Goal: Task Accomplishment & Management: Complete application form

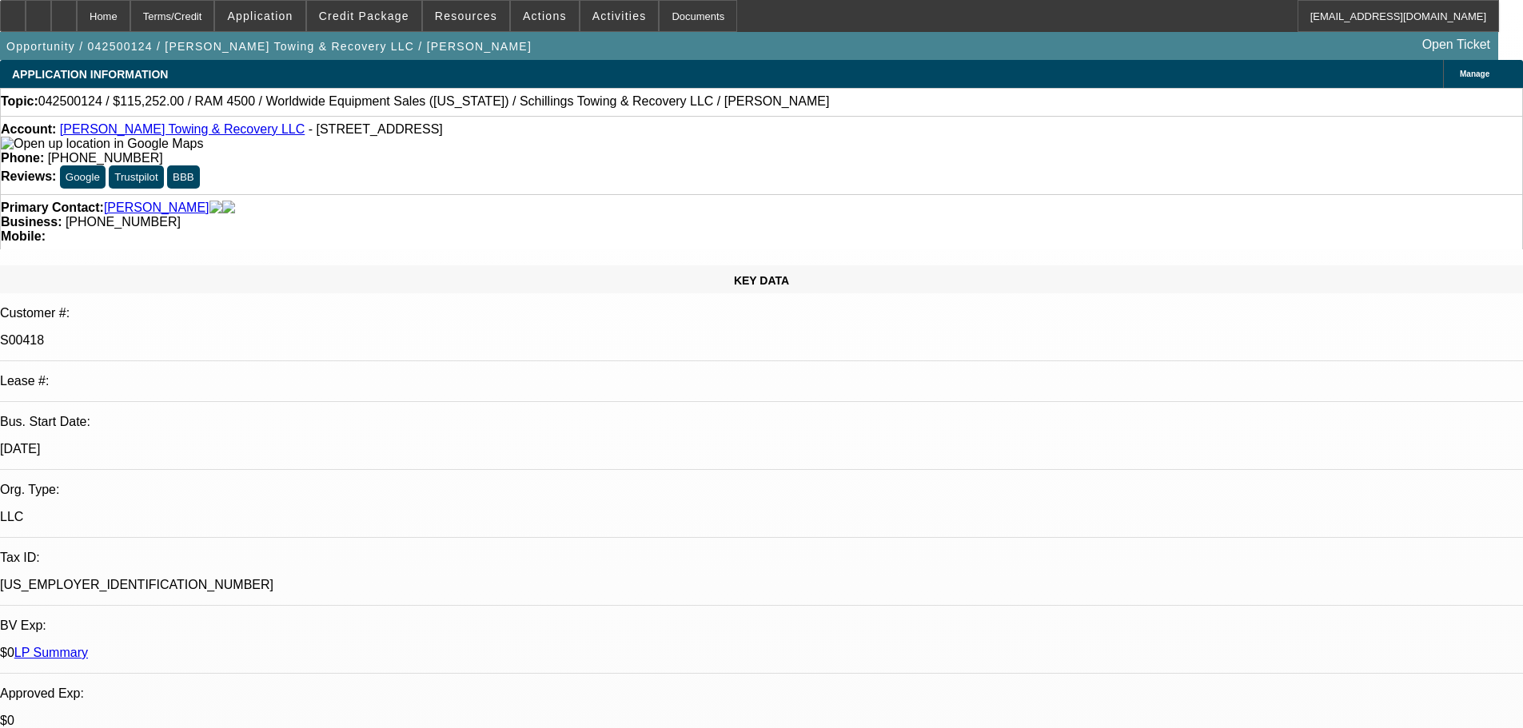
select select "0"
select select "3"
select select "0"
select select "6"
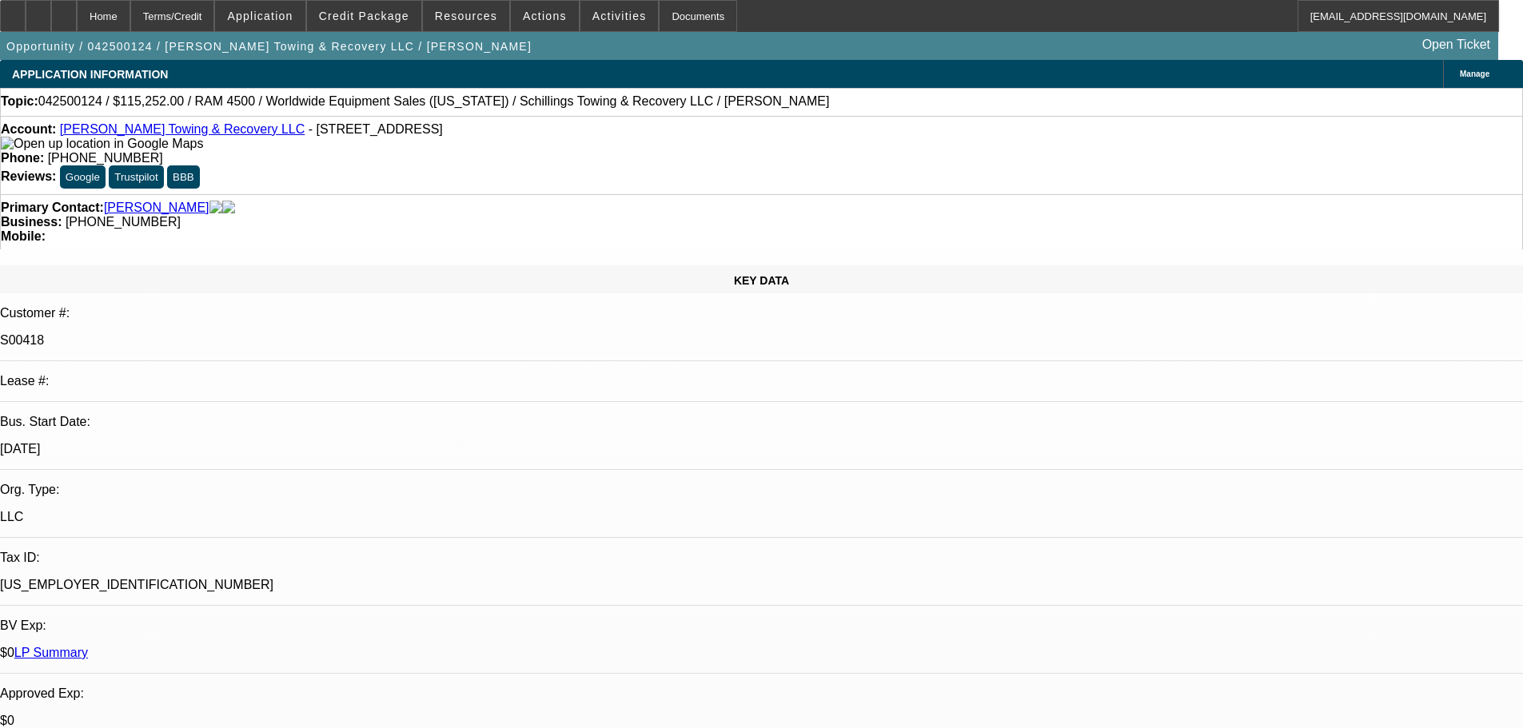
select select "0"
select select "3"
select select "0"
select select "6"
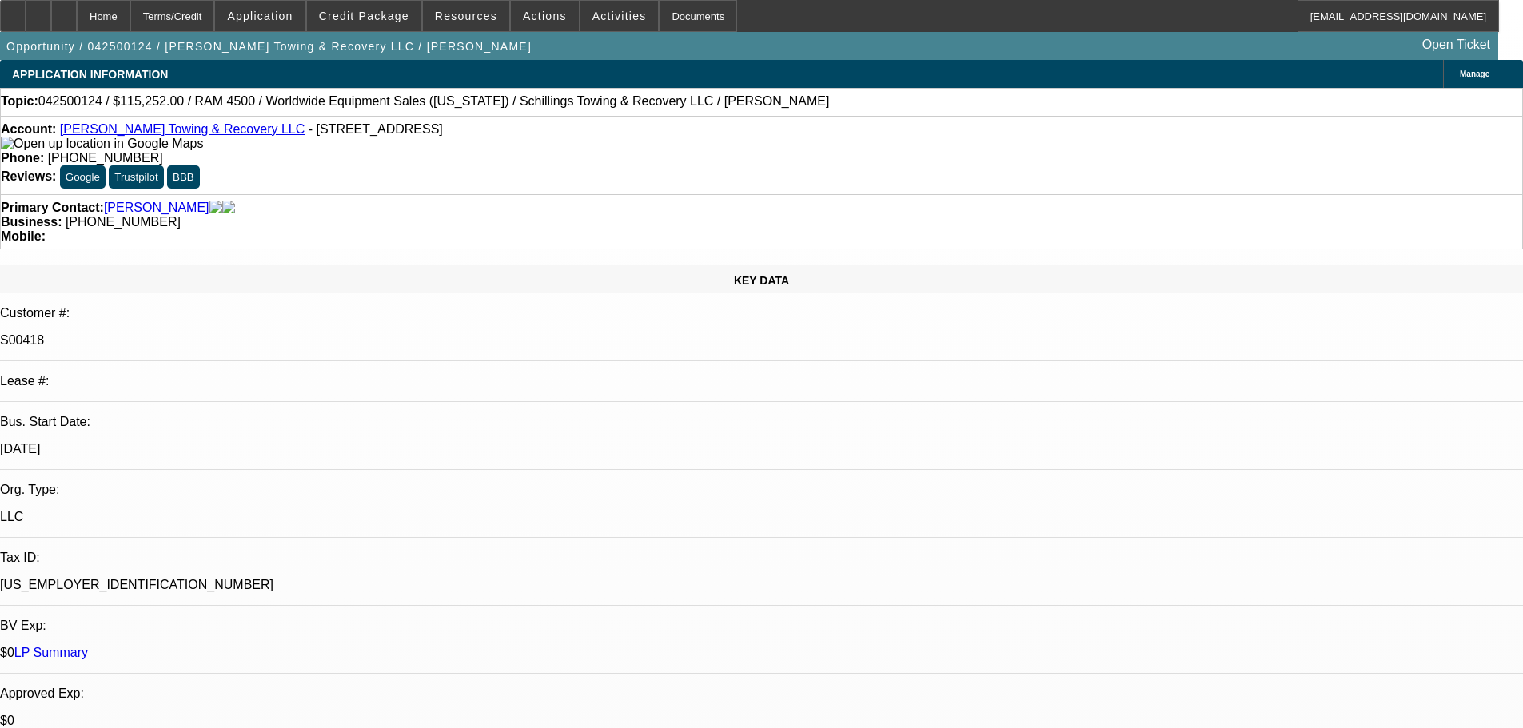
select select "0"
select select "3"
select select "0"
select select "6"
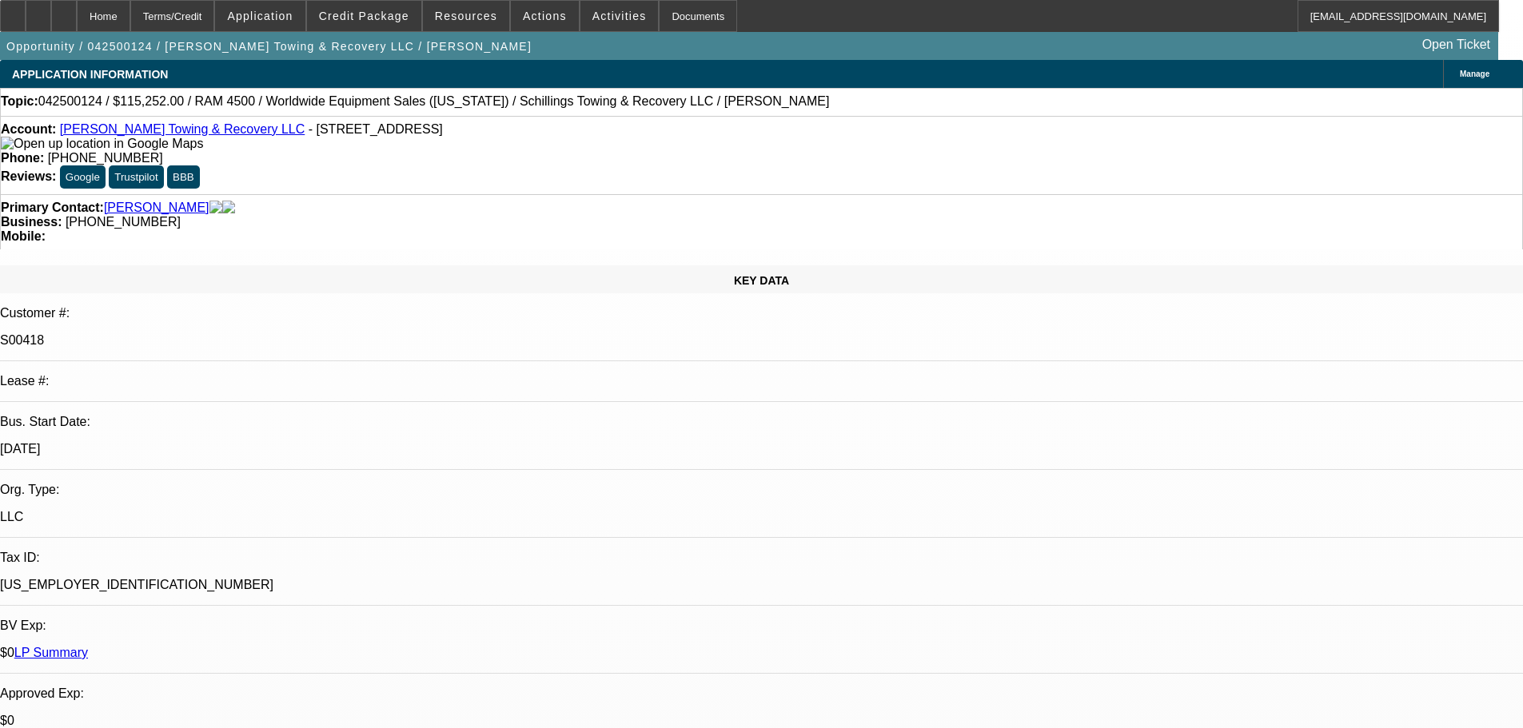
select select "0"
select select "3"
select select "0"
select select "6"
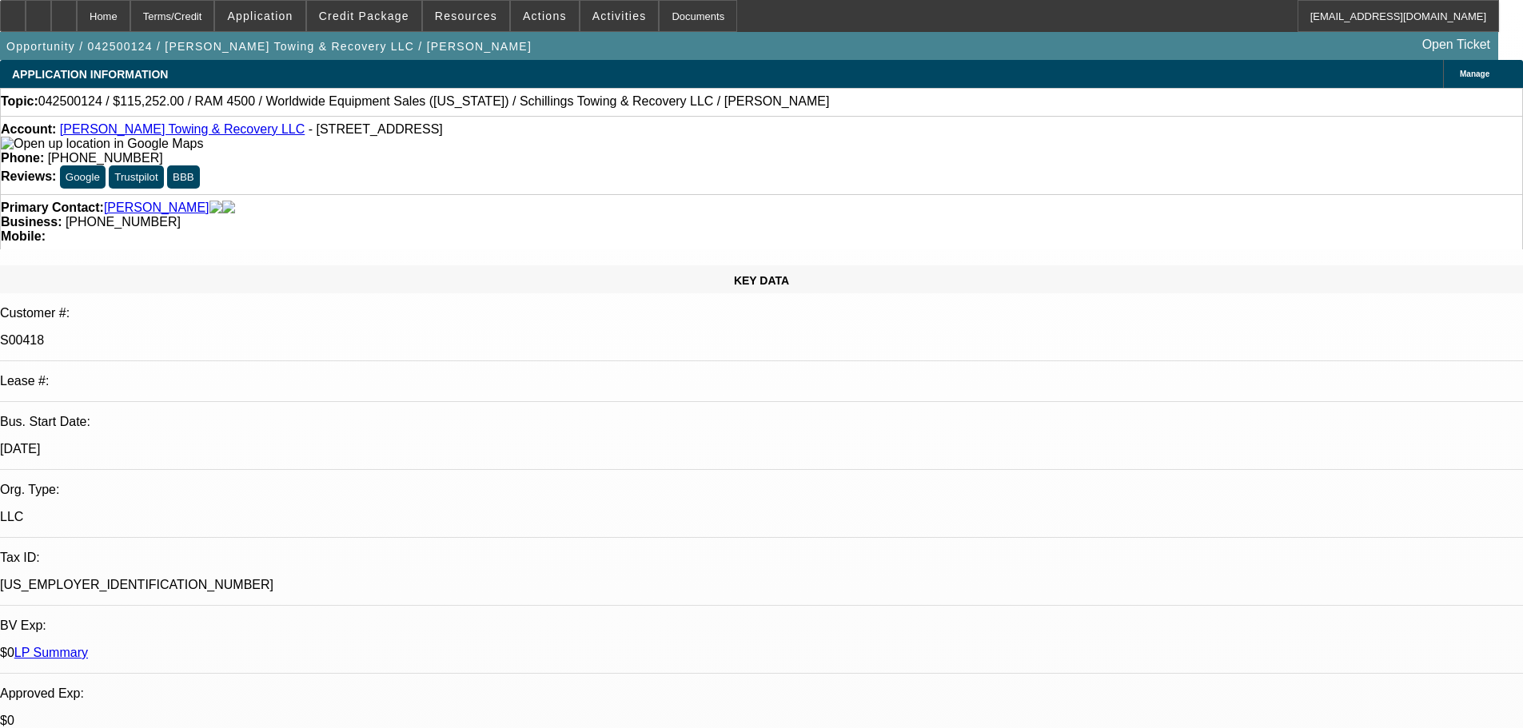
click at [369, 18] on span "Credit Package" at bounding box center [364, 16] width 90 height 13
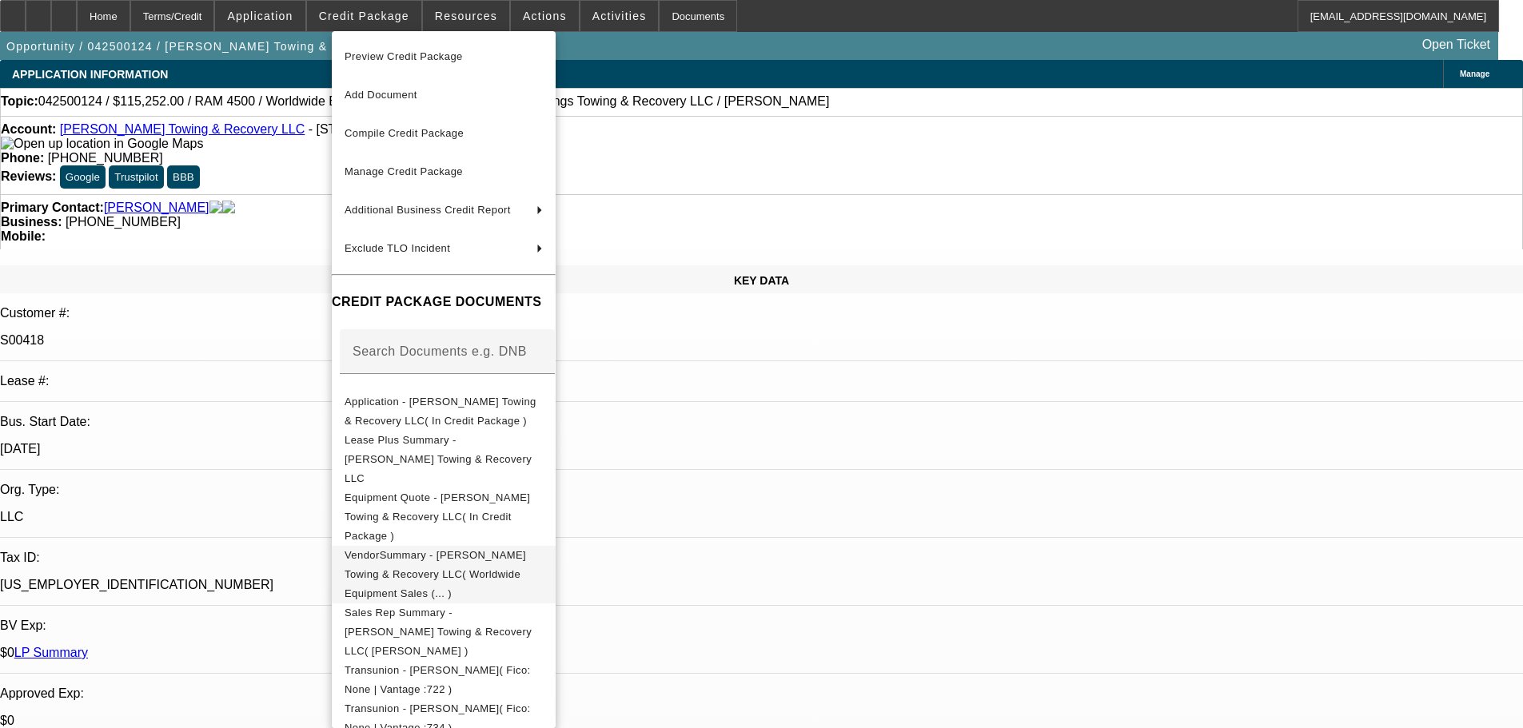
scroll to position [320, 0]
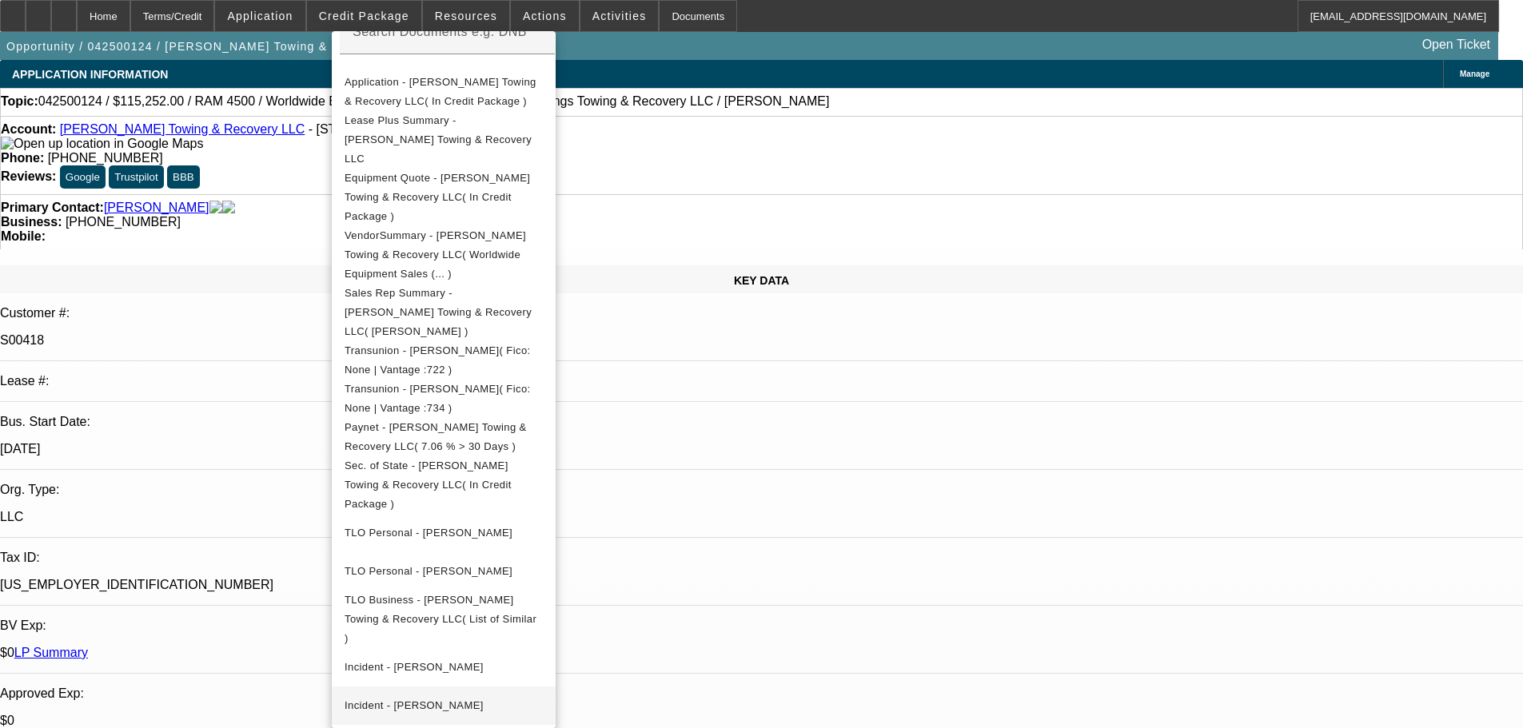
click at [448, 699] on span "Incident - Schilling, Brandi" at bounding box center [413, 705] width 139 height 12
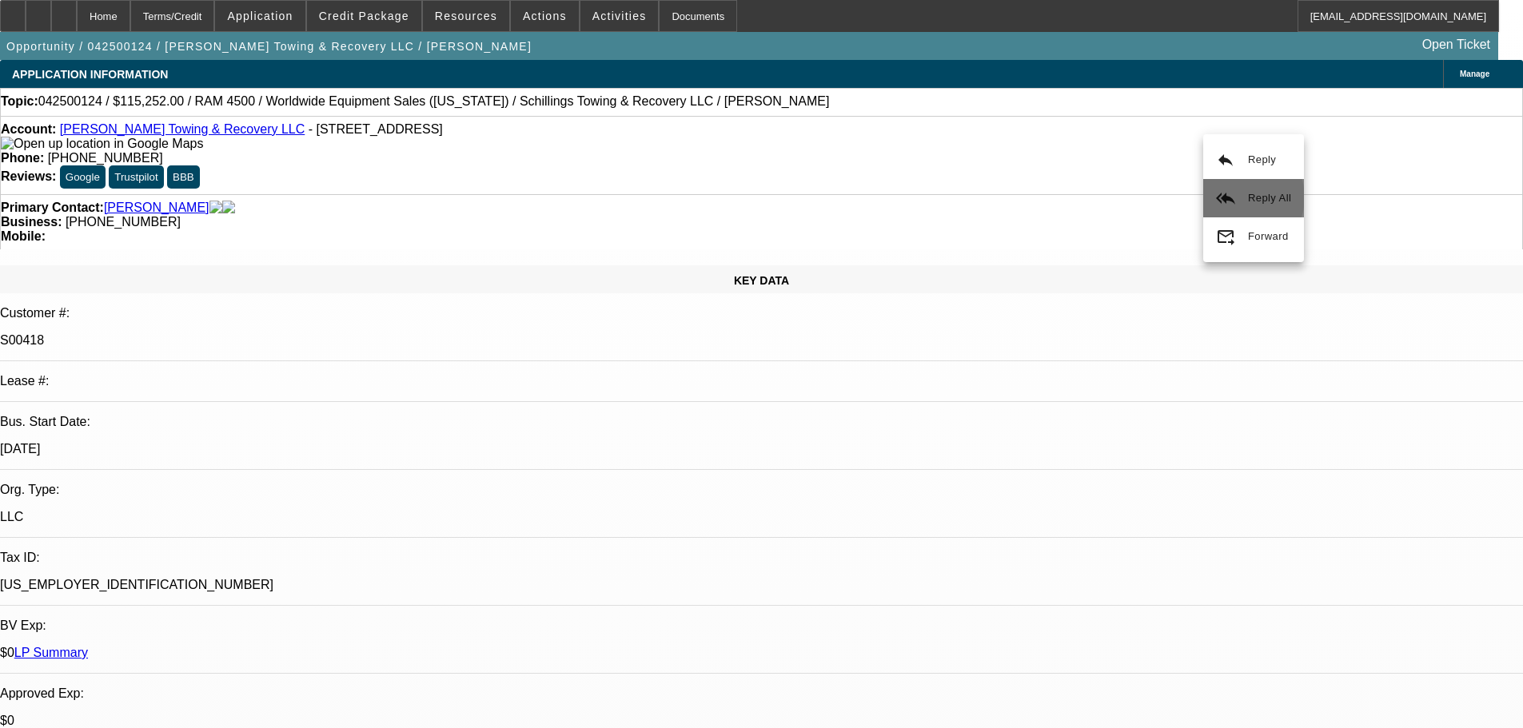
click at [1243, 197] on button "reply_all Reply All" at bounding box center [1253, 198] width 101 height 38
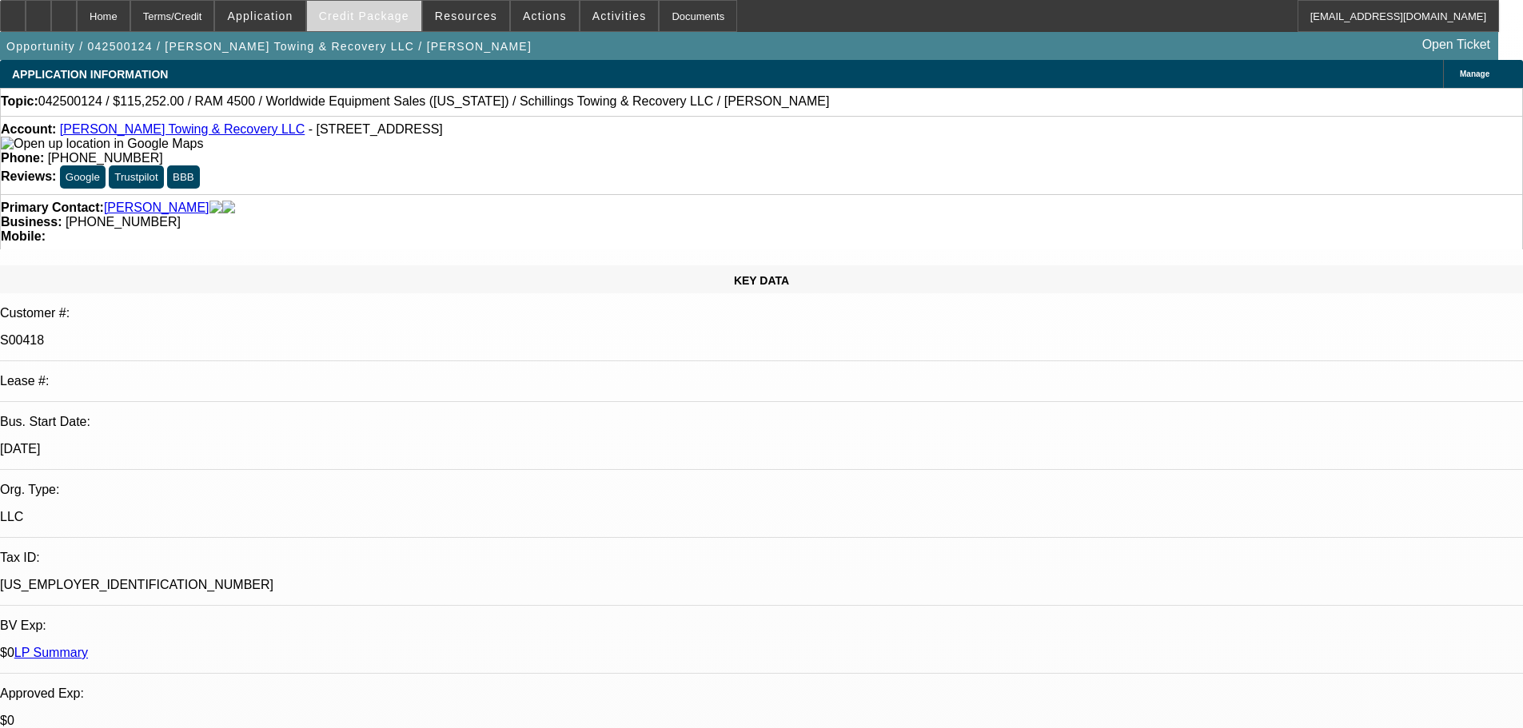
click at [383, 14] on span "Credit Package" at bounding box center [364, 16] width 90 height 13
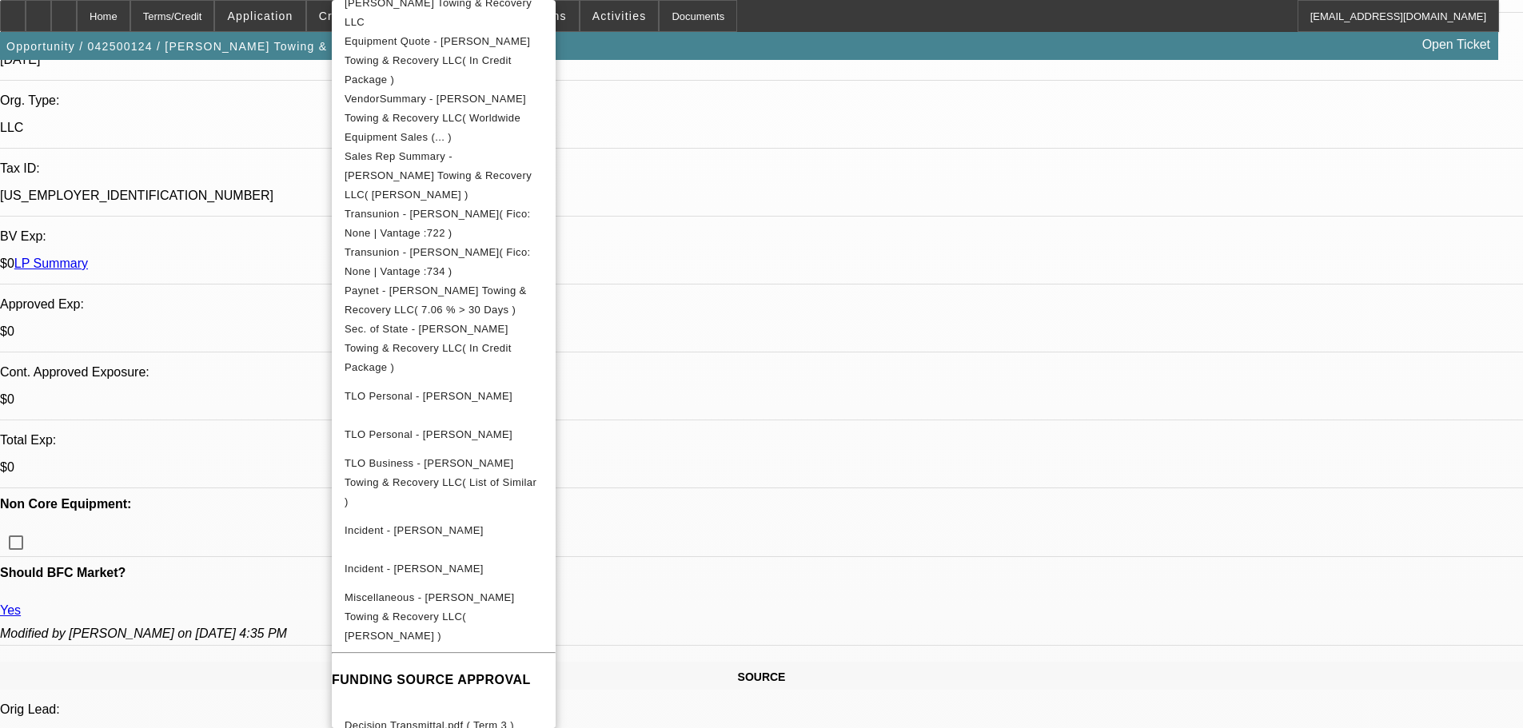
scroll to position [400, 0]
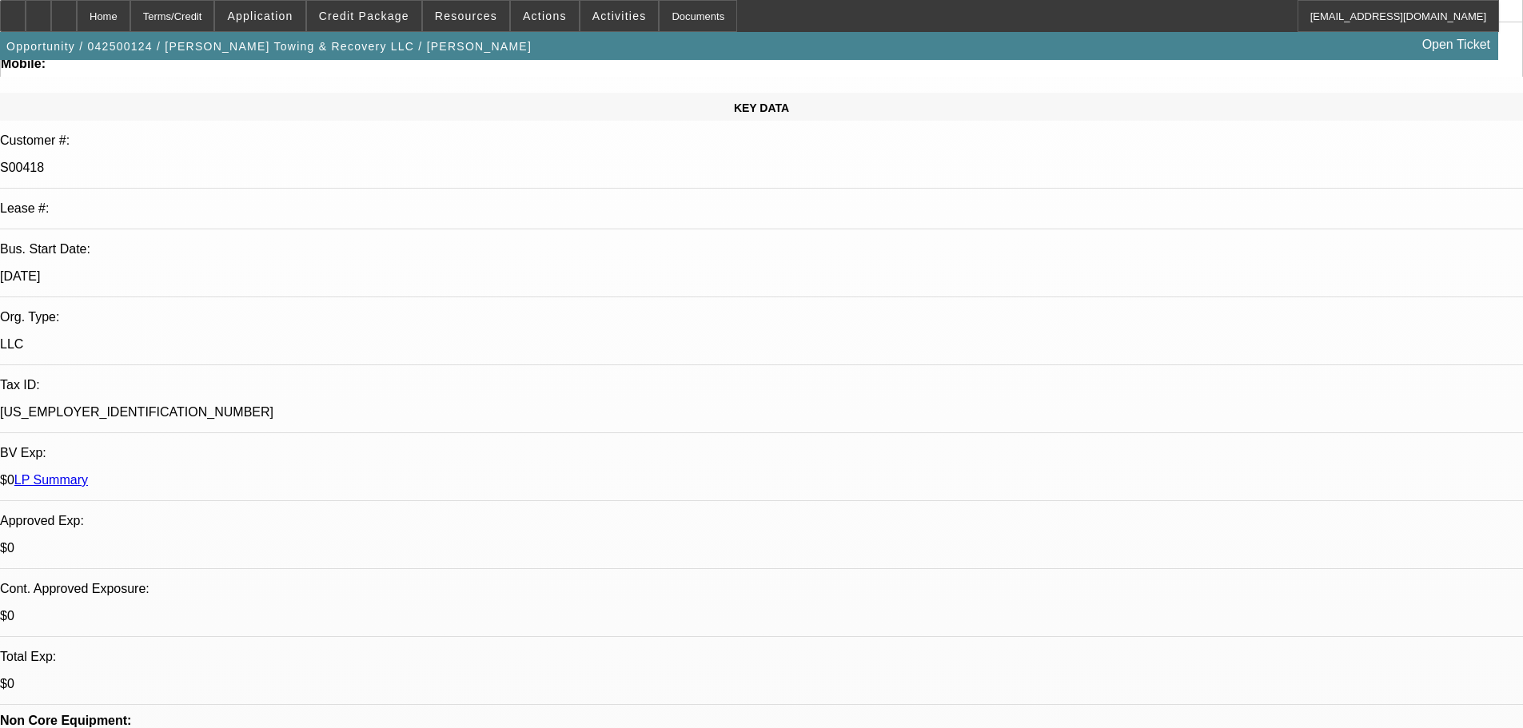
scroll to position [0, 0]
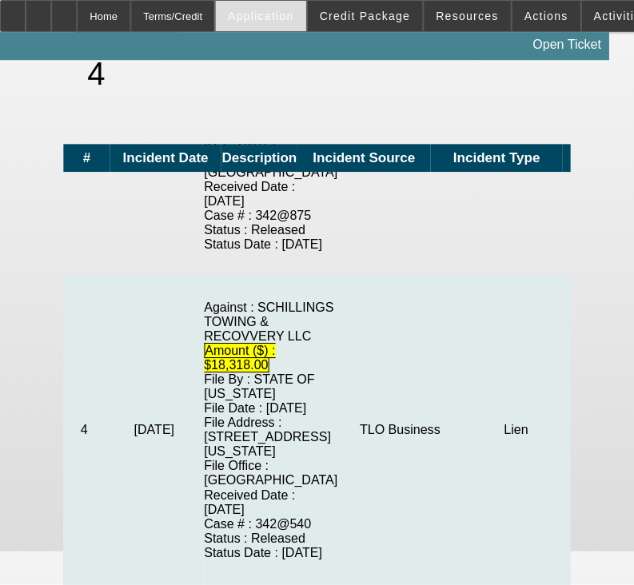
scroll to position [759, 0]
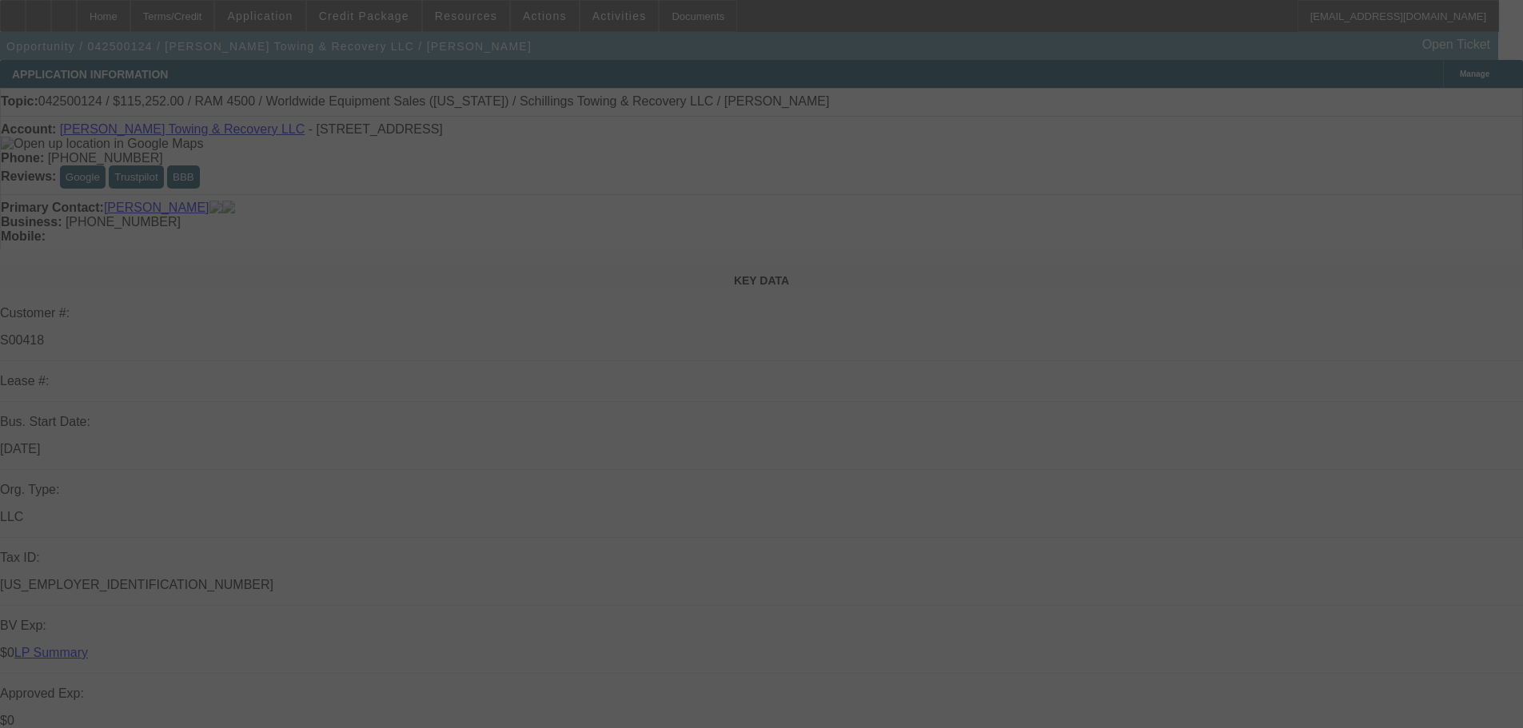
select select "0"
select select "3"
select select "0"
select select "6"
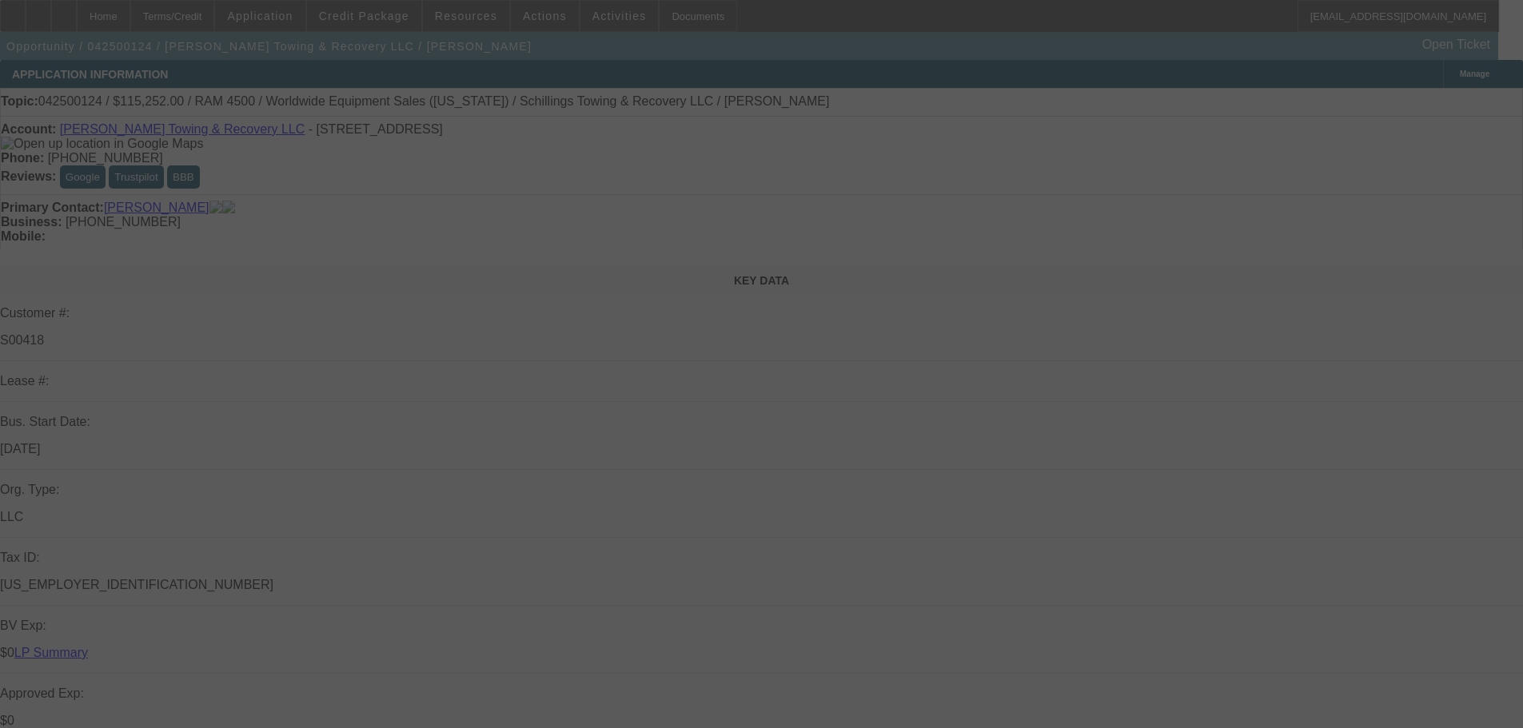
select select "0"
select select "3"
select select "0"
select select "6"
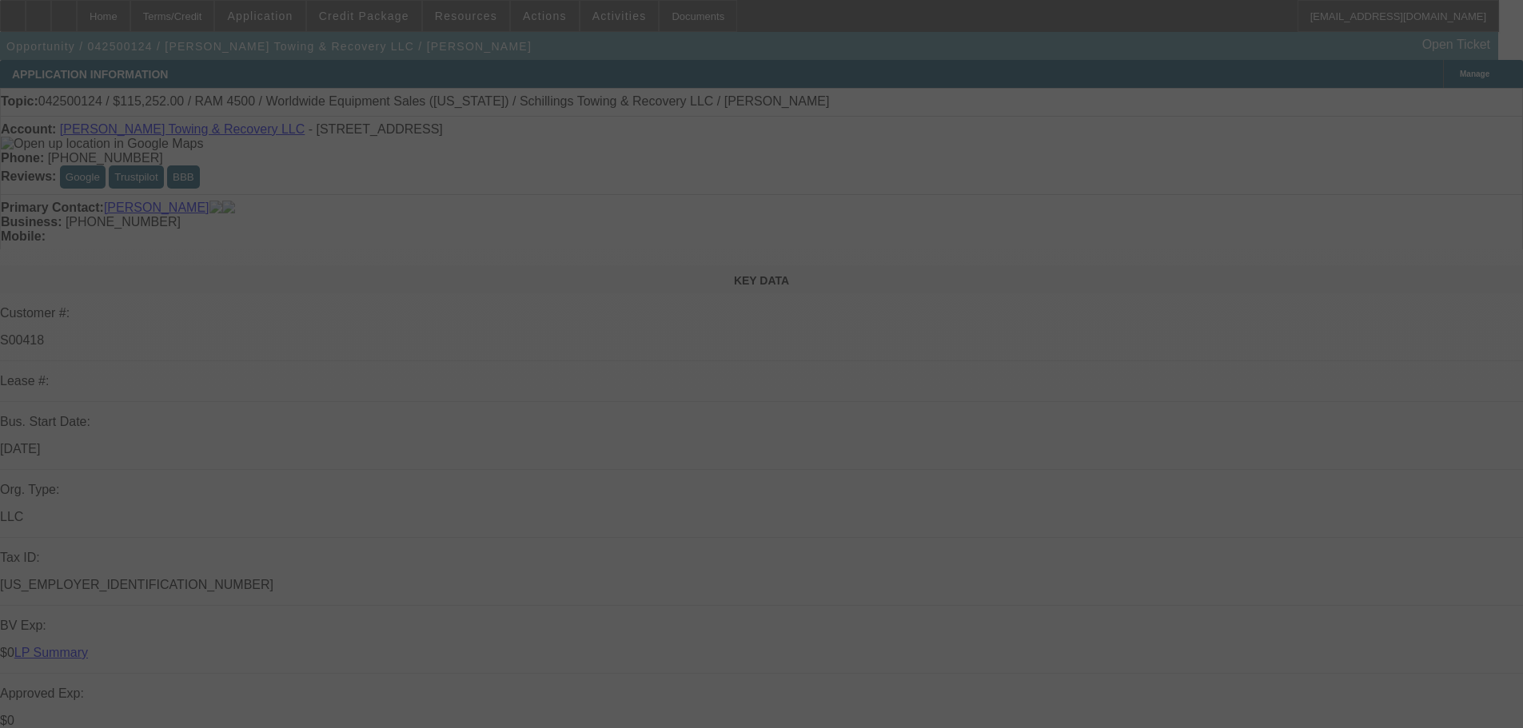
select select "0"
select select "3"
select select "0"
select select "6"
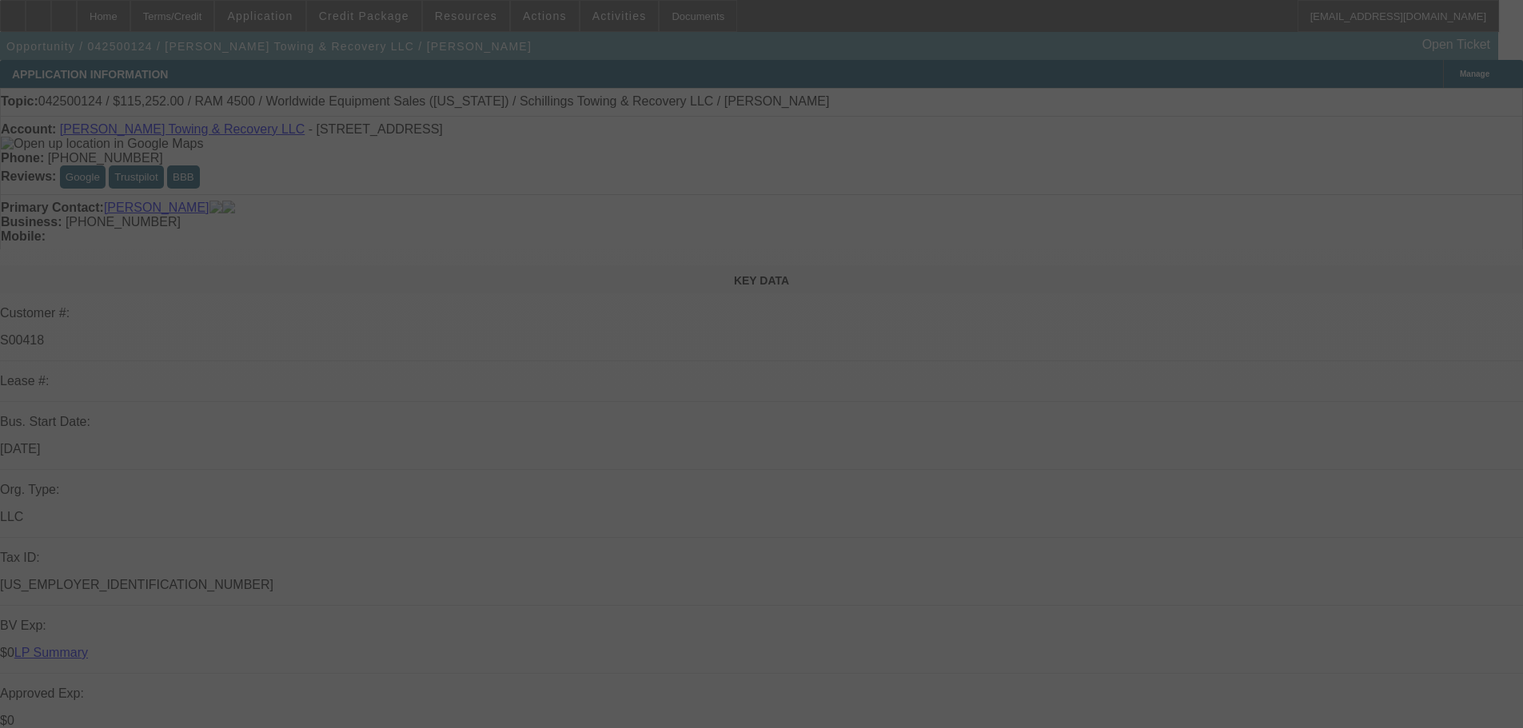
select select "0"
select select "3"
select select "0"
select select "6"
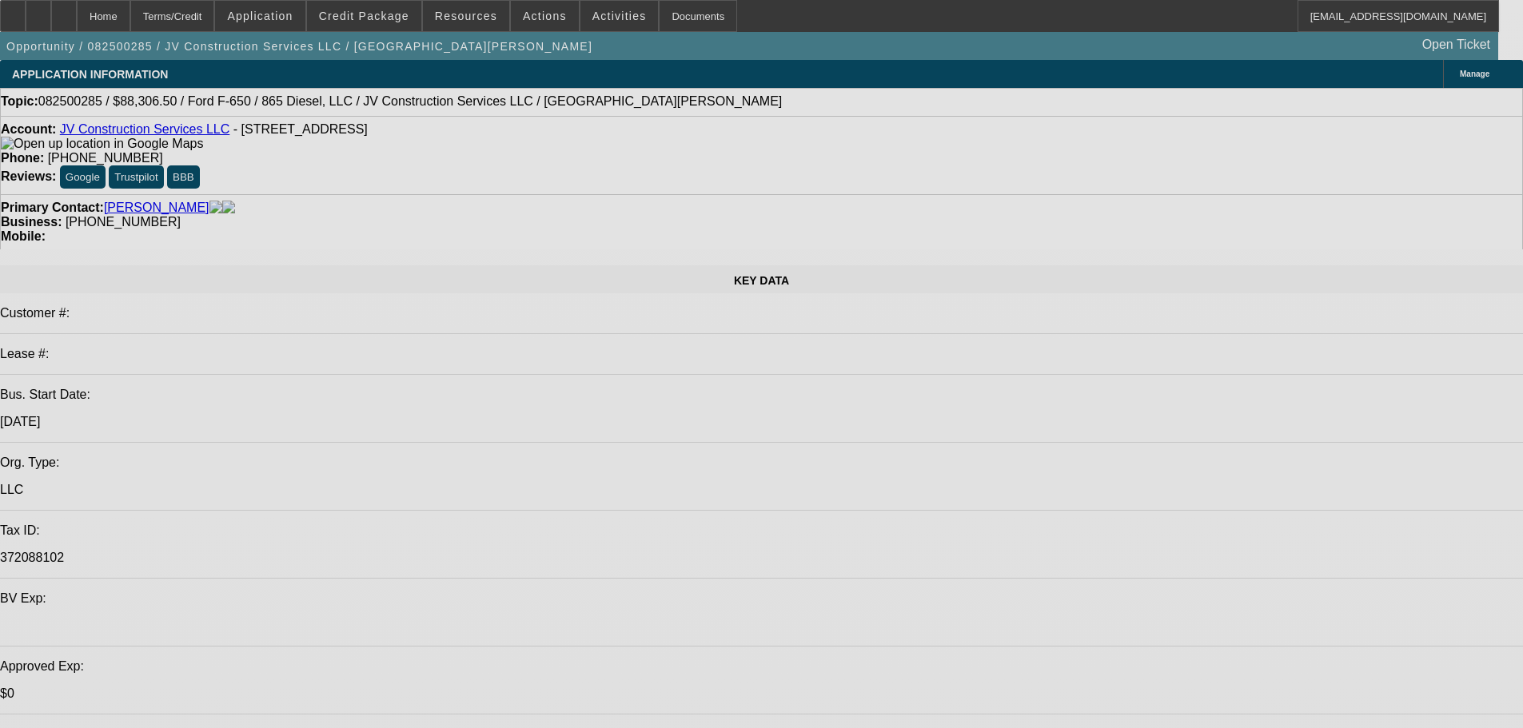
select select "0.15"
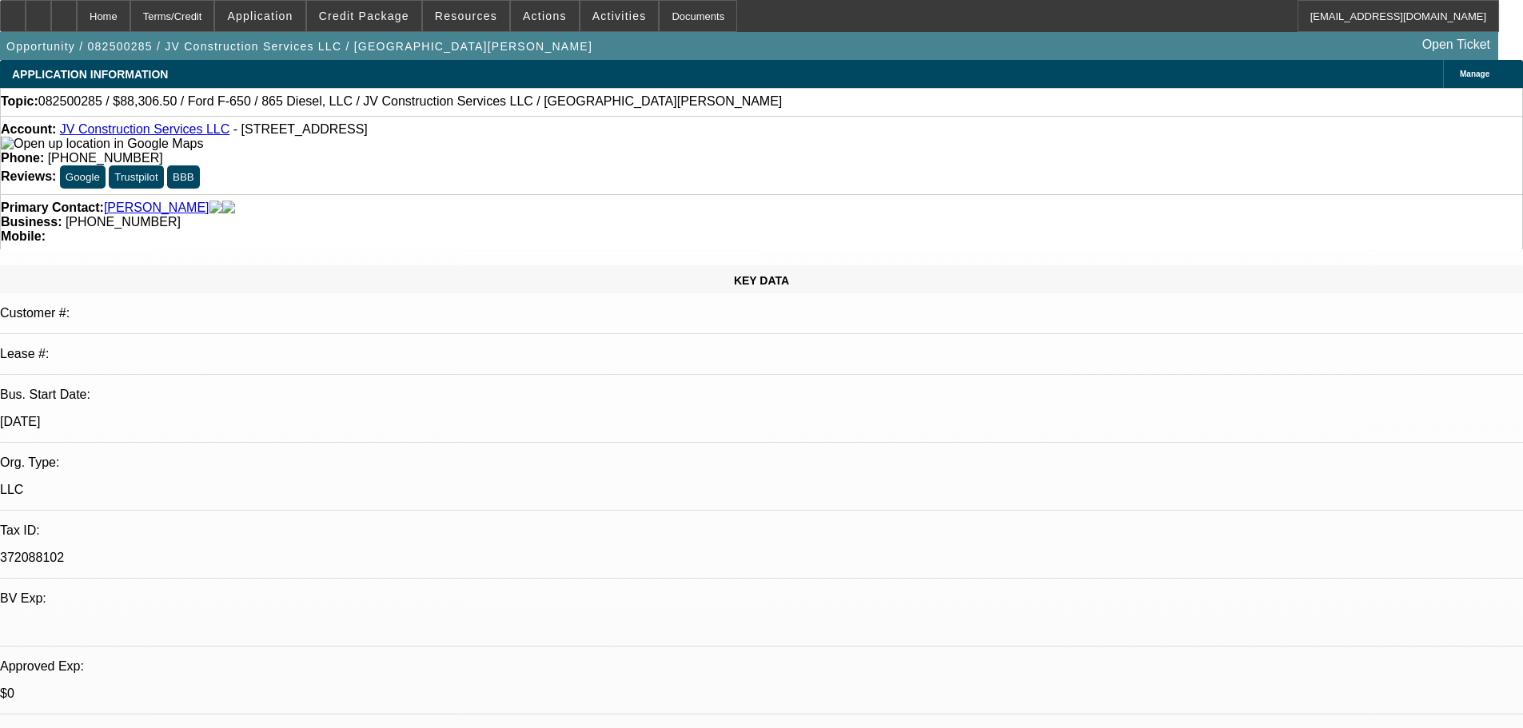
select select "2"
select select "0.1"
select select "4"
select select "0.1"
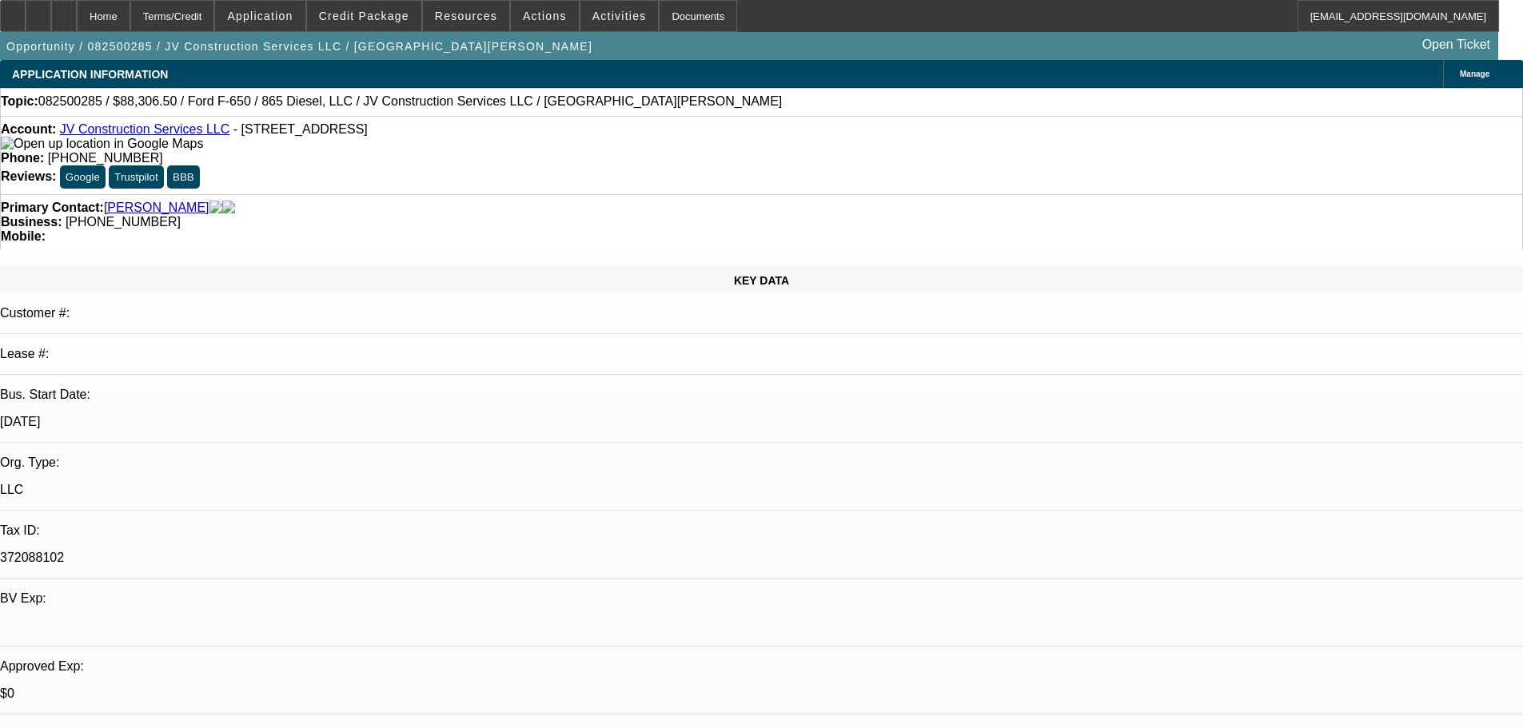
select select "2"
select select "0.1"
select select "4"
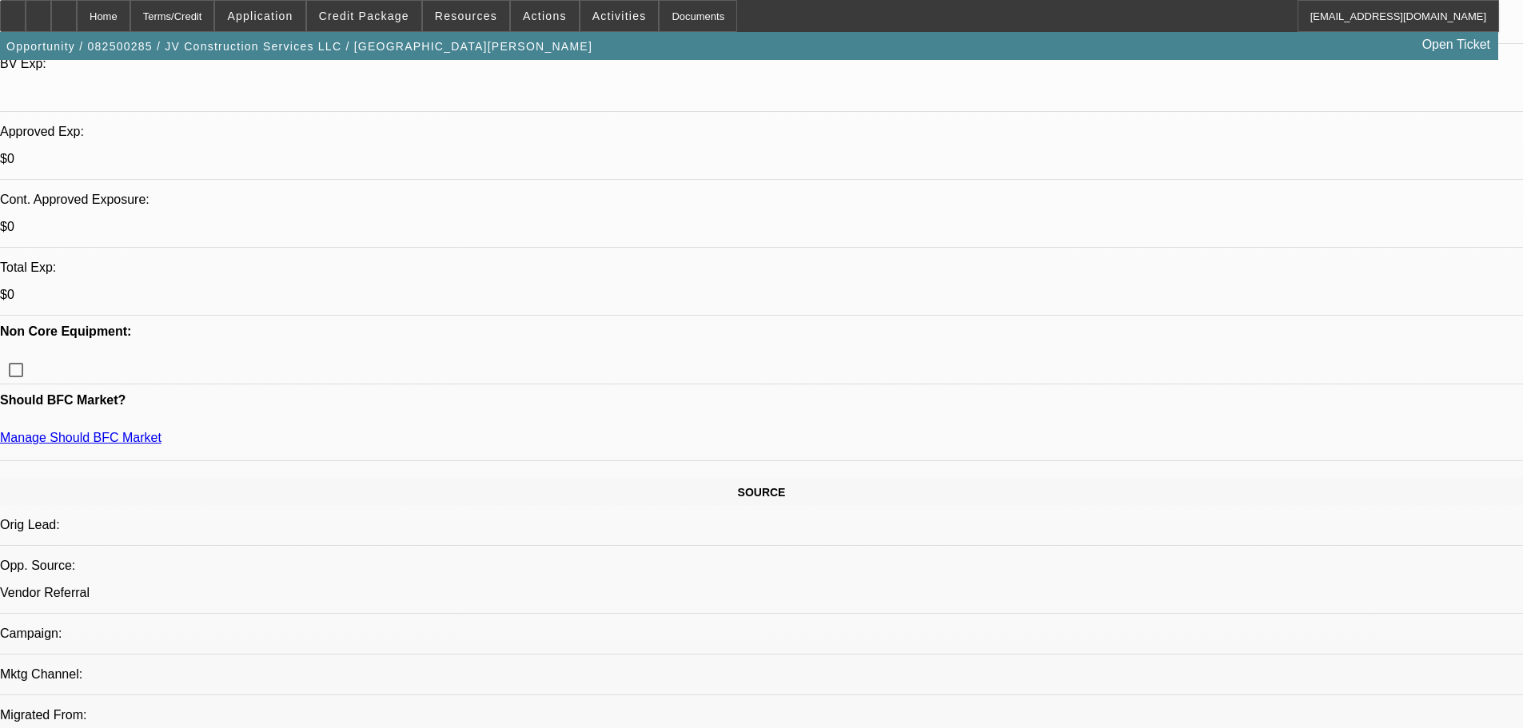
scroll to position [255, 0]
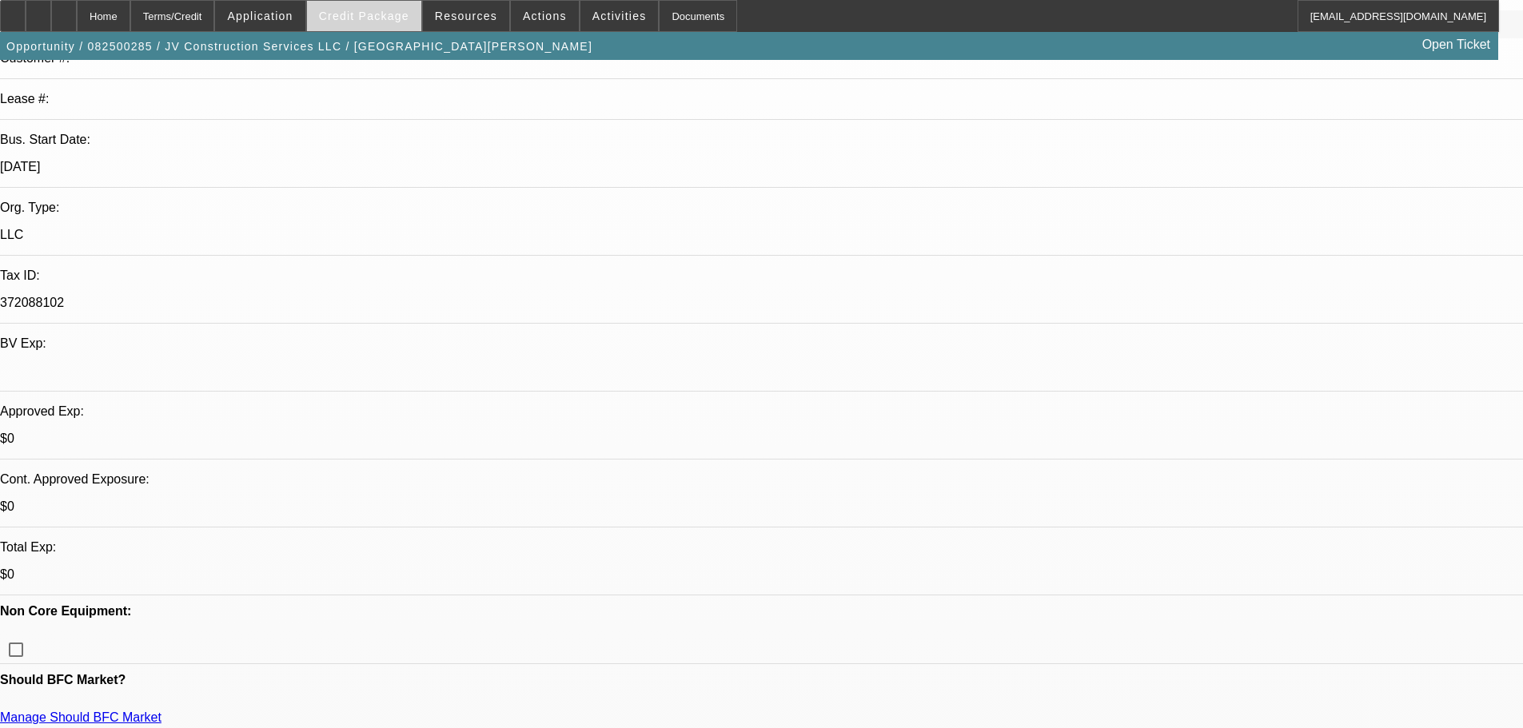
click at [388, 19] on span "Credit Package" at bounding box center [364, 16] width 90 height 13
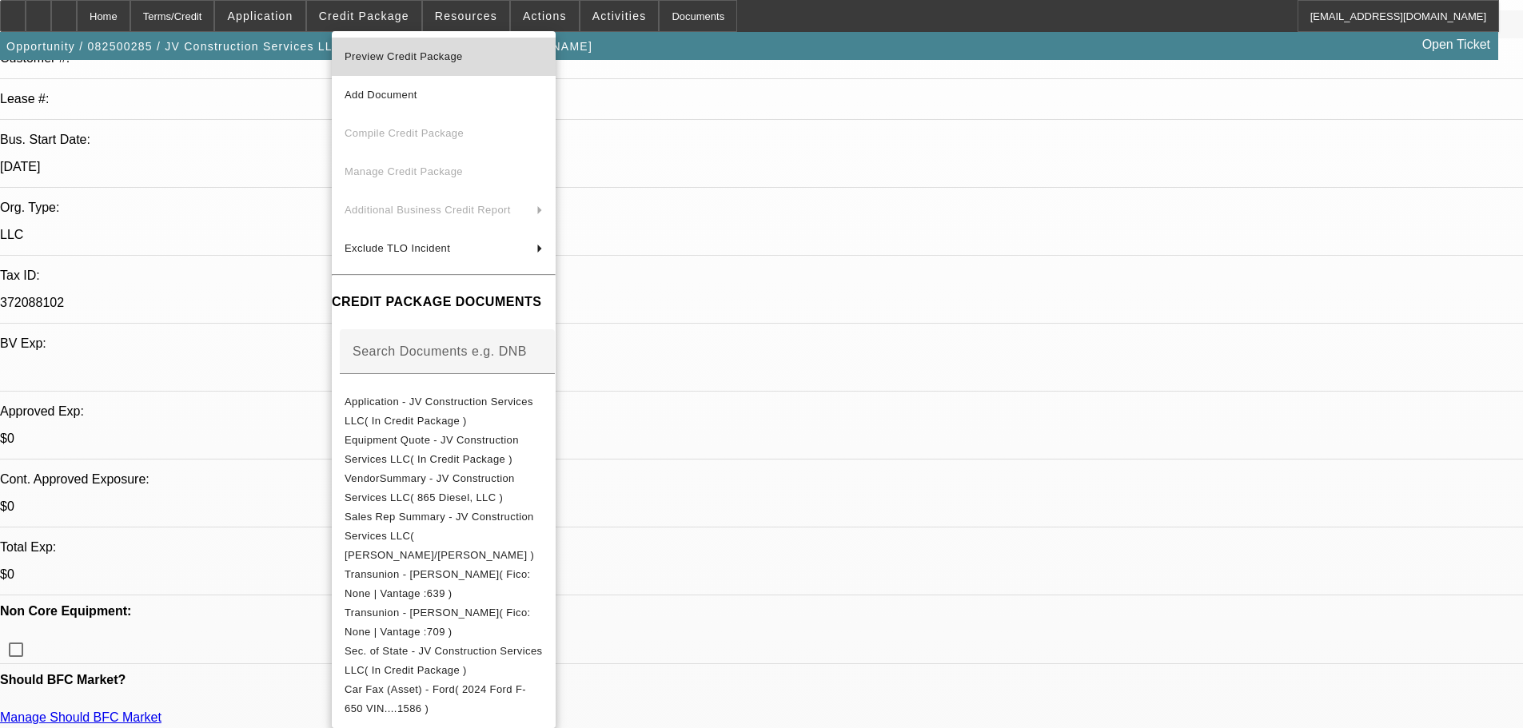
click at [400, 60] on span "Preview Credit Package" at bounding box center [403, 56] width 118 height 12
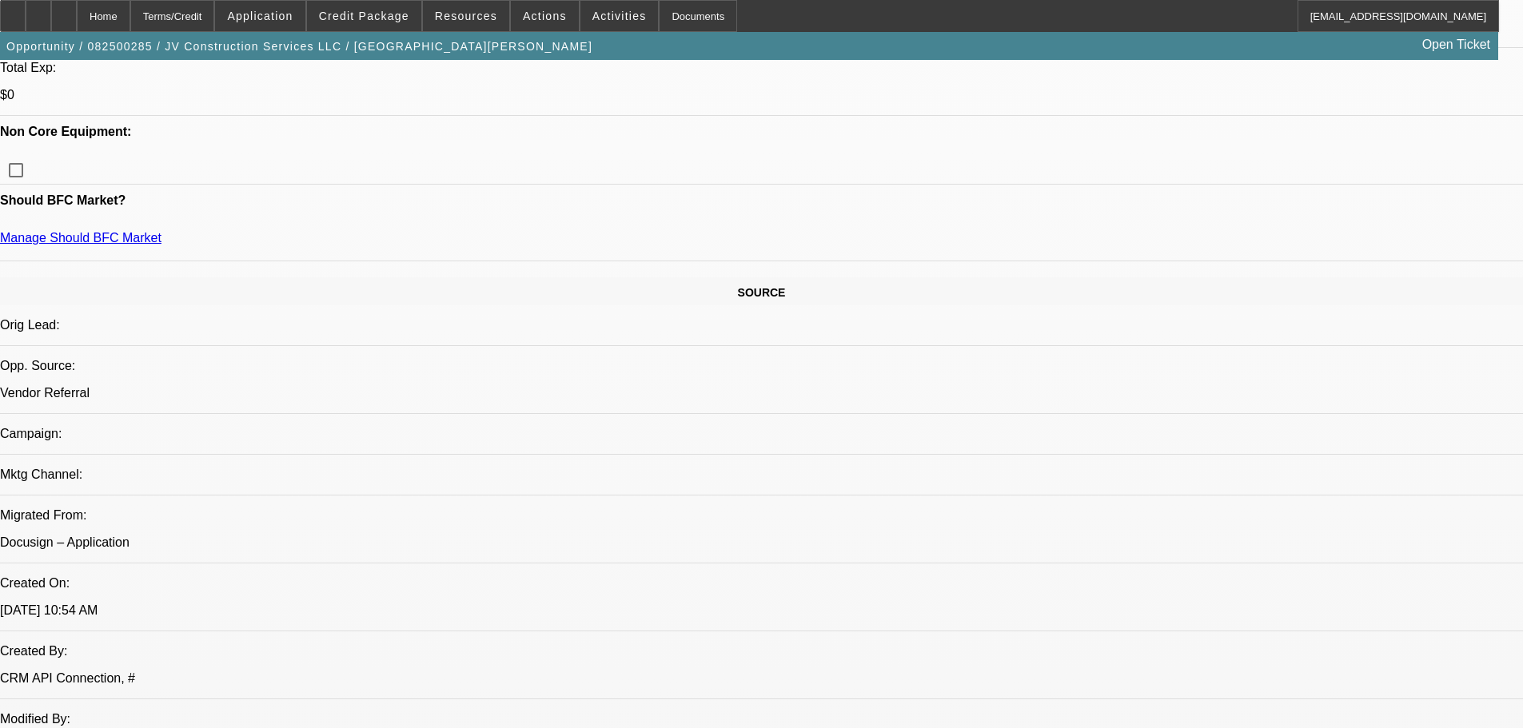
scroll to position [80, 0]
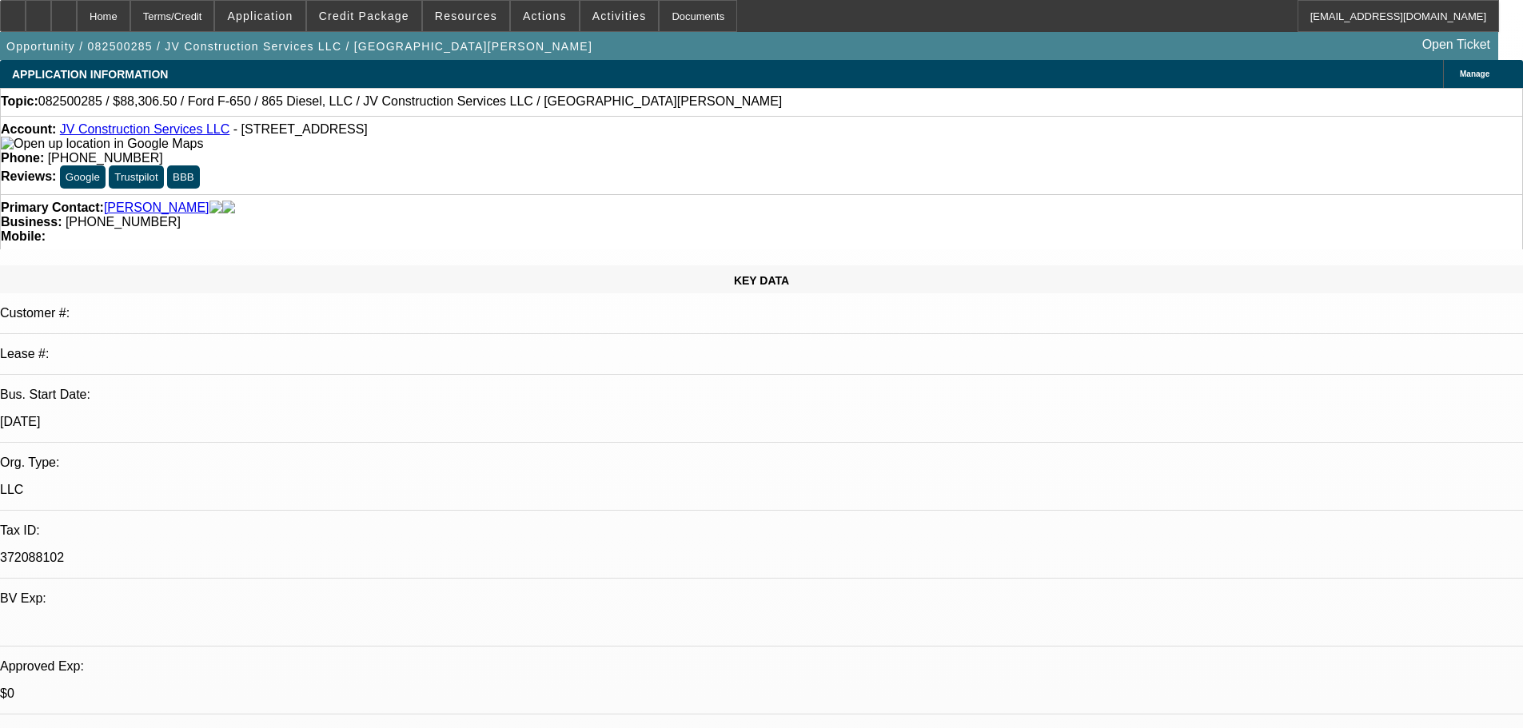
scroll to position [0, 0]
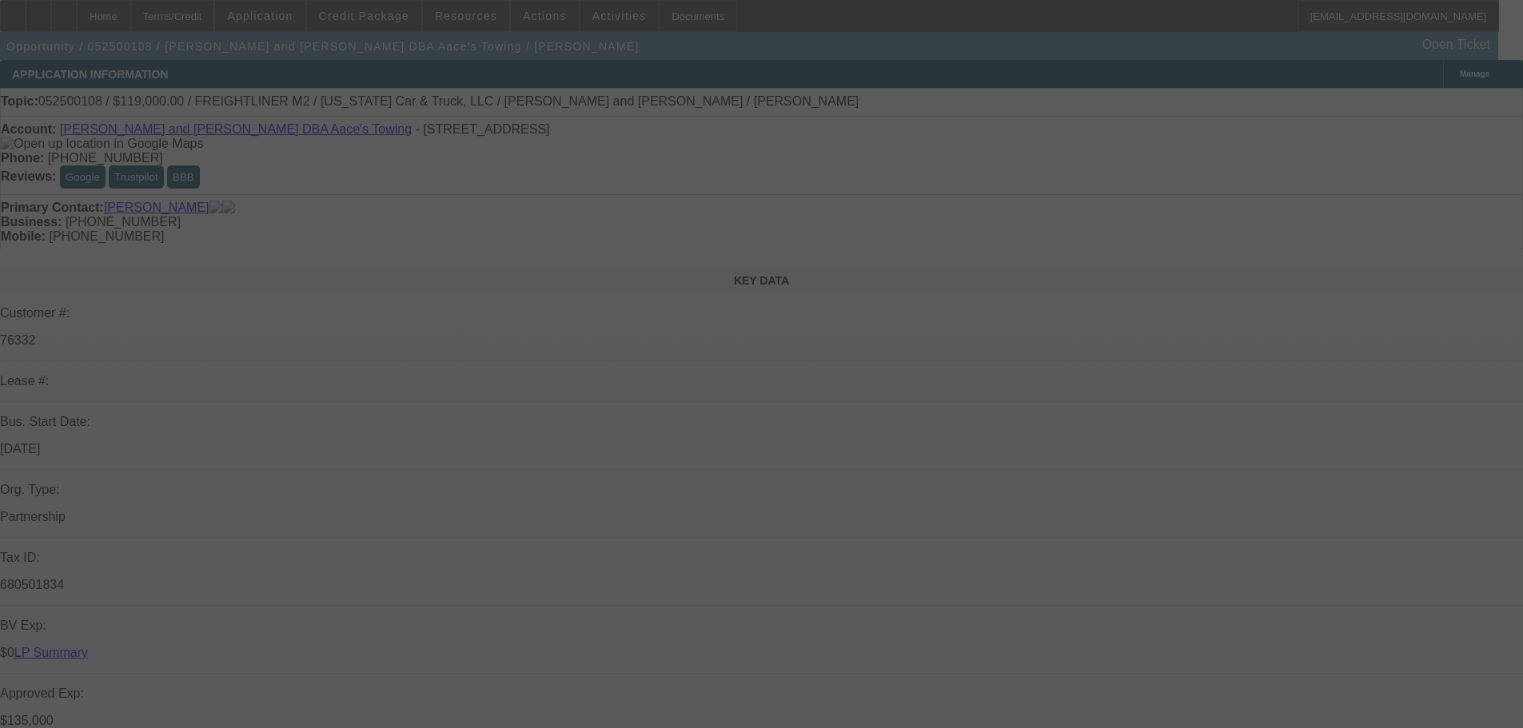
select select "0"
select select "2"
select select "0.1"
select select "4"
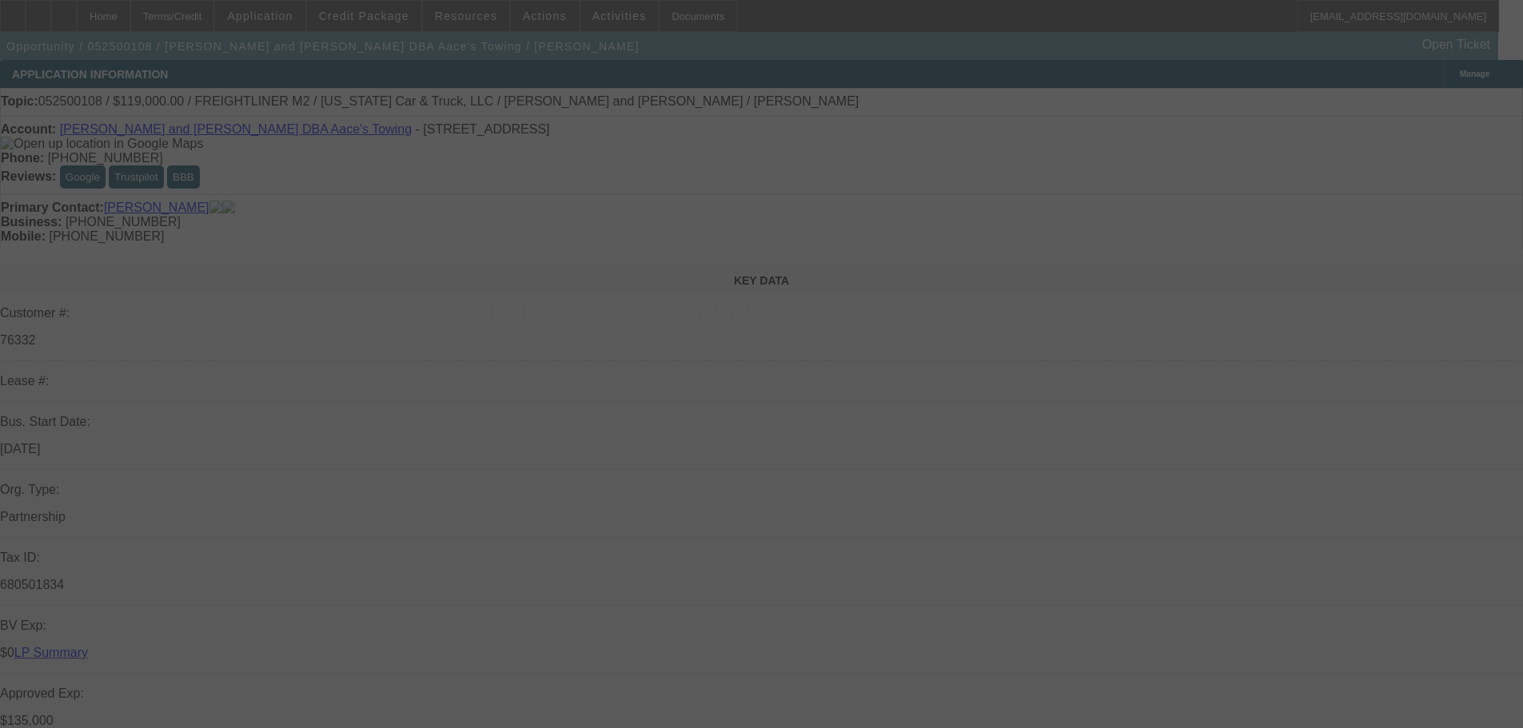
select select "0"
select select "2"
select select "0.1"
select select "4"
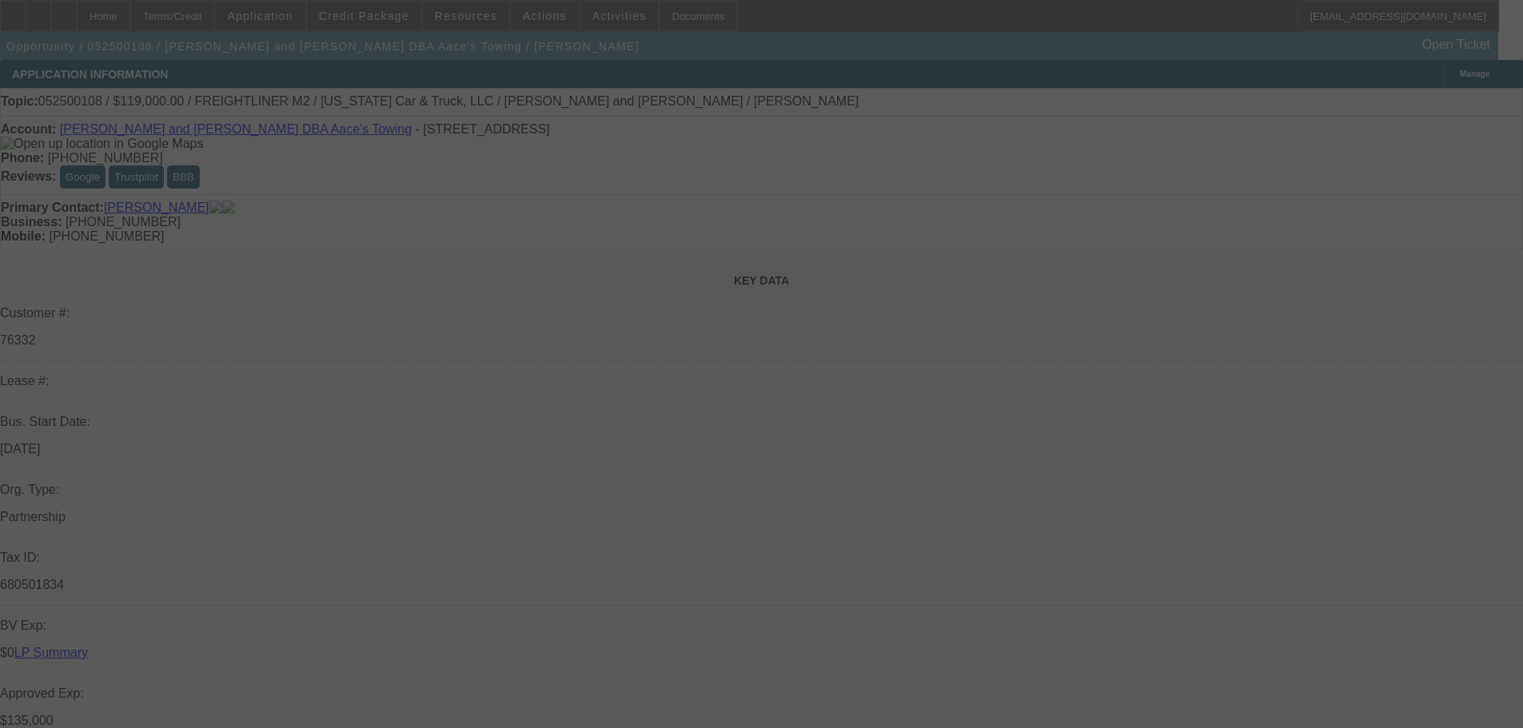
select select "0"
select select "2"
select select "0.1"
select select "4"
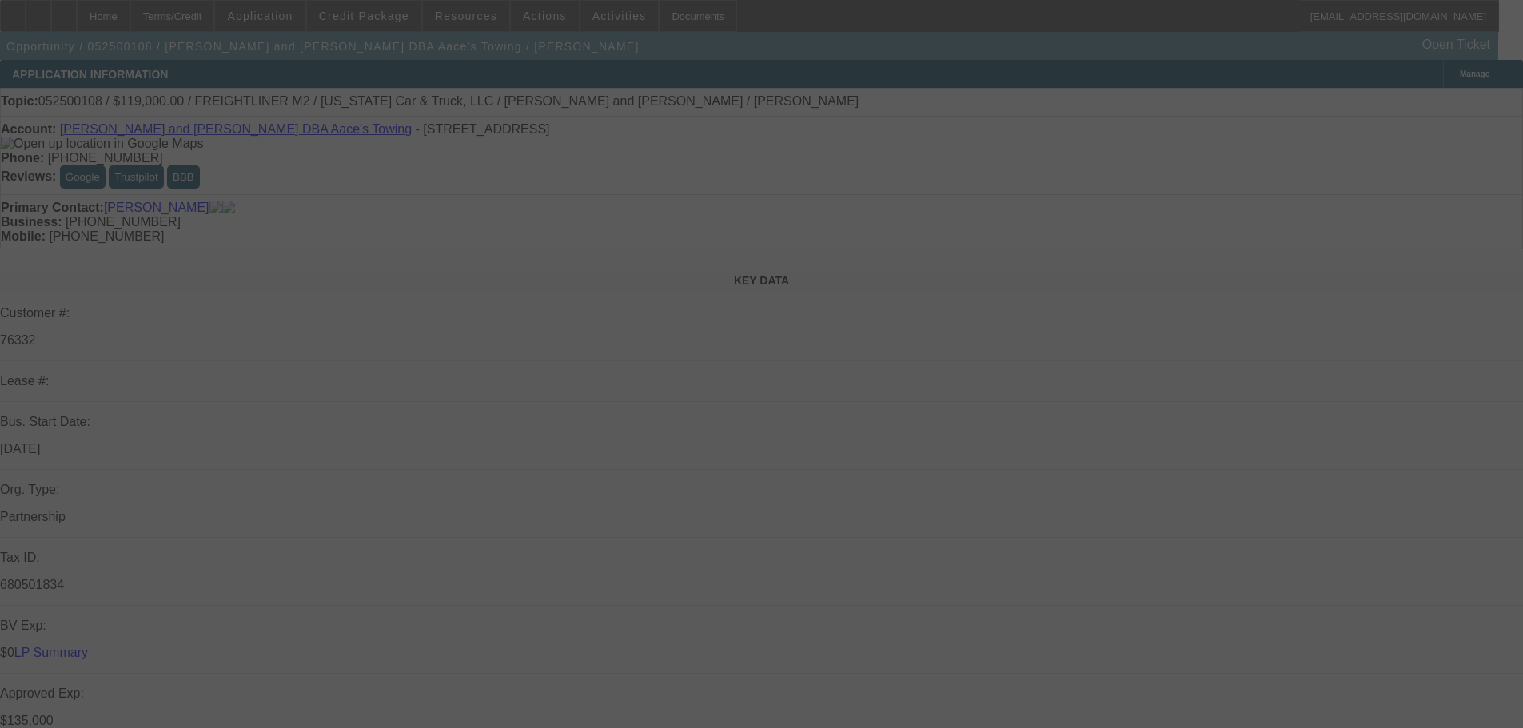
select select "0"
select select "2"
select select "0.1"
select select "4"
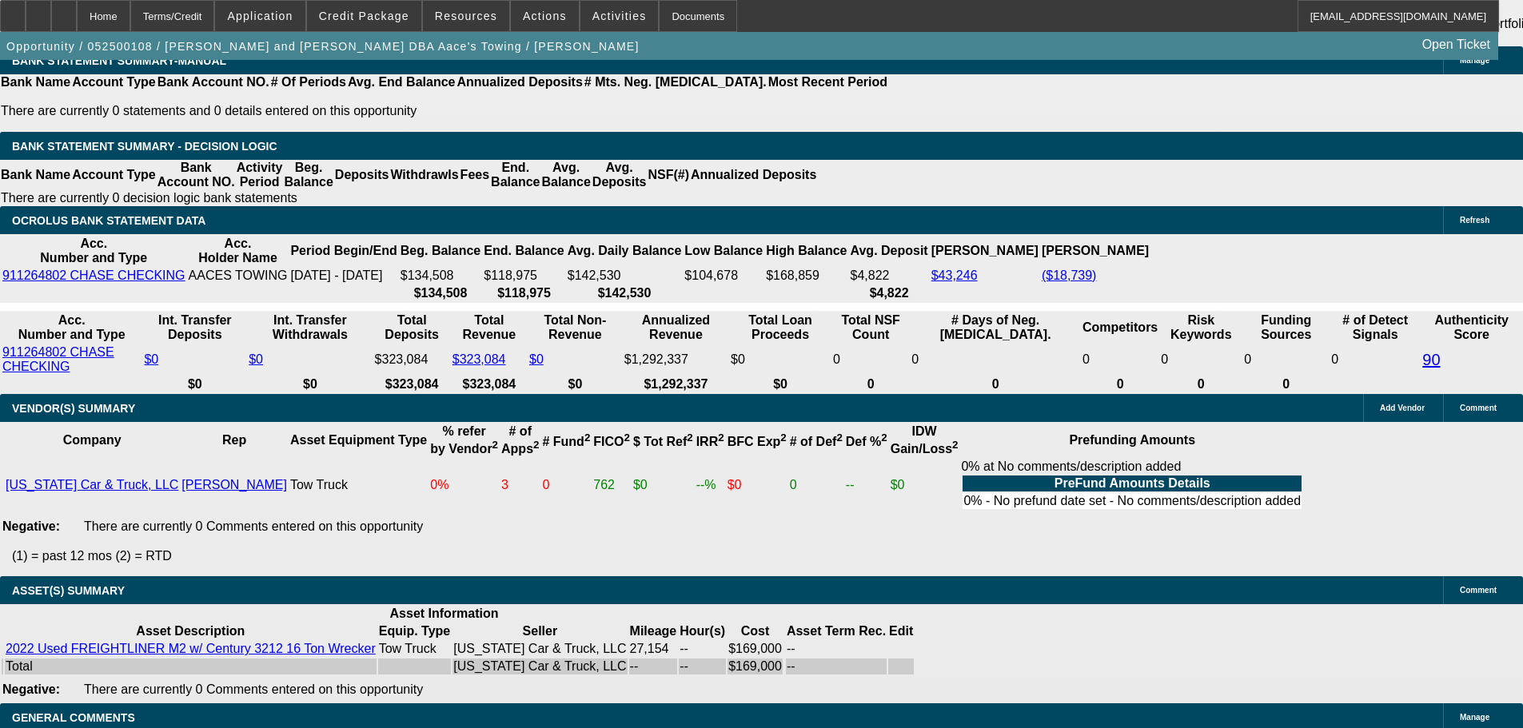
scroll to position [3196, 0]
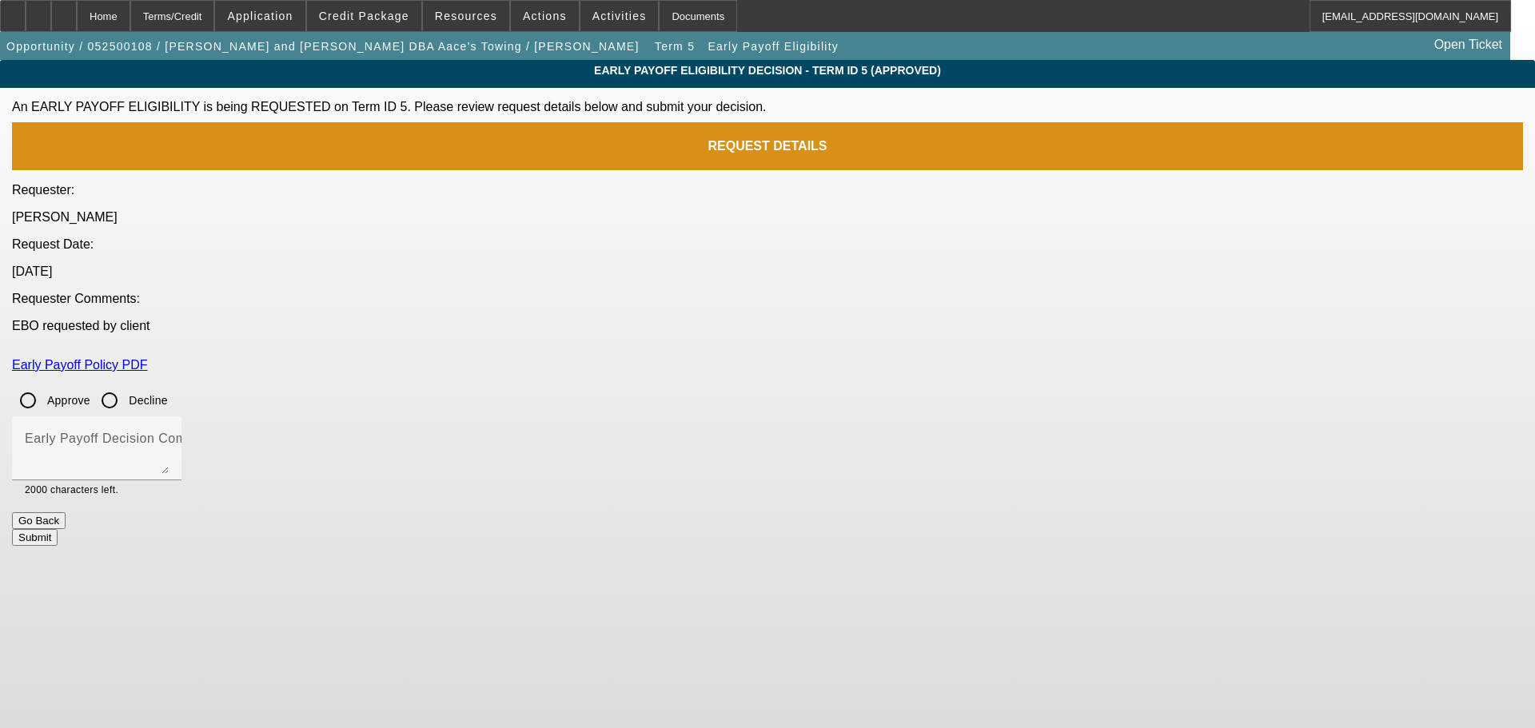
click at [44, 384] on input "Approve" at bounding box center [28, 400] width 32 height 32
radio input "true"
click at [169, 436] on textarea "Early Payoff Decision Comment" at bounding box center [97, 455] width 144 height 38
type textarea "APPROVED"
click at [58, 529] on button "Submit" at bounding box center [35, 537] width 46 height 17
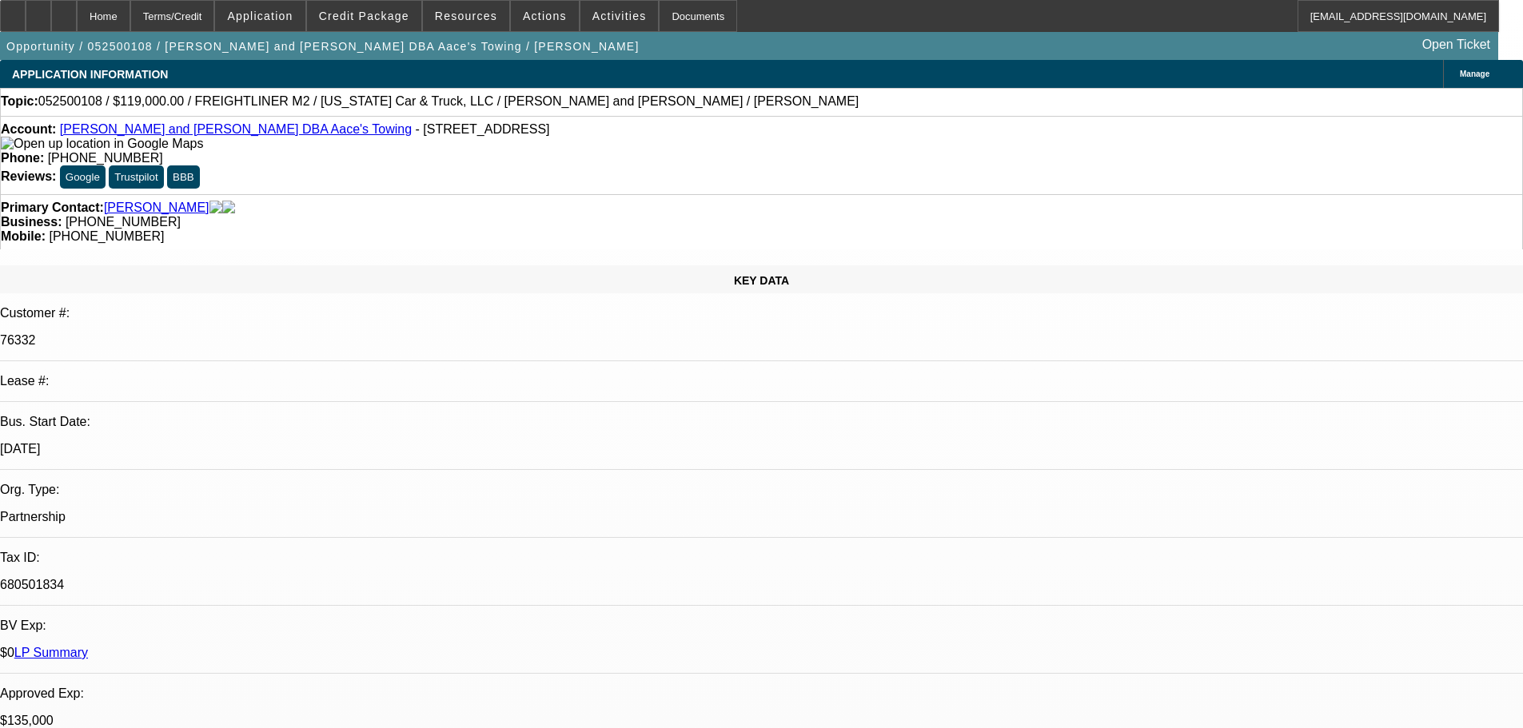
select select "0"
select select "2"
select select "0.1"
select select "4"
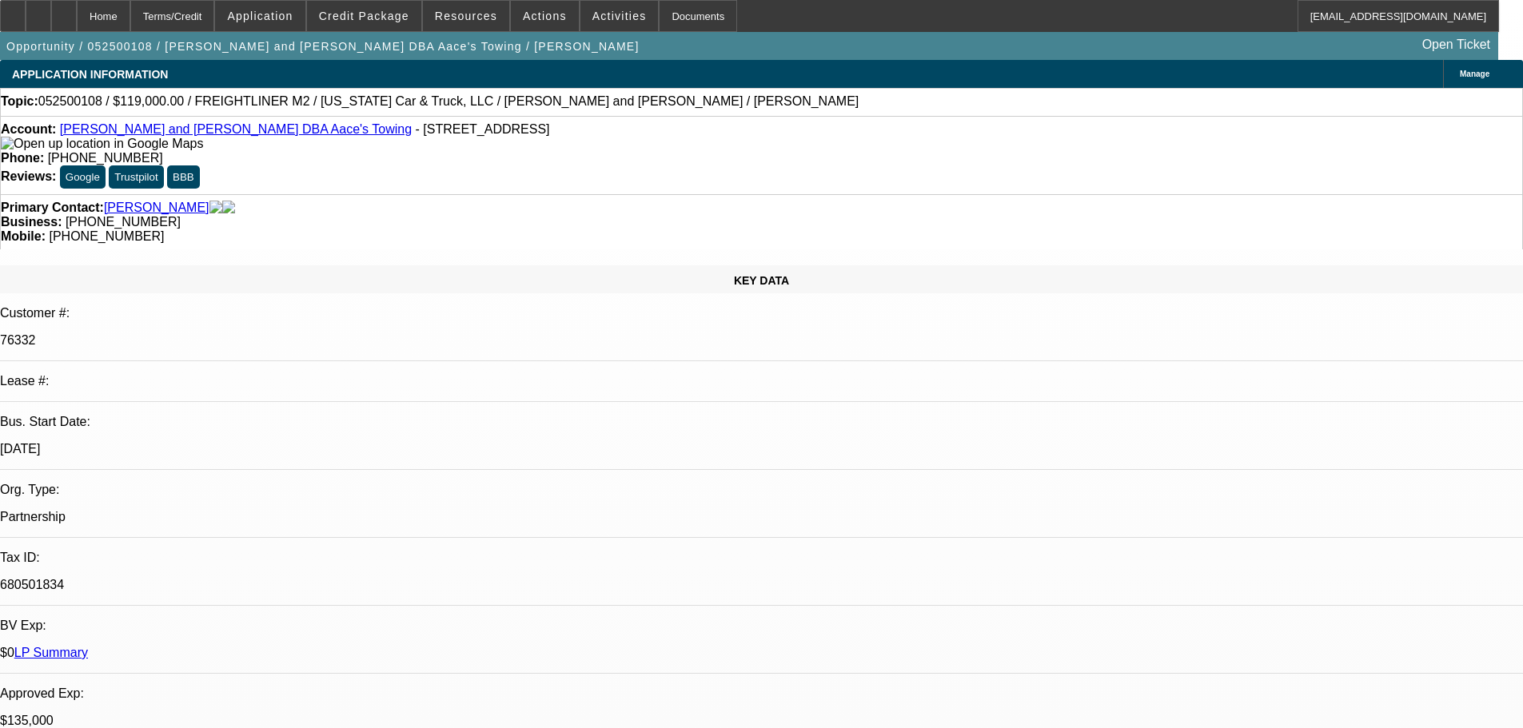
select select "0"
select select "2"
select select "0.1"
select select "4"
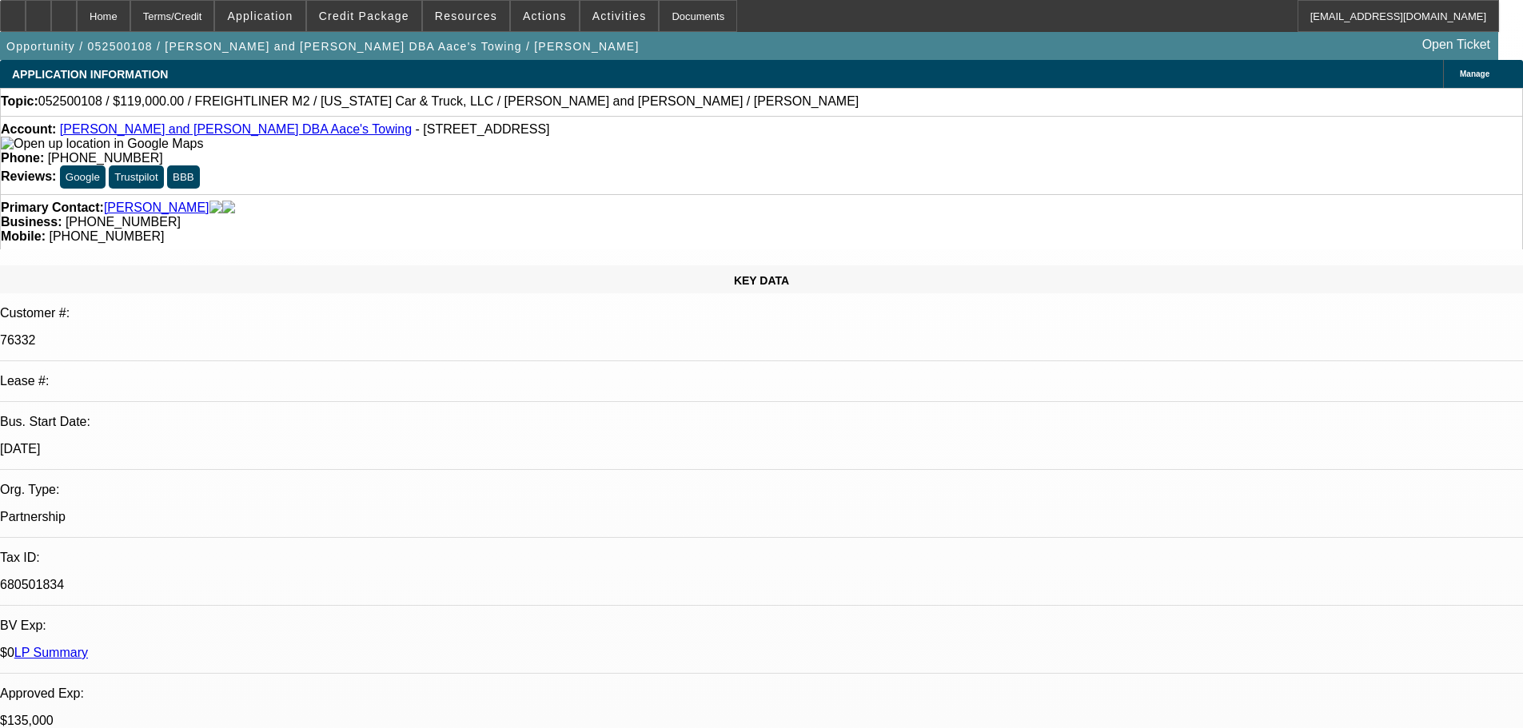
select select "0"
select select "2"
select select "0.1"
select select "4"
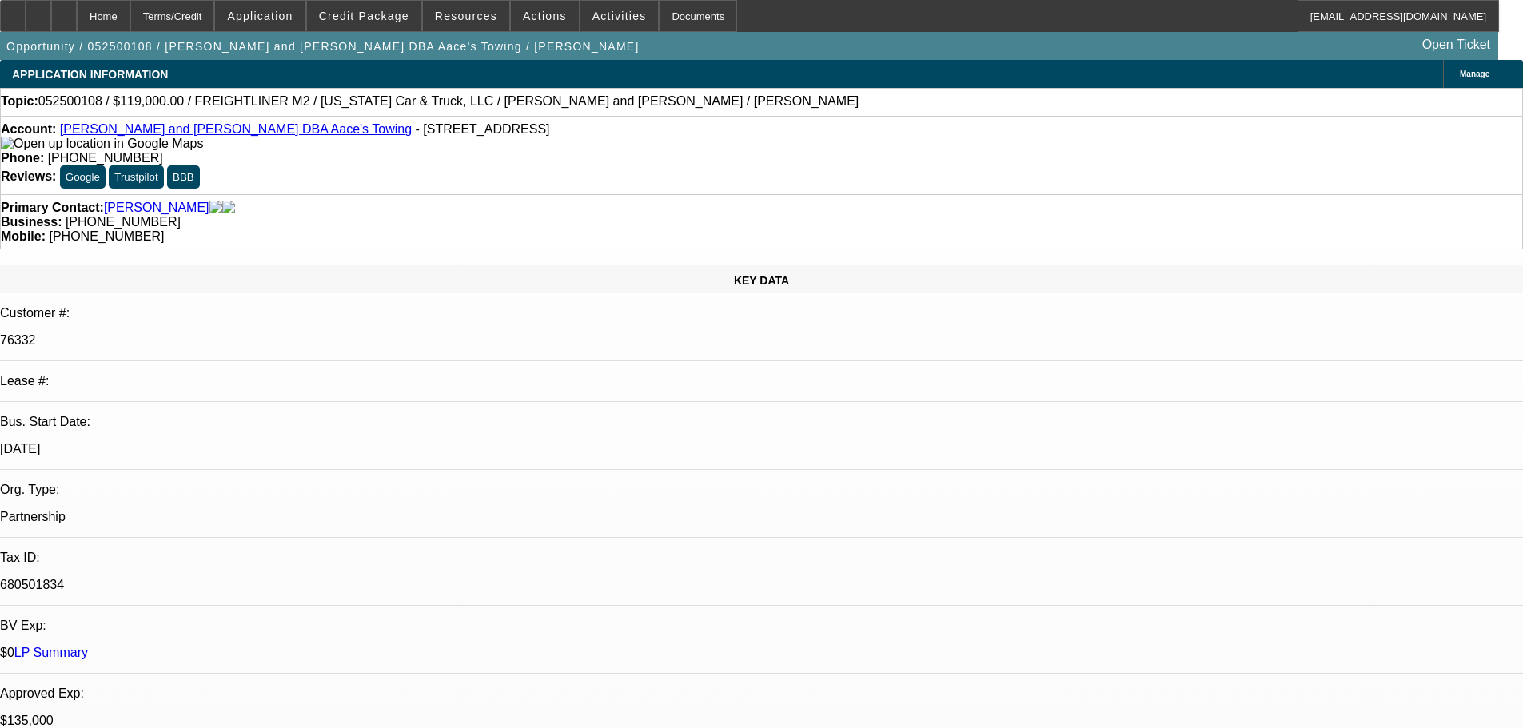
select select "0"
select select "2"
select select "0.1"
select select "4"
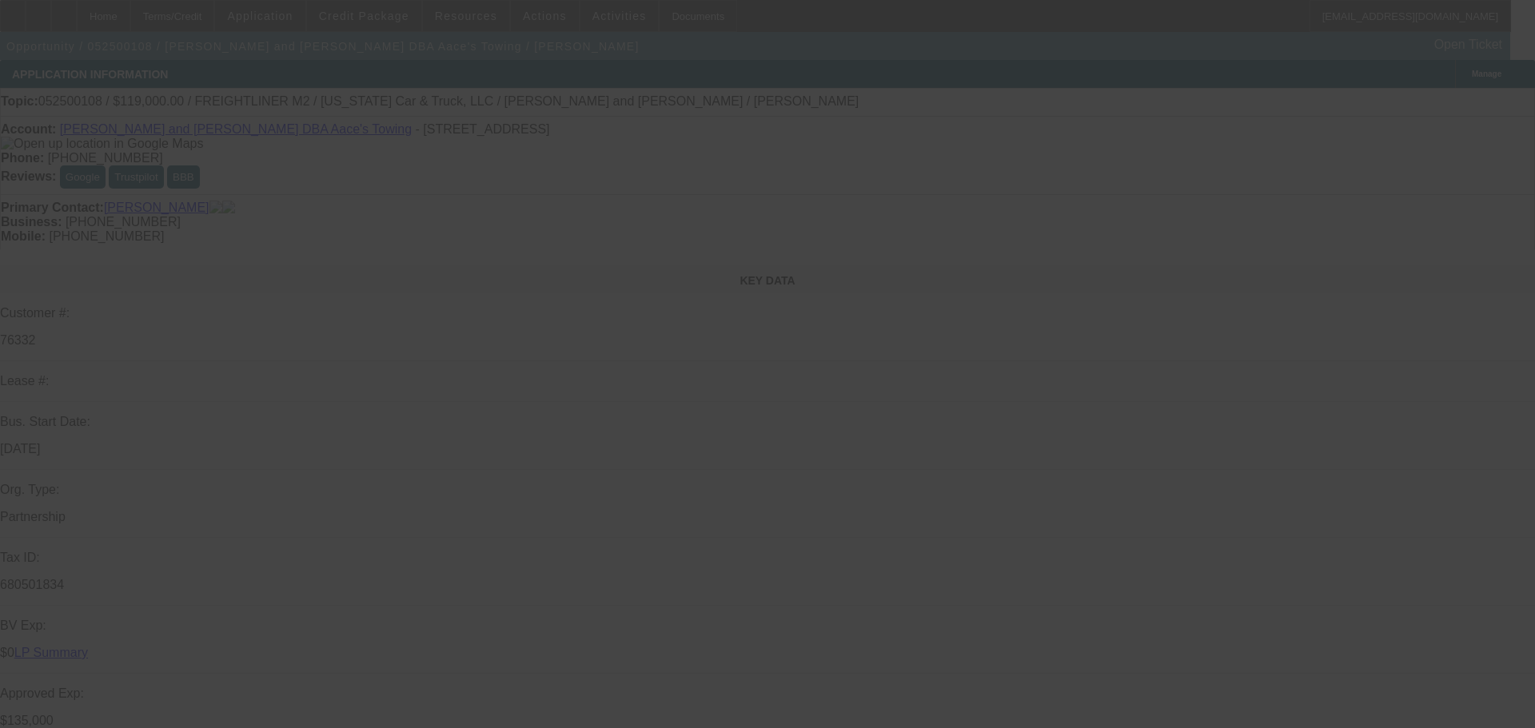
select select "0"
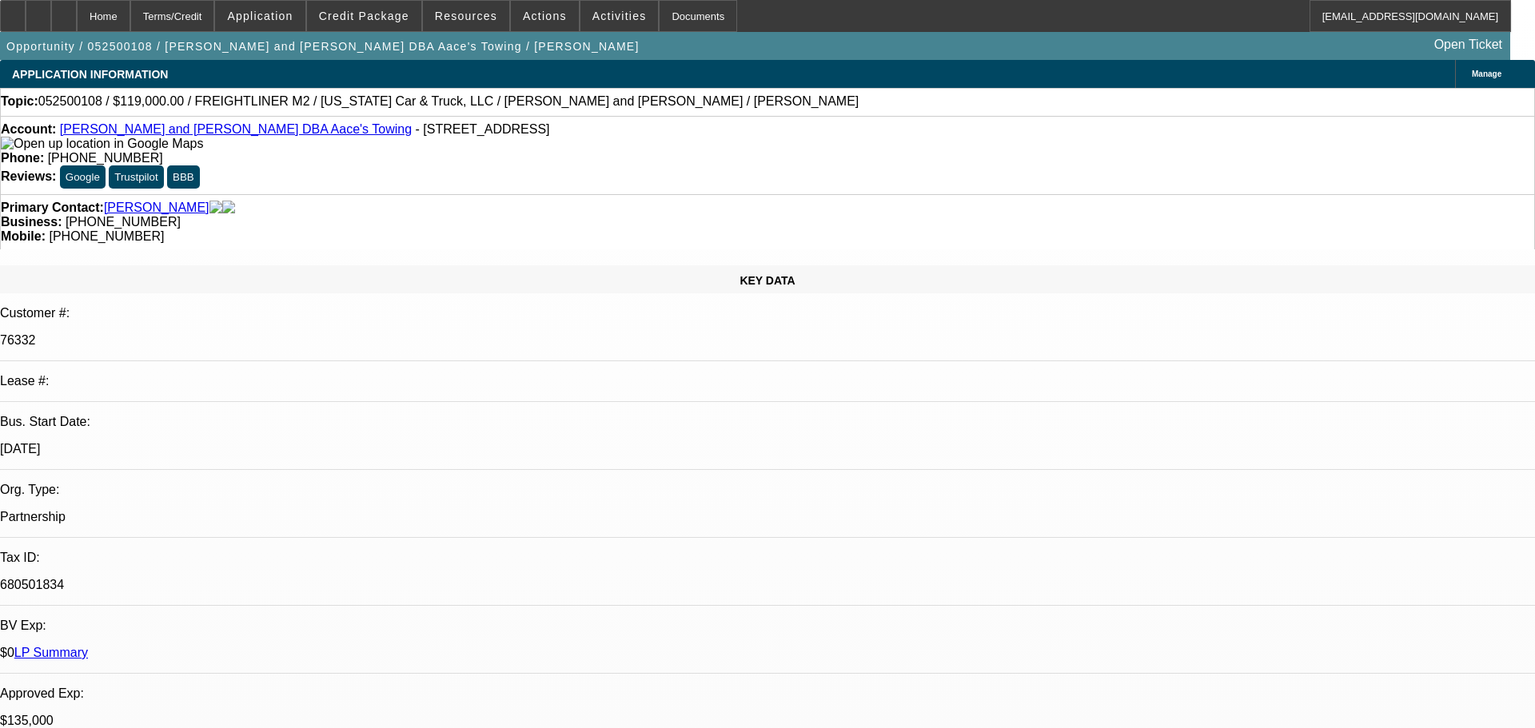
select select "0"
select select "2"
select select "0.1"
select select "4"
select select "0"
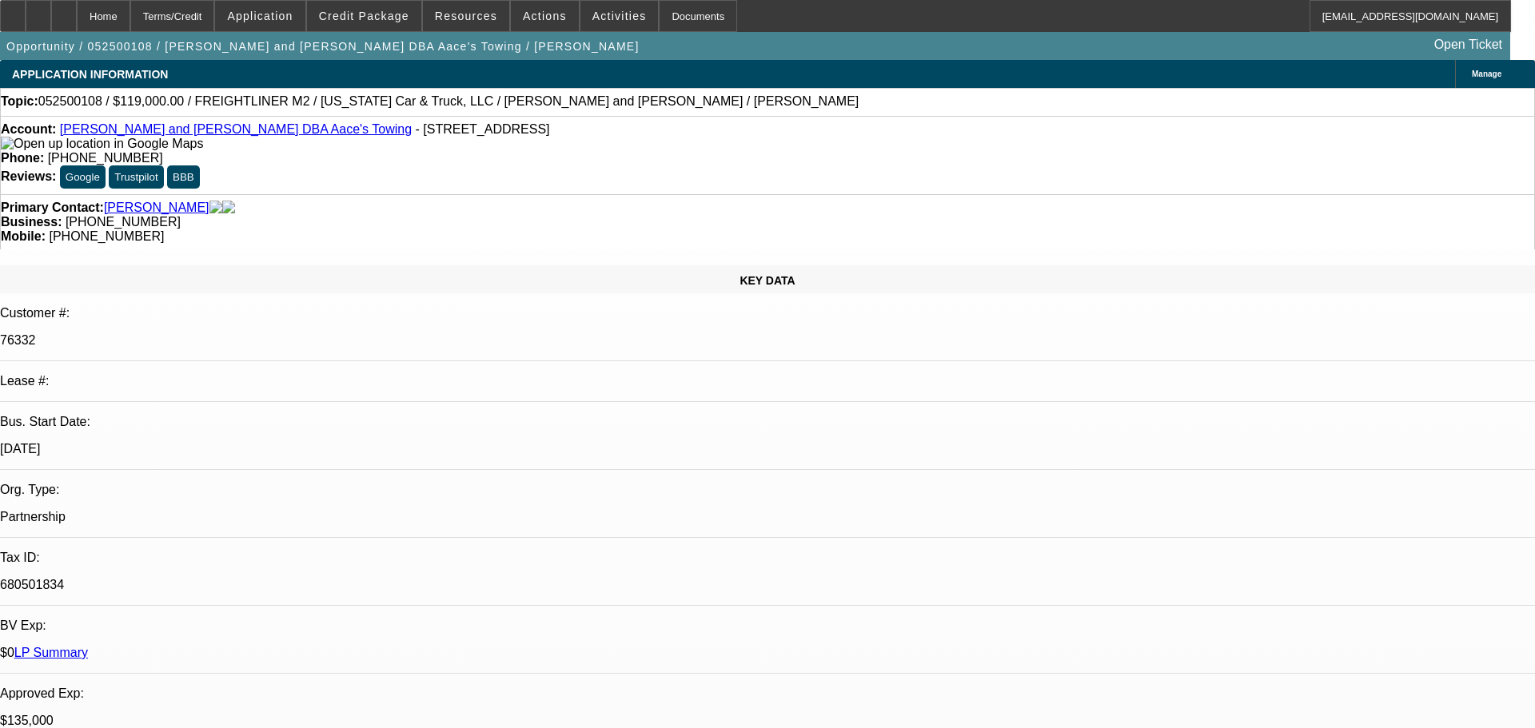
select select "0"
select select "2"
select select "0.1"
select select "4"
select select "0"
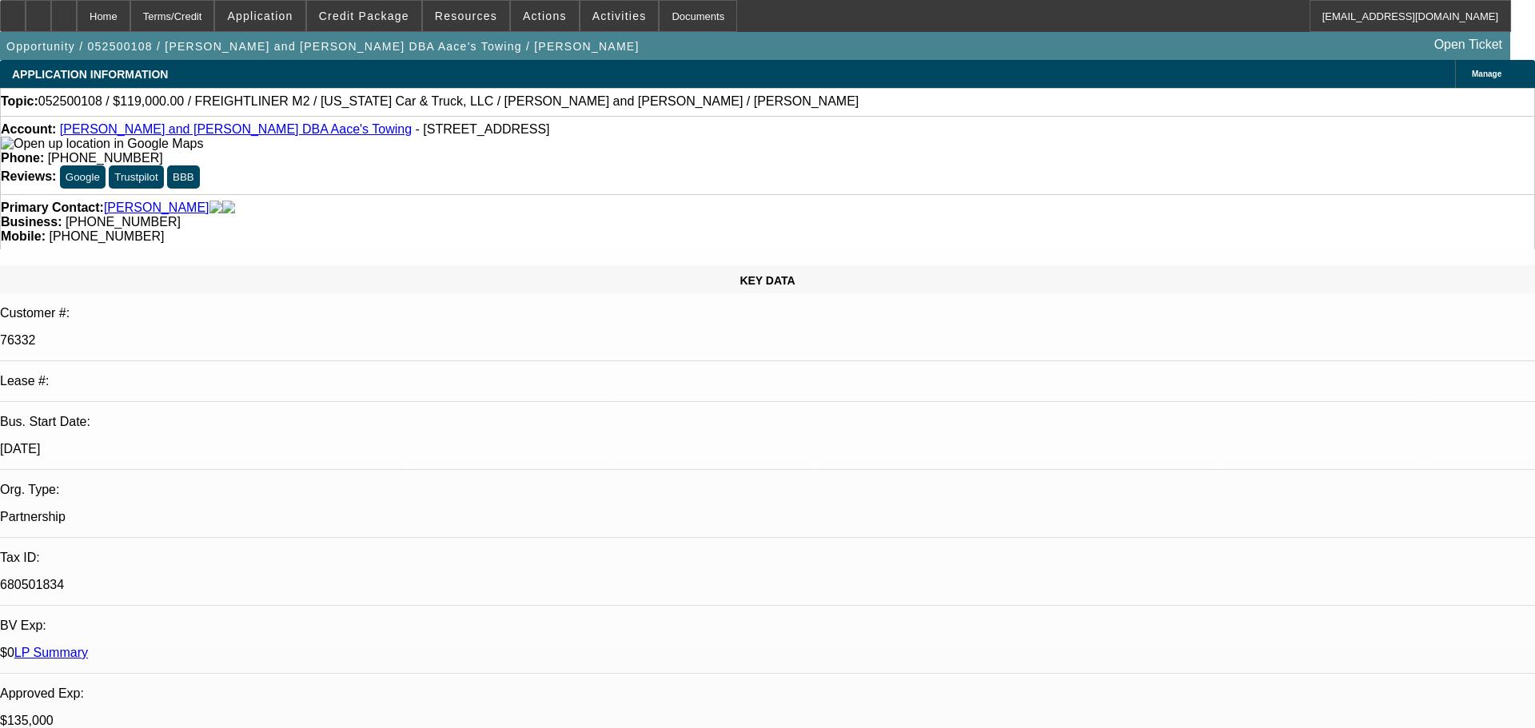
select select "0"
select select "2"
select select "0.1"
select select "4"
select select "0"
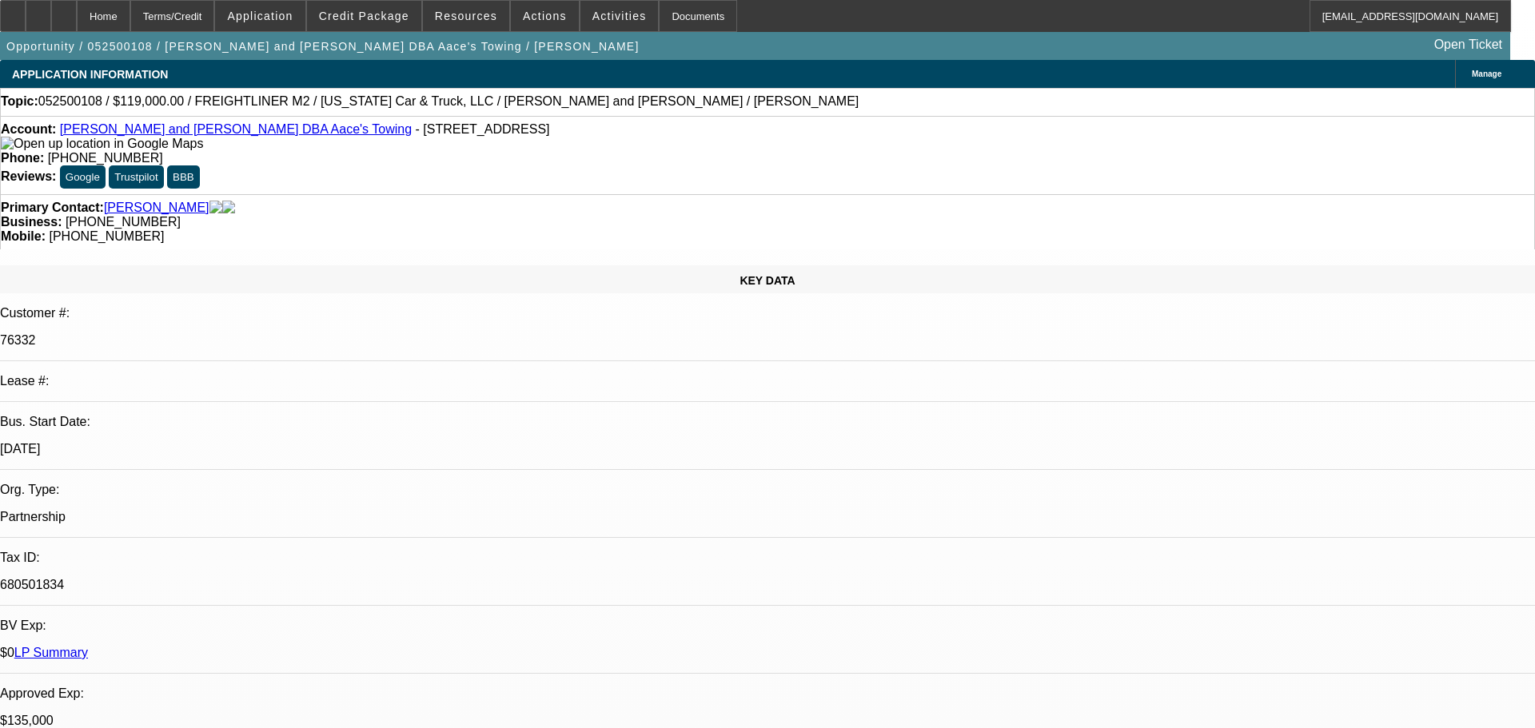
select select "2"
select select "0.1"
select select "4"
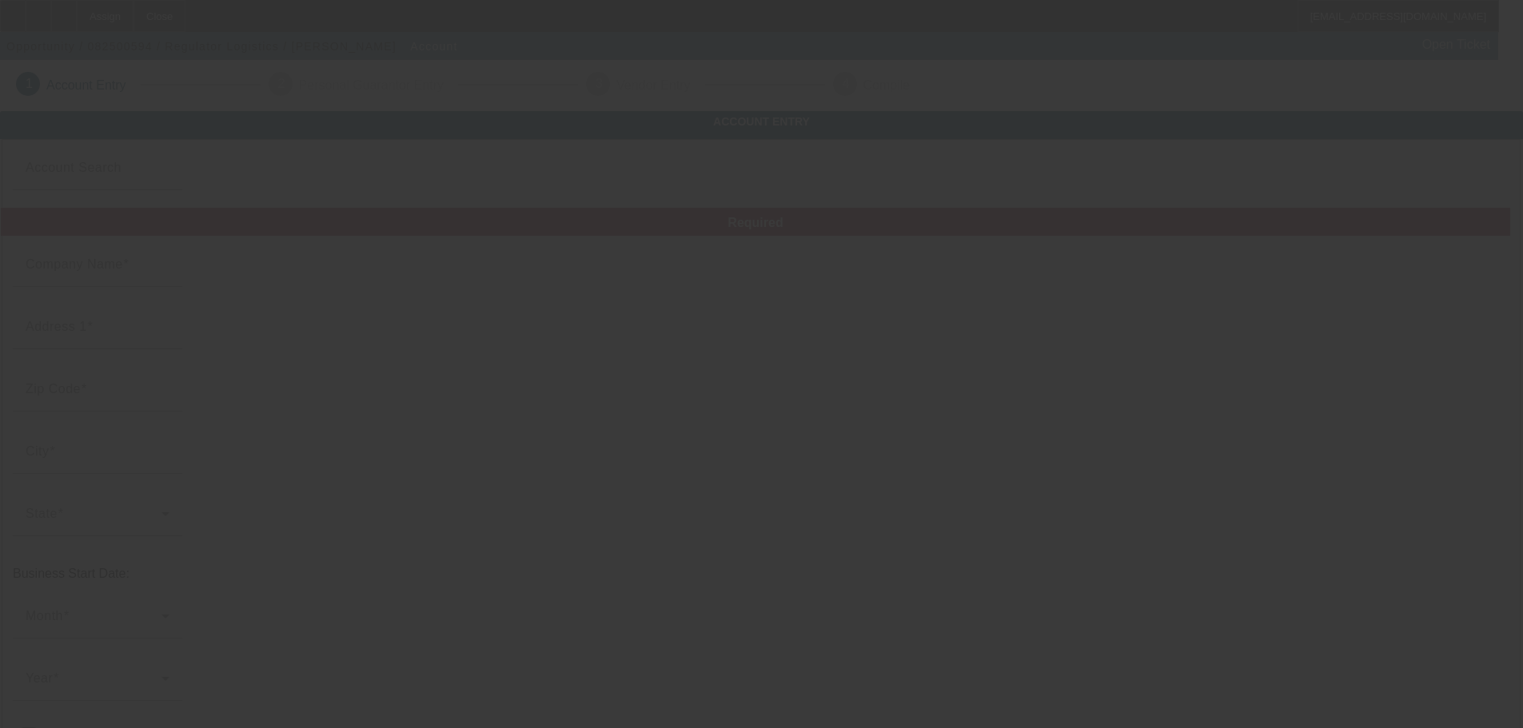
type input "Regulator Logistics"
type input "[STREET_ADDRESS]"
type input "58801"
type input "Williston"
type input "[PHONE_NUMBER]"
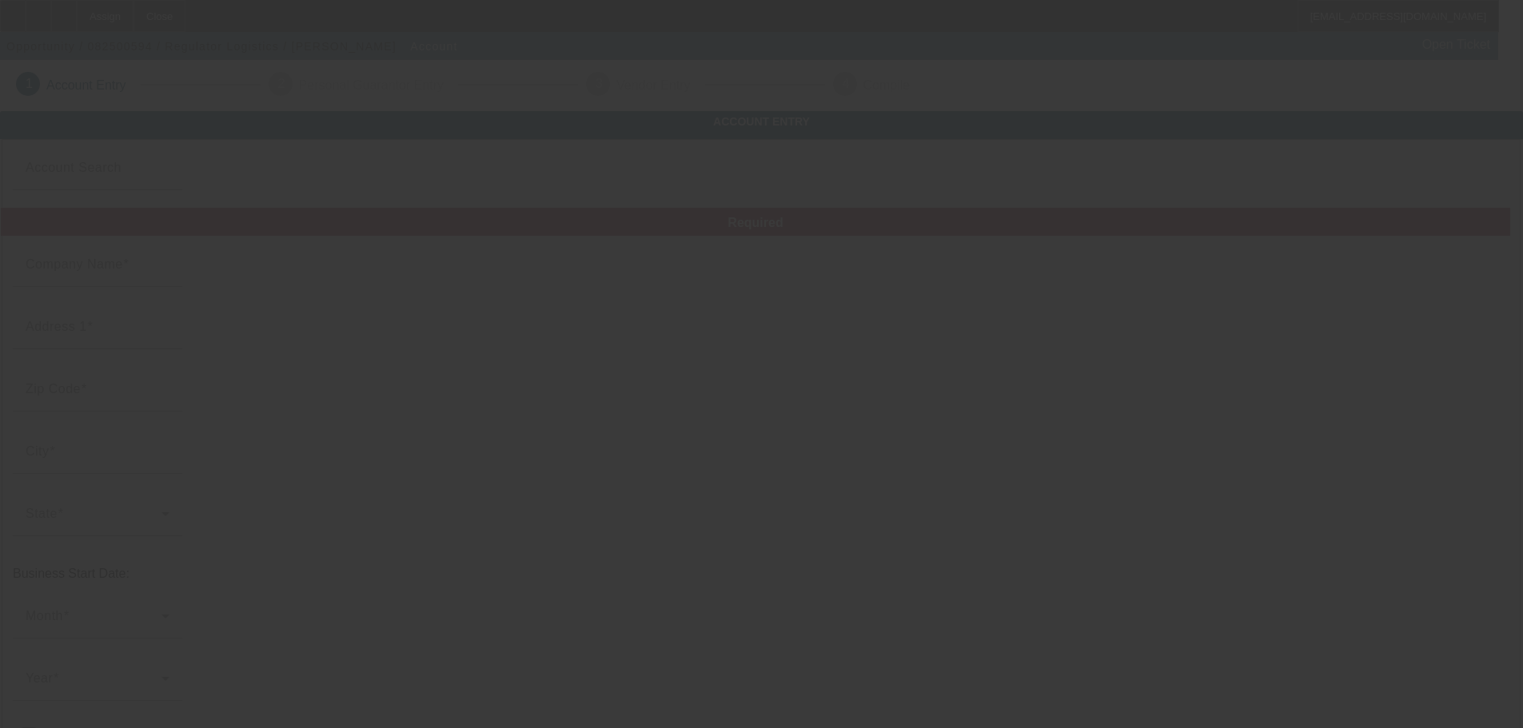
type input "[EMAIL_ADDRESS][DOMAIN_NAME]"
type input "[US_EMPLOYER_IDENTIFICATION_NUMBER]"
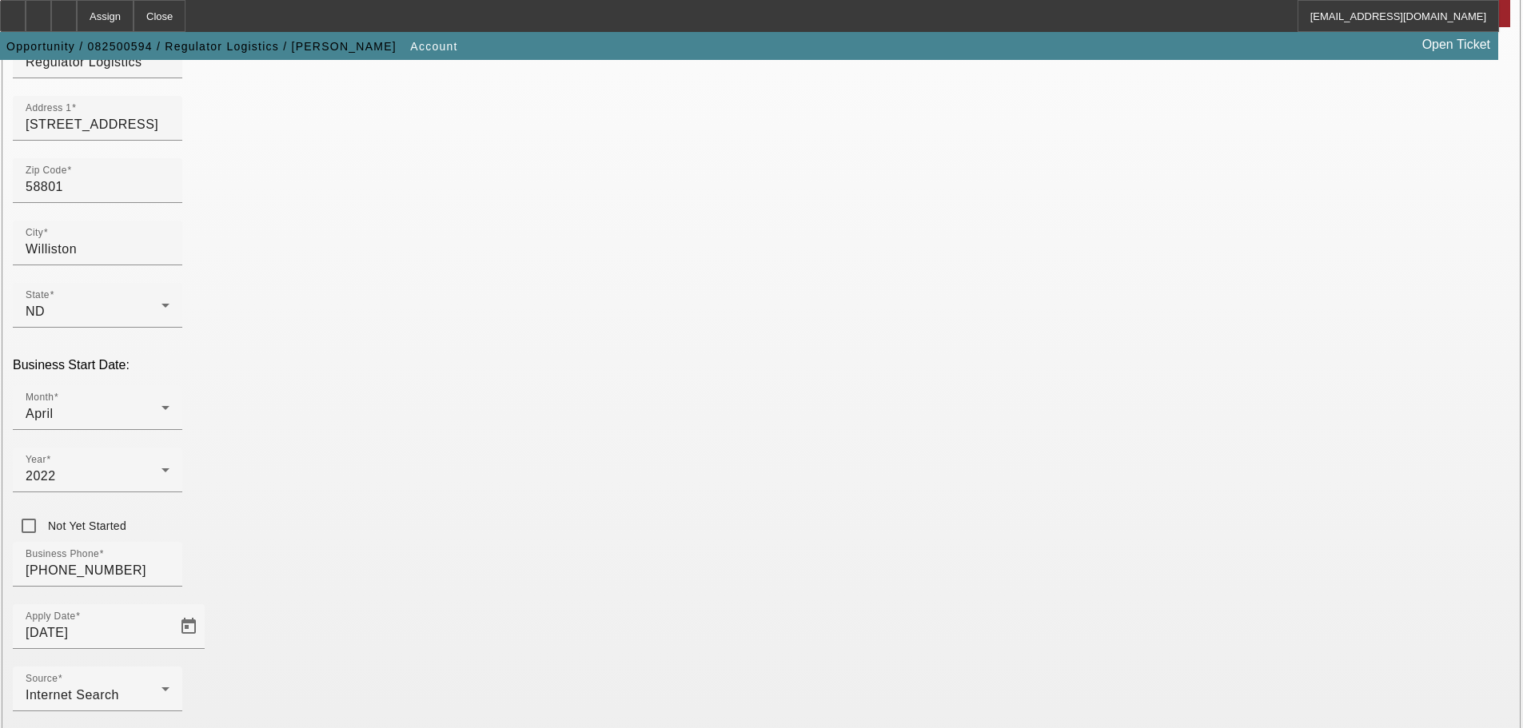
scroll to position [295, 0]
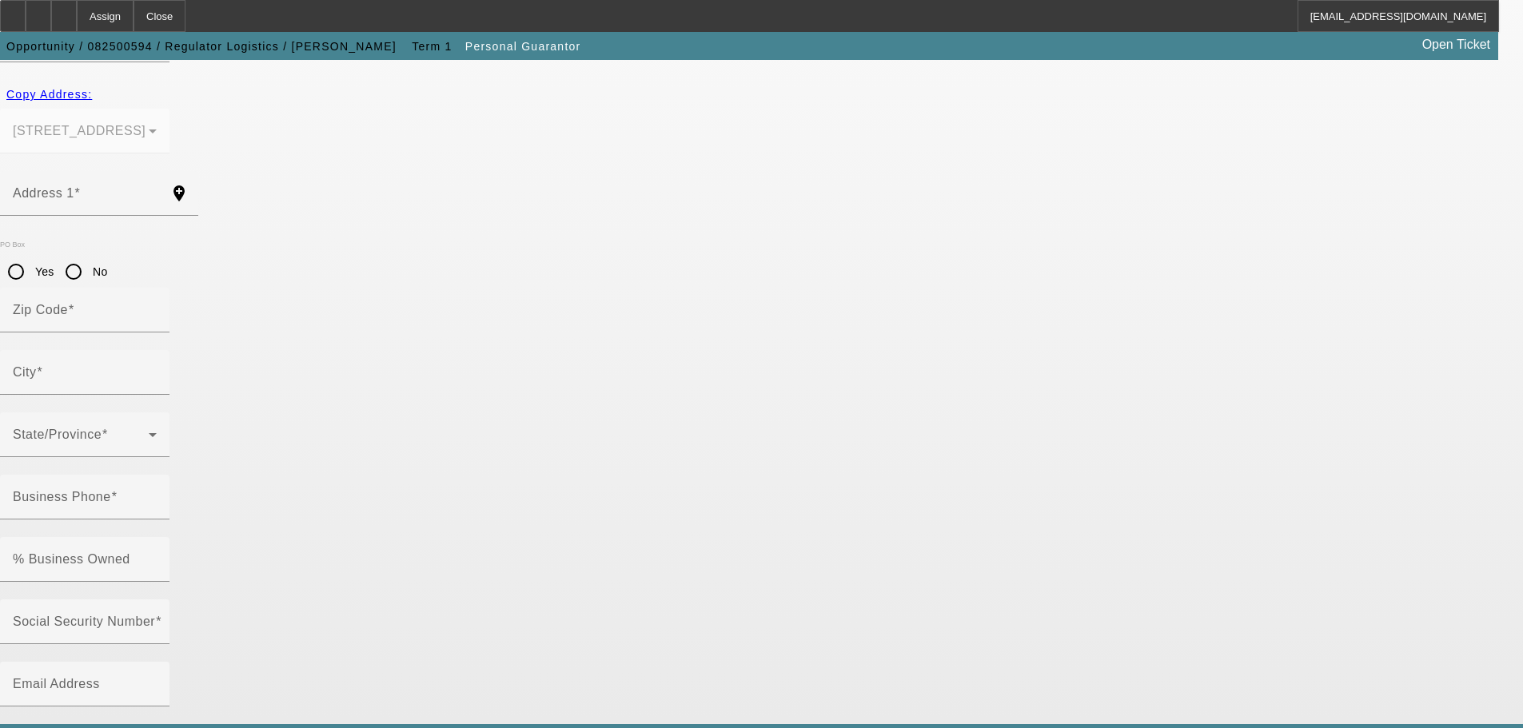
type input "[PERSON_NAME]"
type input "Hall"
type input "[STREET_ADDRESS]"
radio input "true"
type input "58801"
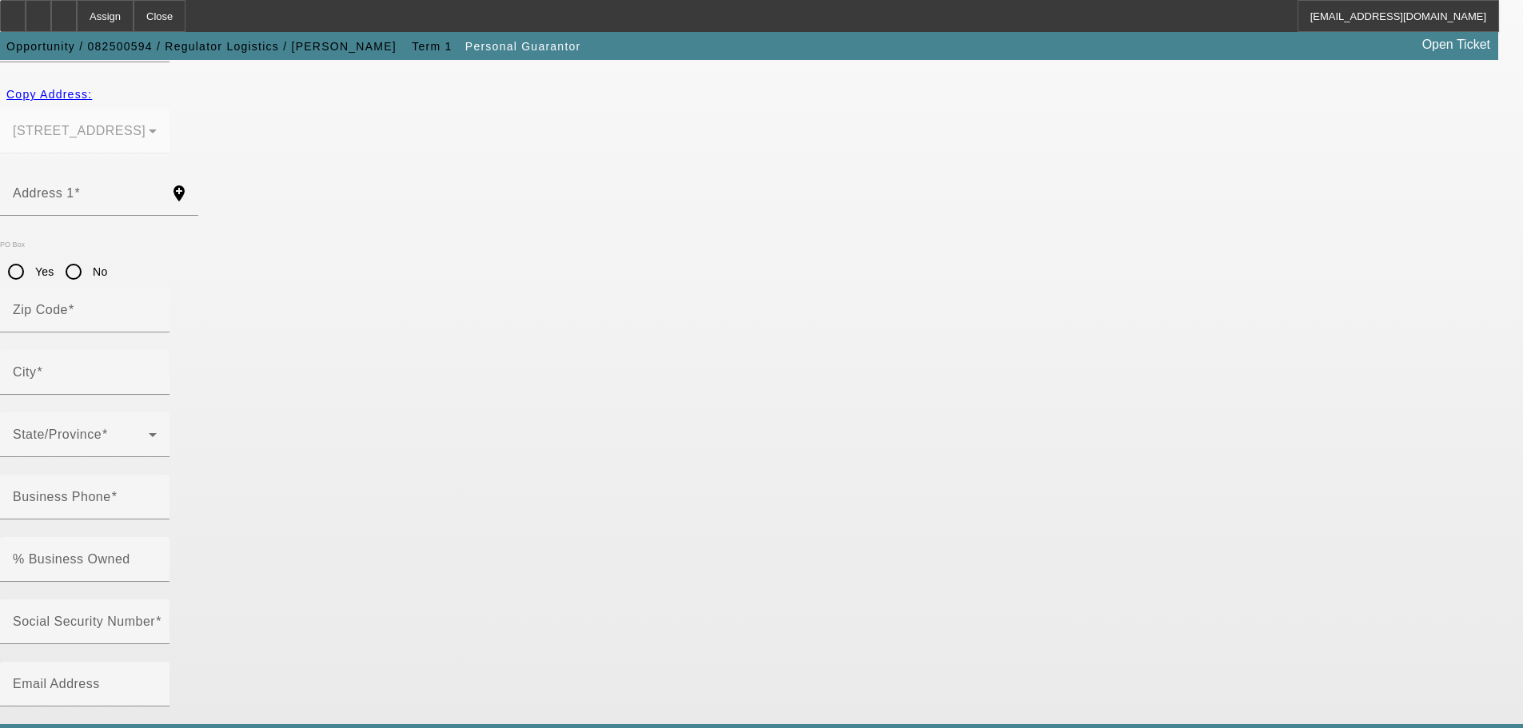
type input "Williston"
type input "[PHONE_NUMBER]"
type input "100"
type input "618-64-7358"
type input "[EMAIL_ADDRESS][DOMAIN_NAME]"
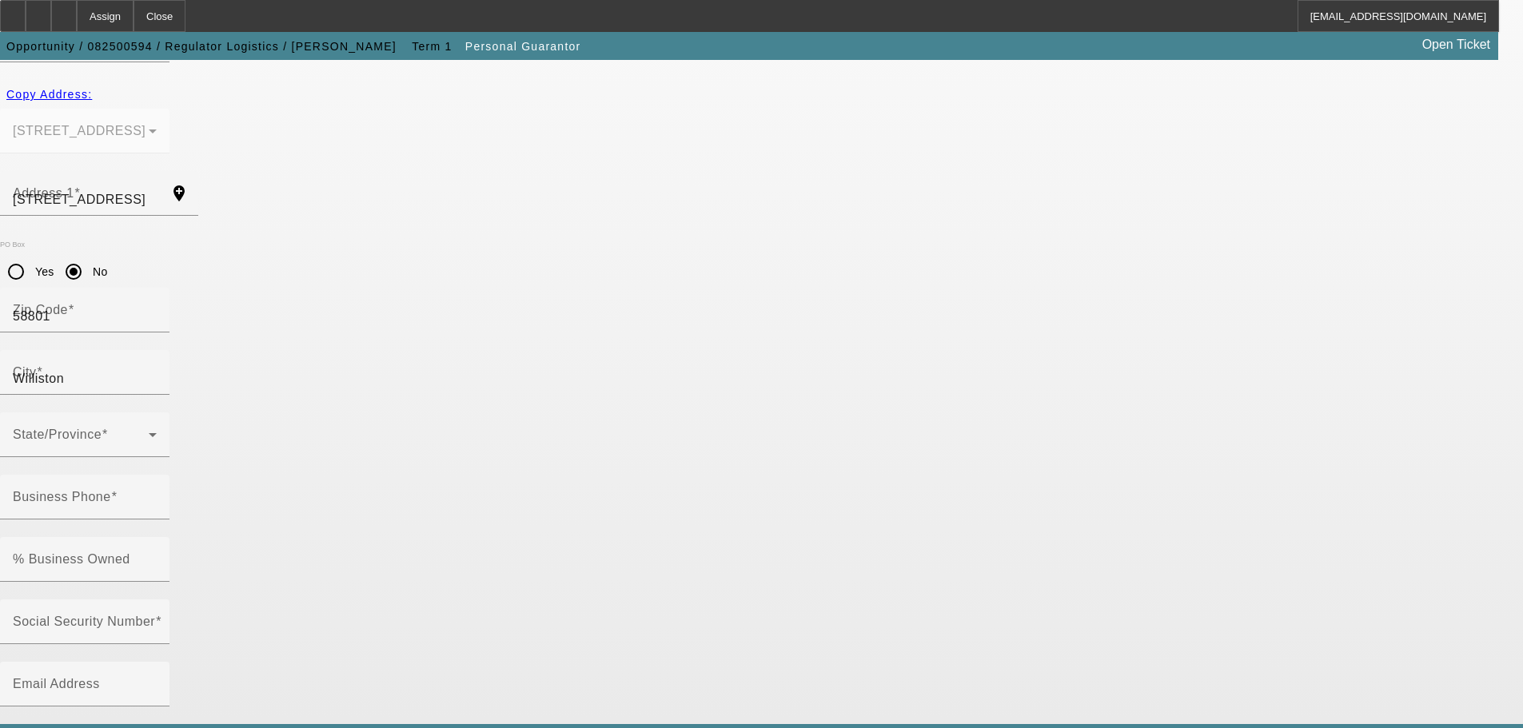
type input "[PHONE_NUMBER]"
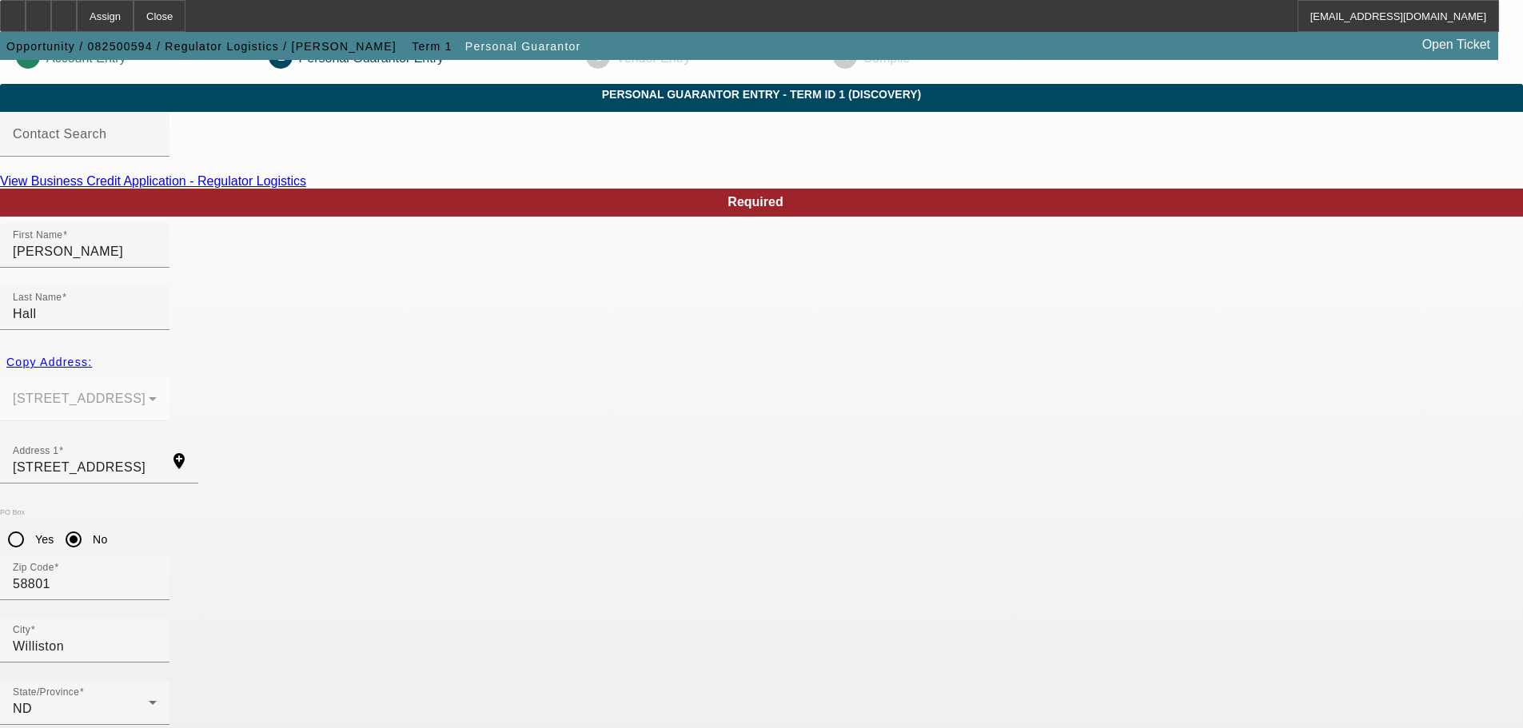
scroll to position [54, 0]
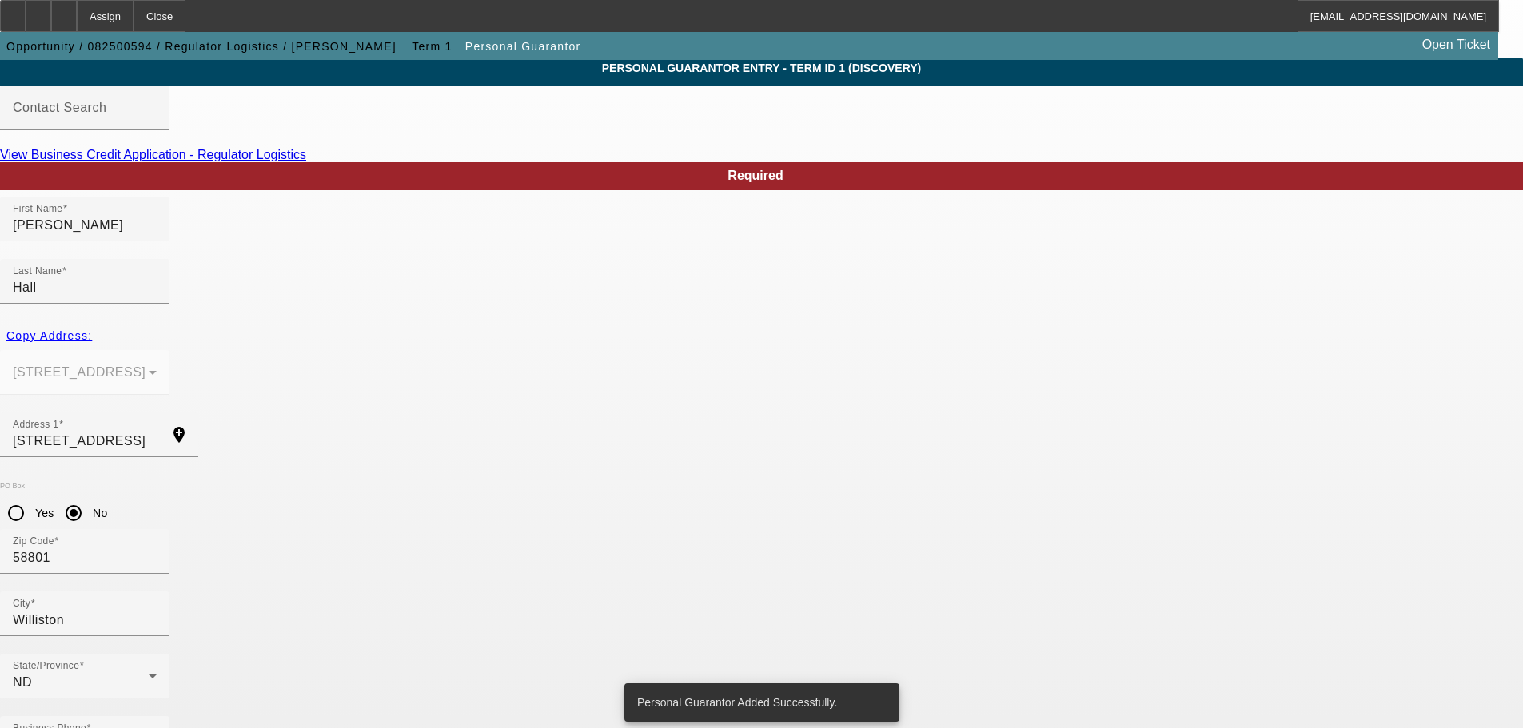
scroll to position [0, 0]
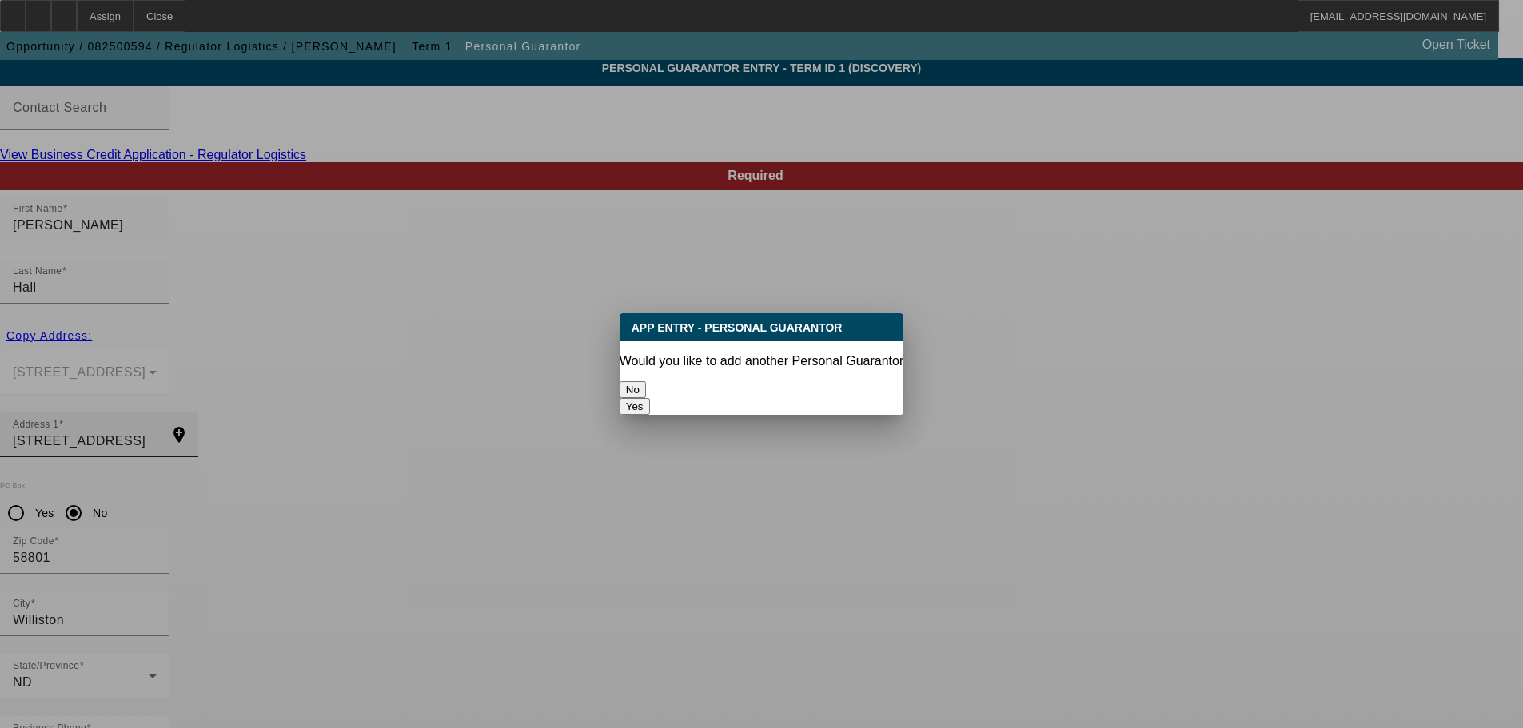
click at [646, 388] on button "No" at bounding box center [632, 389] width 26 height 17
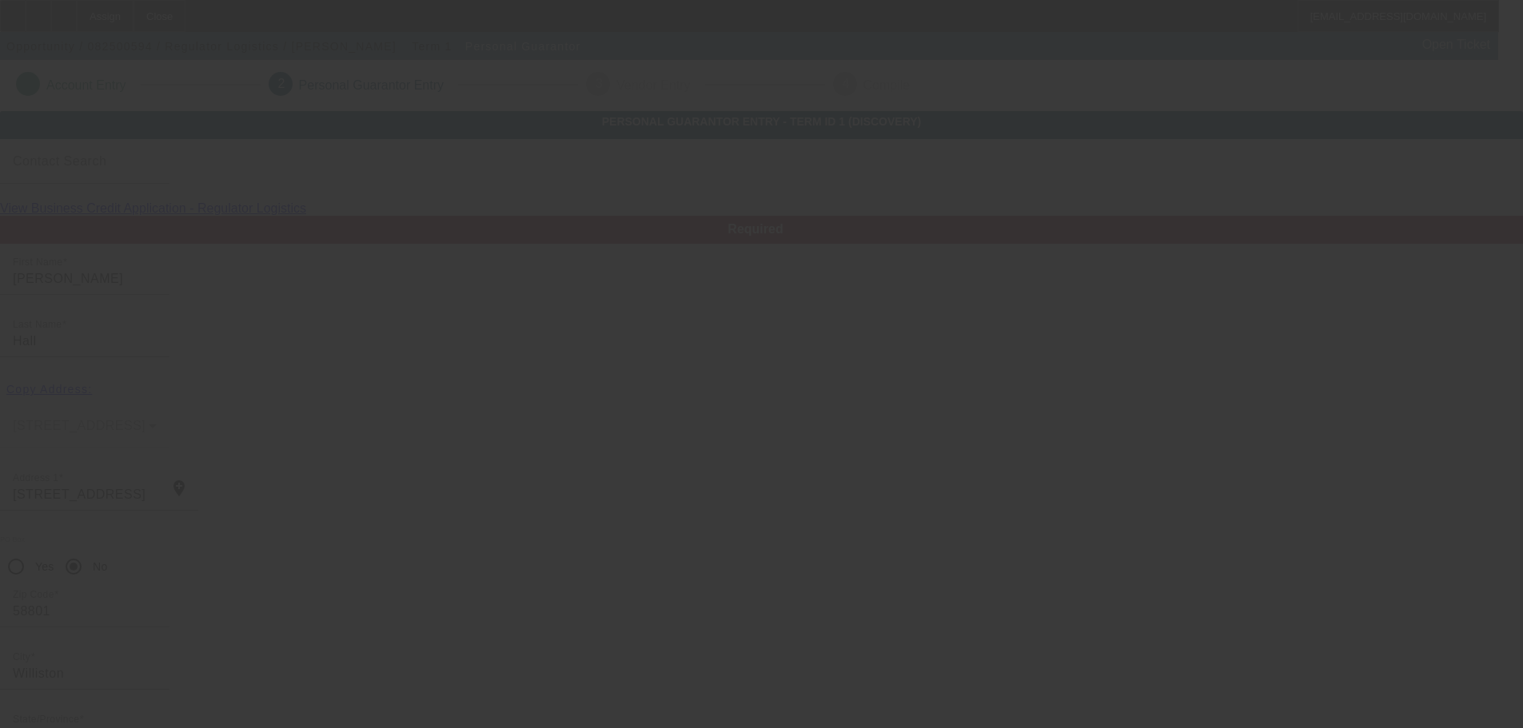
scroll to position [54, 0]
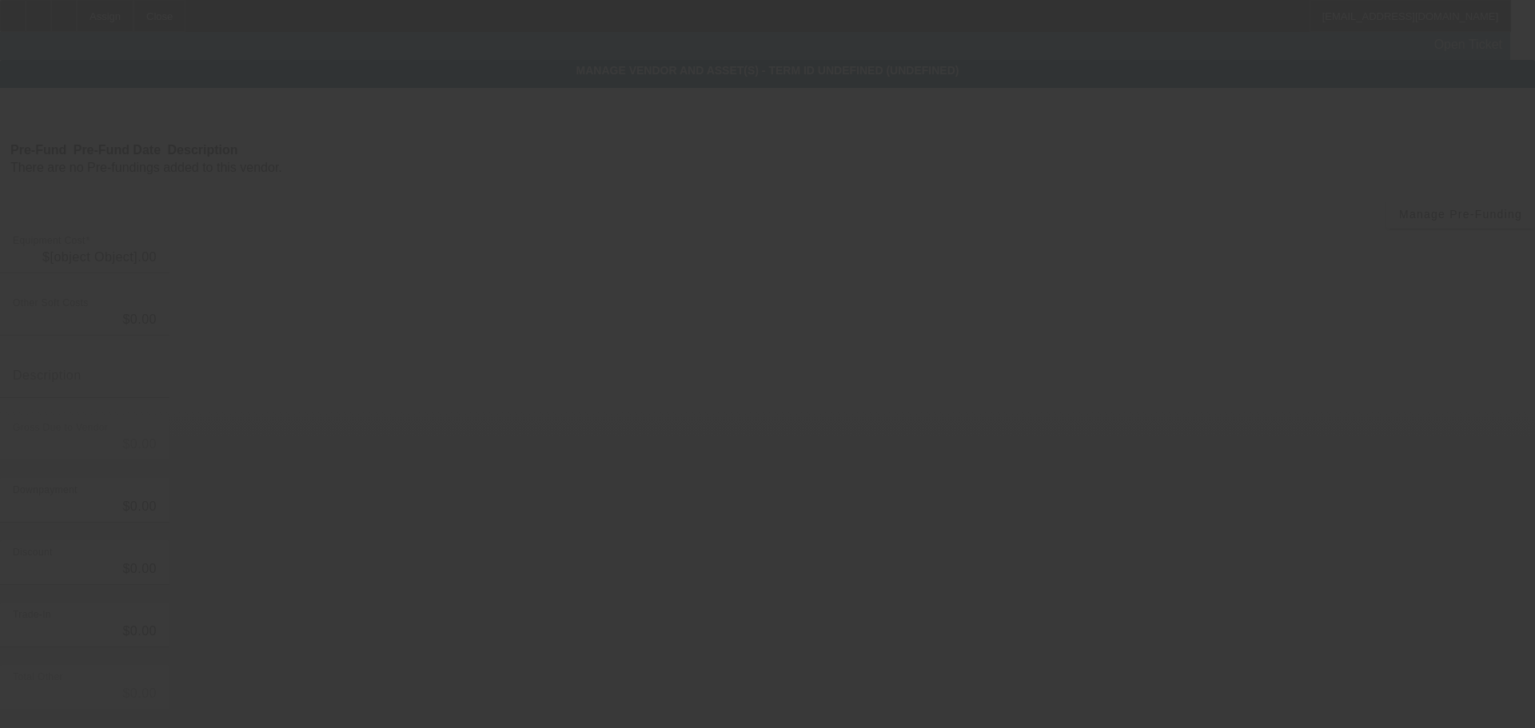
type input "$50,000.00"
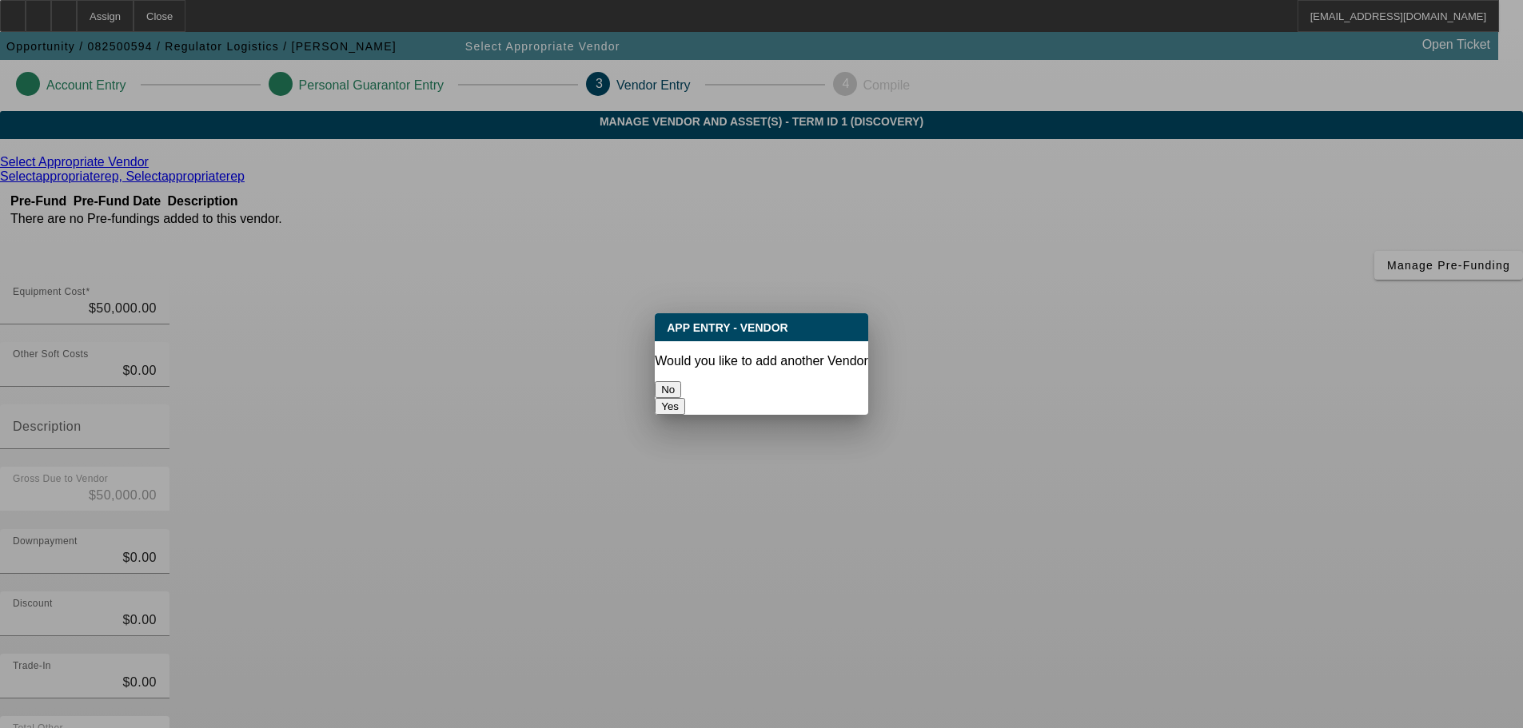
click at [681, 381] on button "No" at bounding box center [668, 389] width 26 height 17
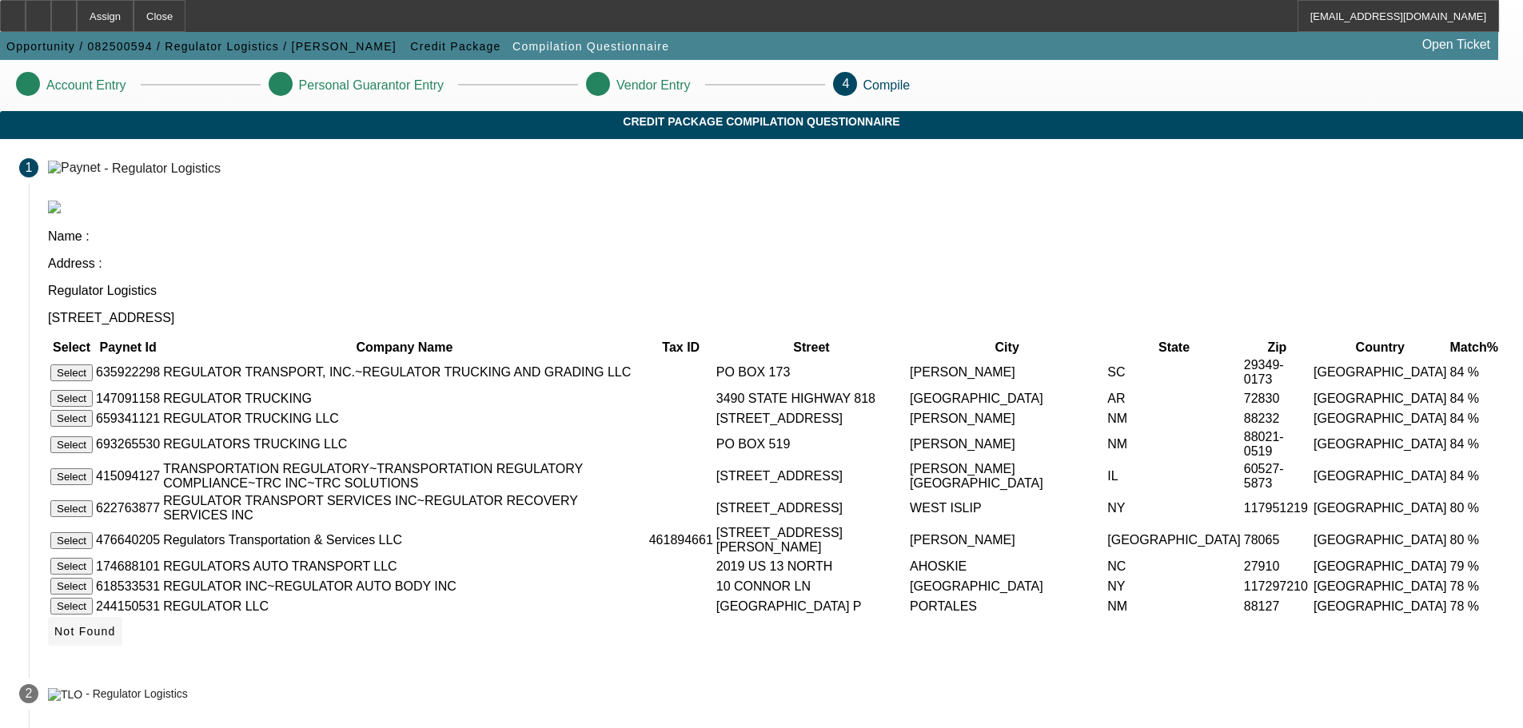
click at [116, 637] on span "Not Found" at bounding box center [85, 631] width 62 height 13
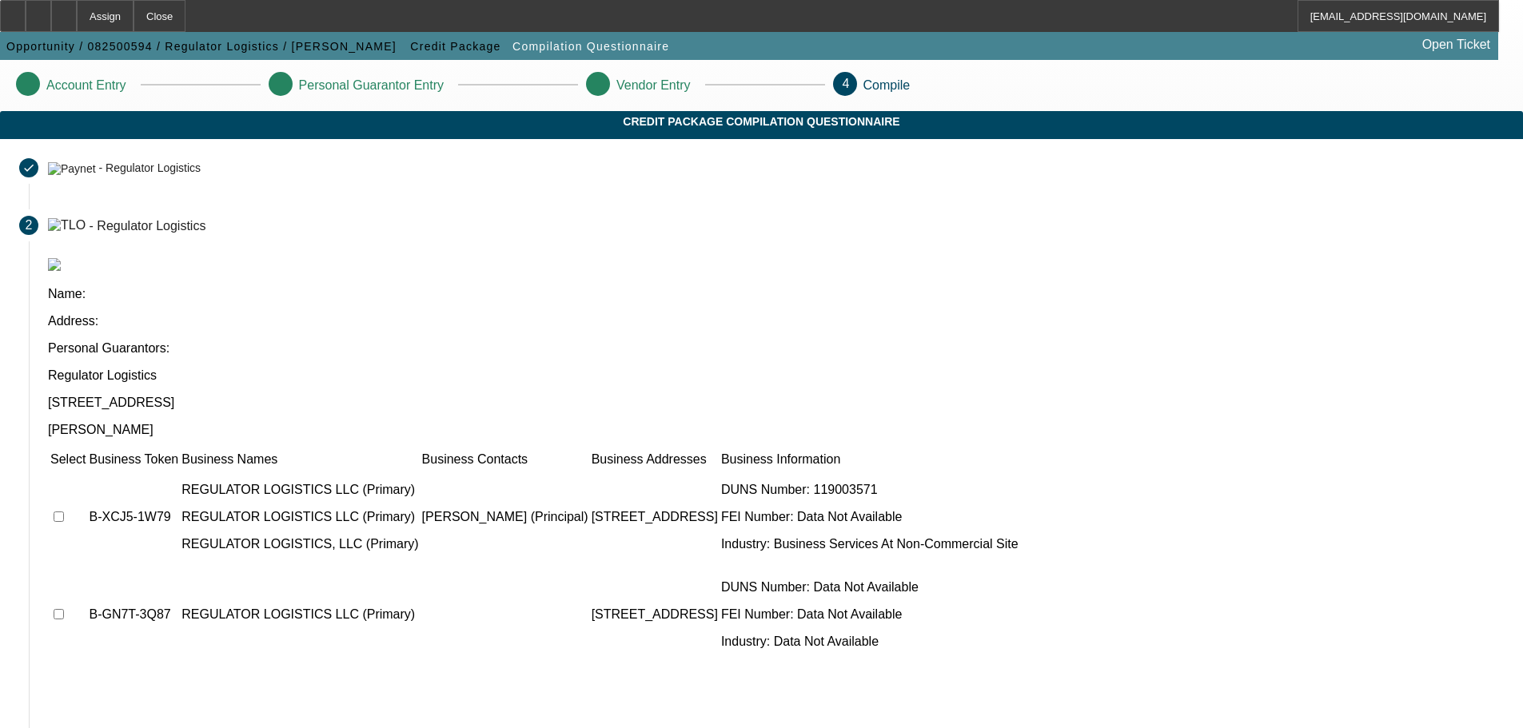
click at [64, 512] on input "checkbox" at bounding box center [59, 517] width 10 height 10
checkbox input "true"
click at [64, 609] on input "checkbox" at bounding box center [59, 614] width 10 height 10
checkbox input "true"
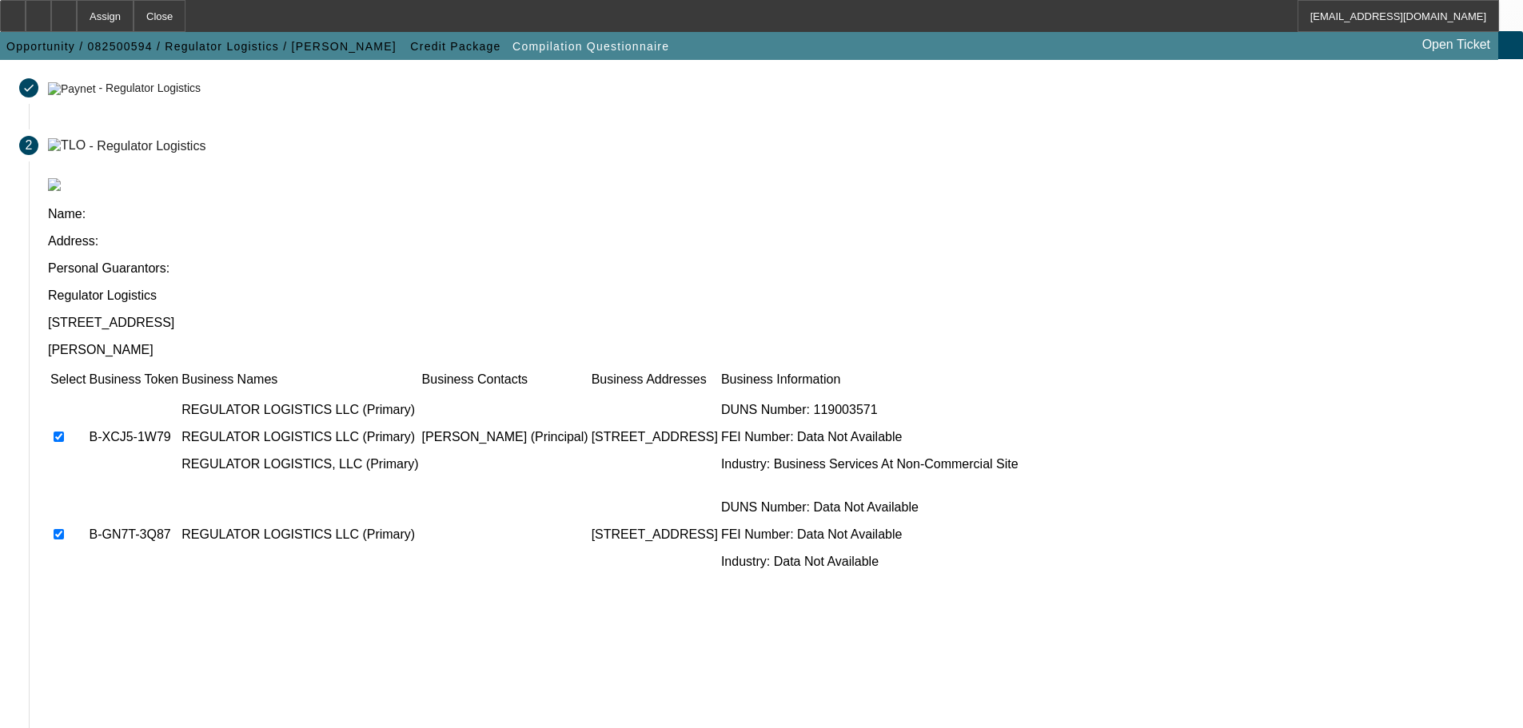
scroll to position [156, 0]
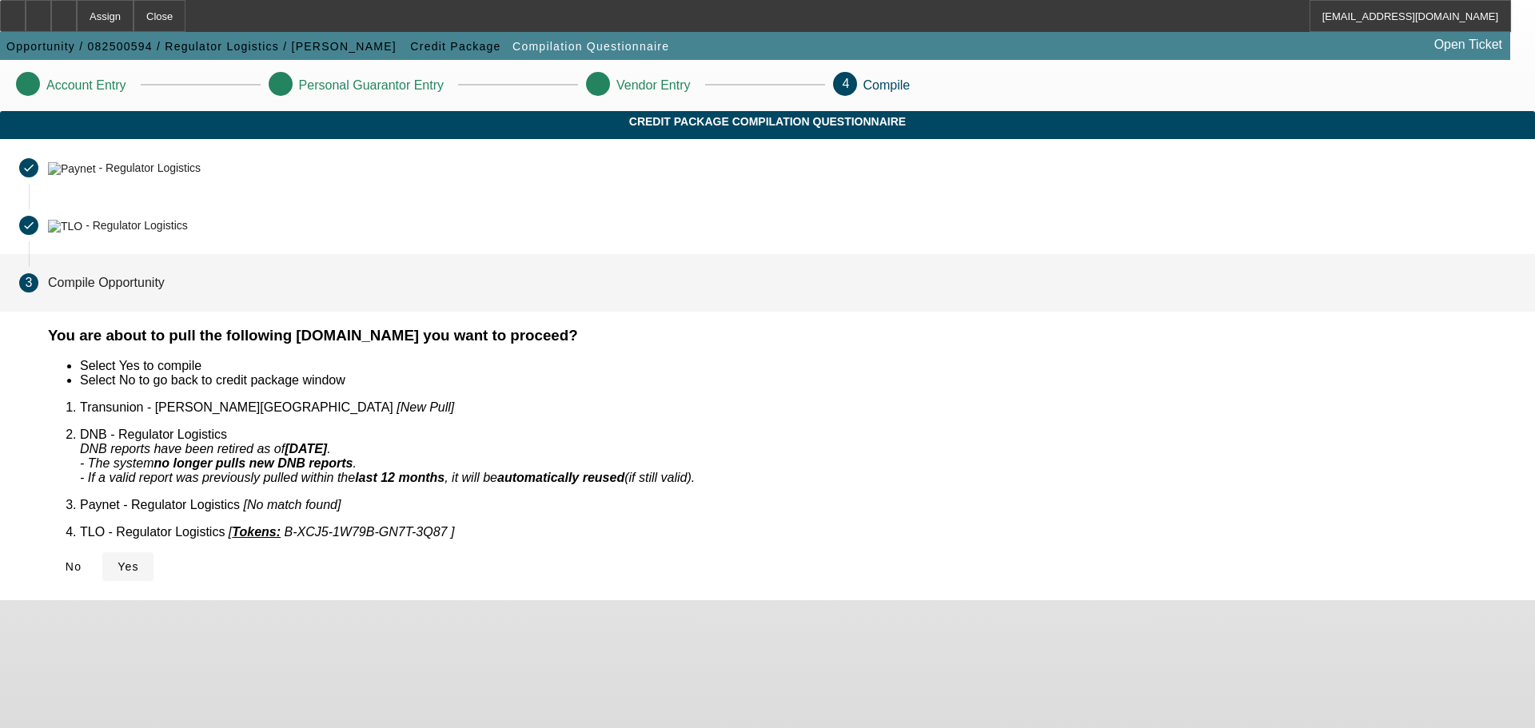
click at [153, 547] on span at bounding box center [127, 566] width 51 height 38
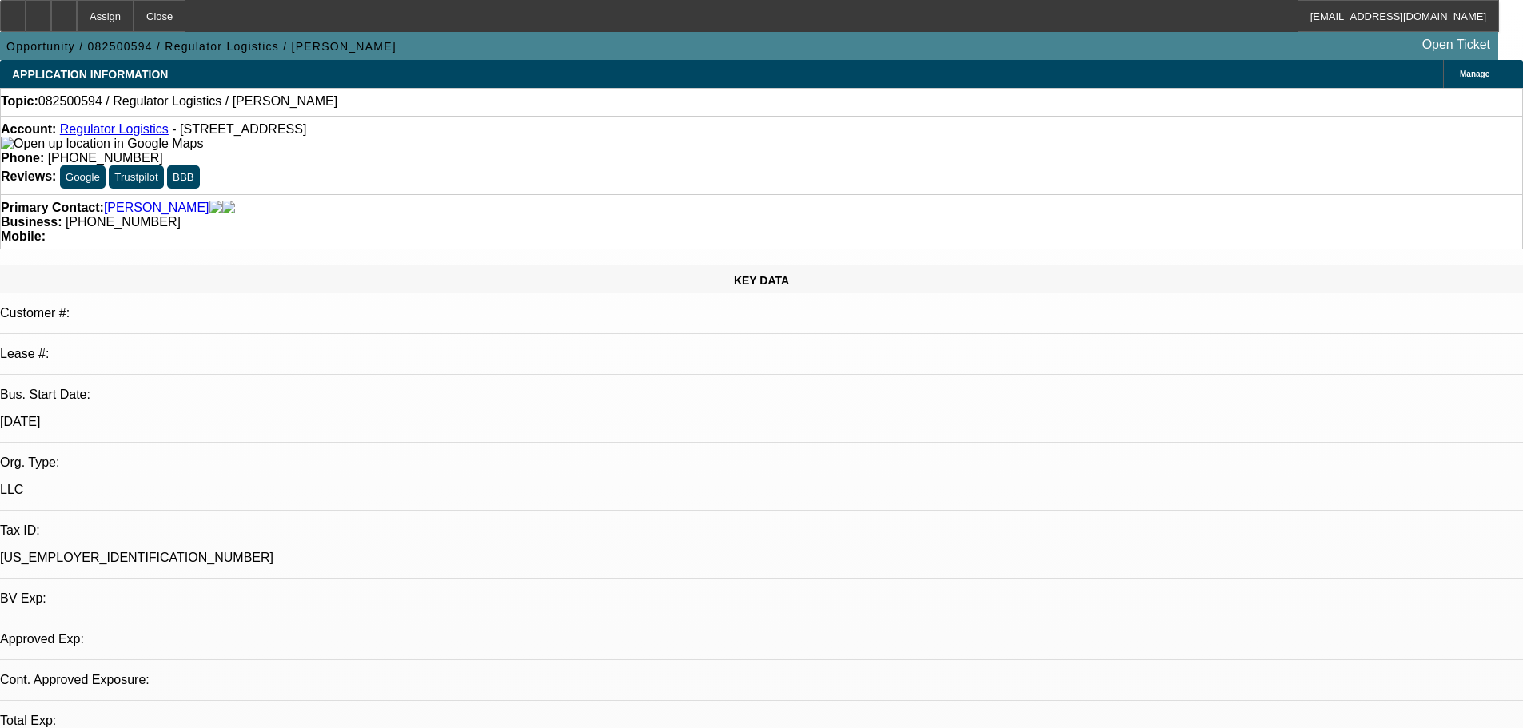
select select "0"
select select "2"
select select "0.1"
select select "4"
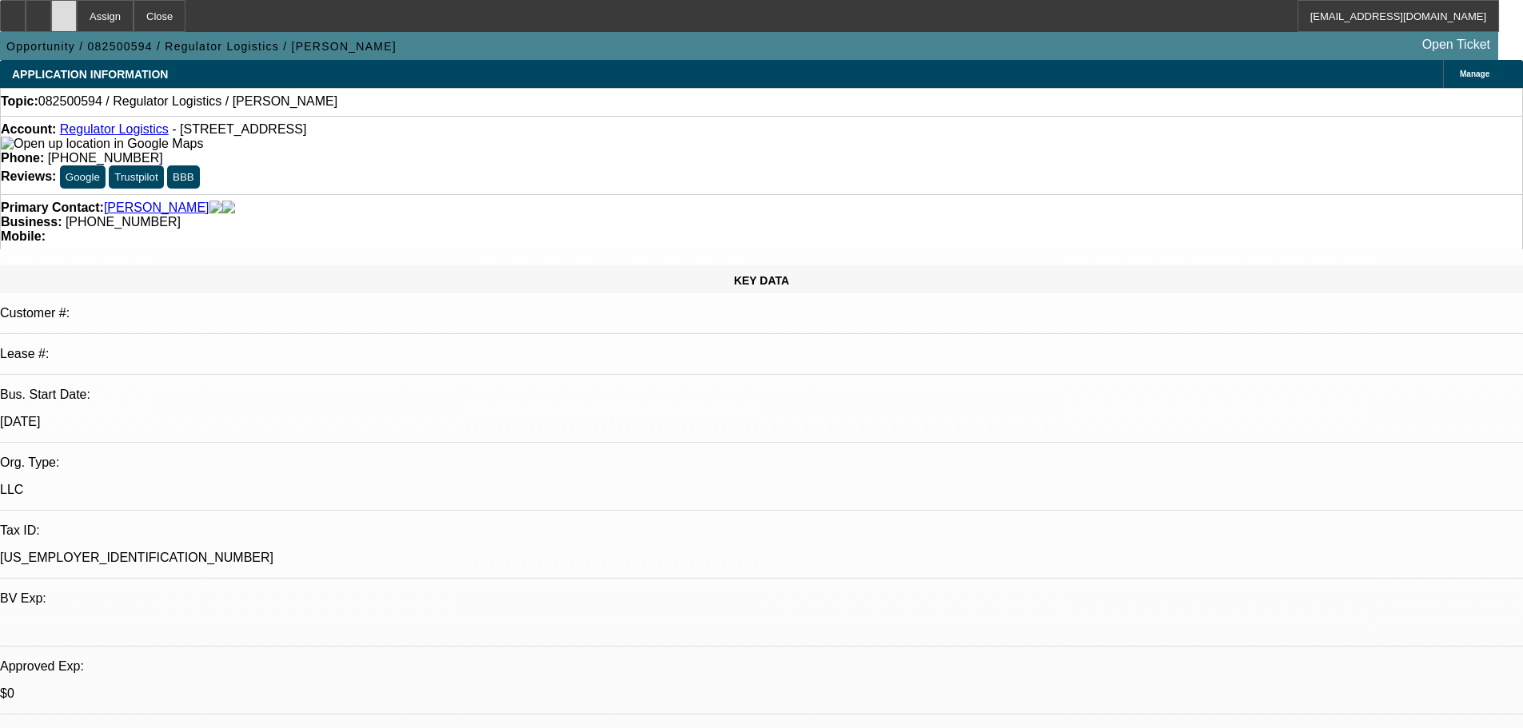
click at [77, 13] on div at bounding box center [64, 16] width 26 height 32
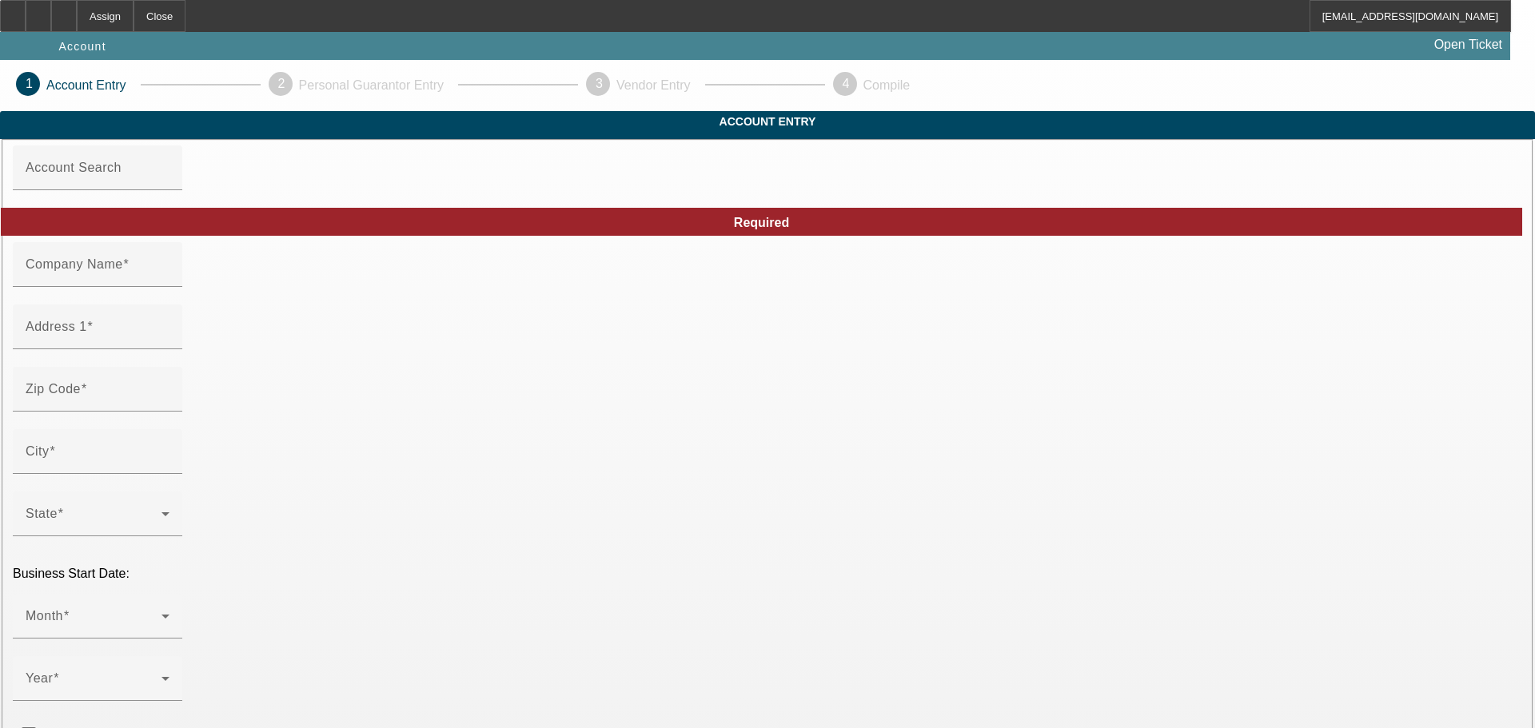
type input "Regulator Logistics"
type input "[STREET_ADDRESS]"
type input "58801"
type input "Williston"
type input "[PHONE_NUMBER]"
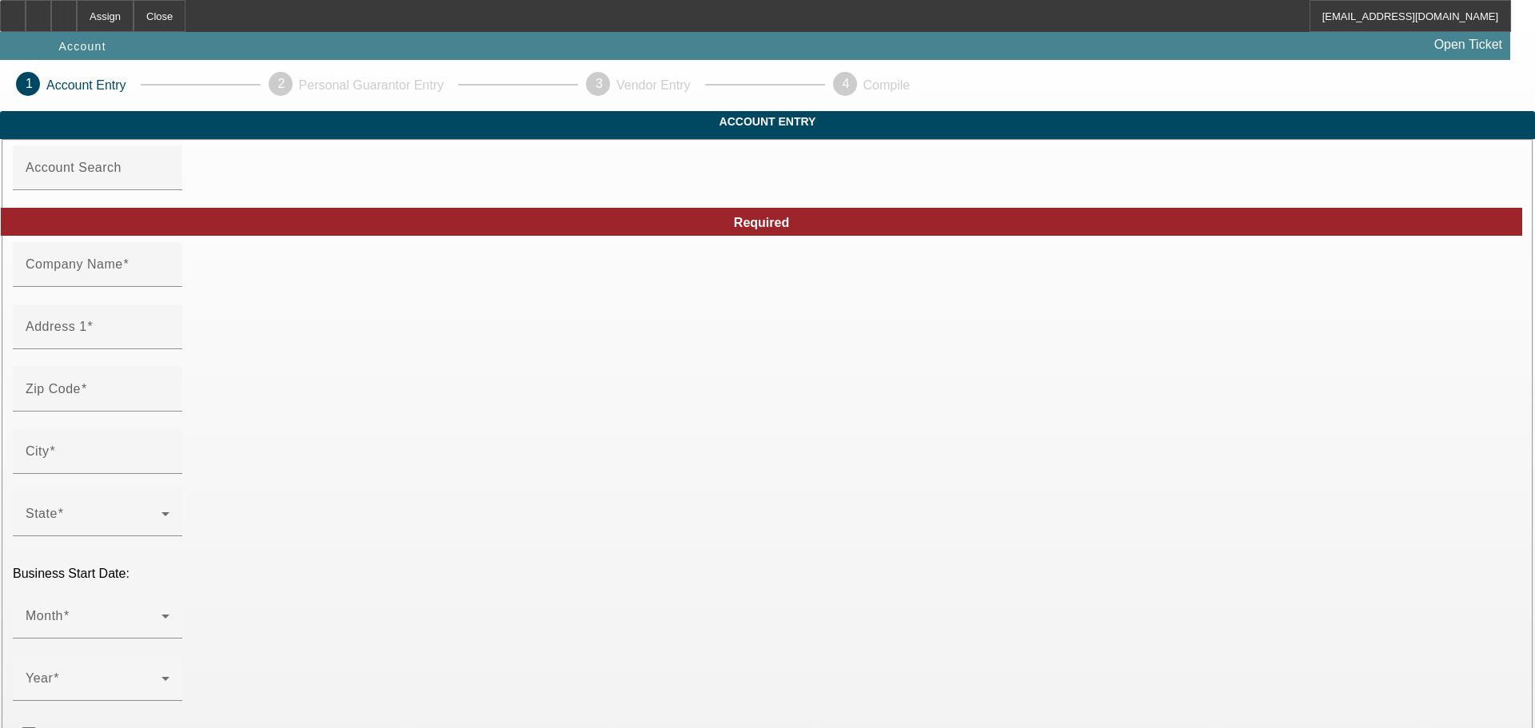
type input "[EMAIL_ADDRESS][DOMAIN_NAME]"
type input "[US_EMPLOYER_IDENTIFICATION_NUMBER]"
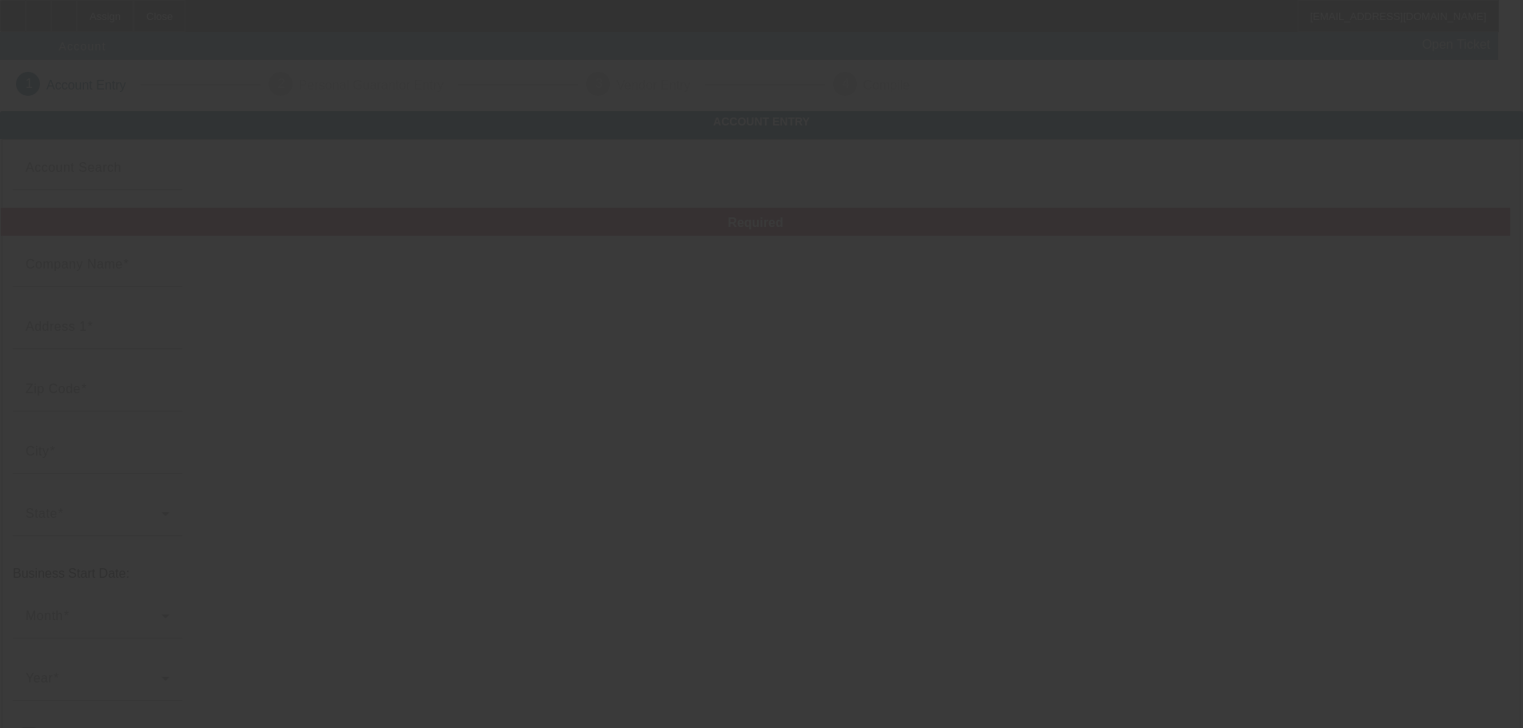
type input "Regulator Logistics"
type input "[STREET_ADDRESS]"
type input "58801"
type input "Williston"
type input "[PHONE_NUMBER]"
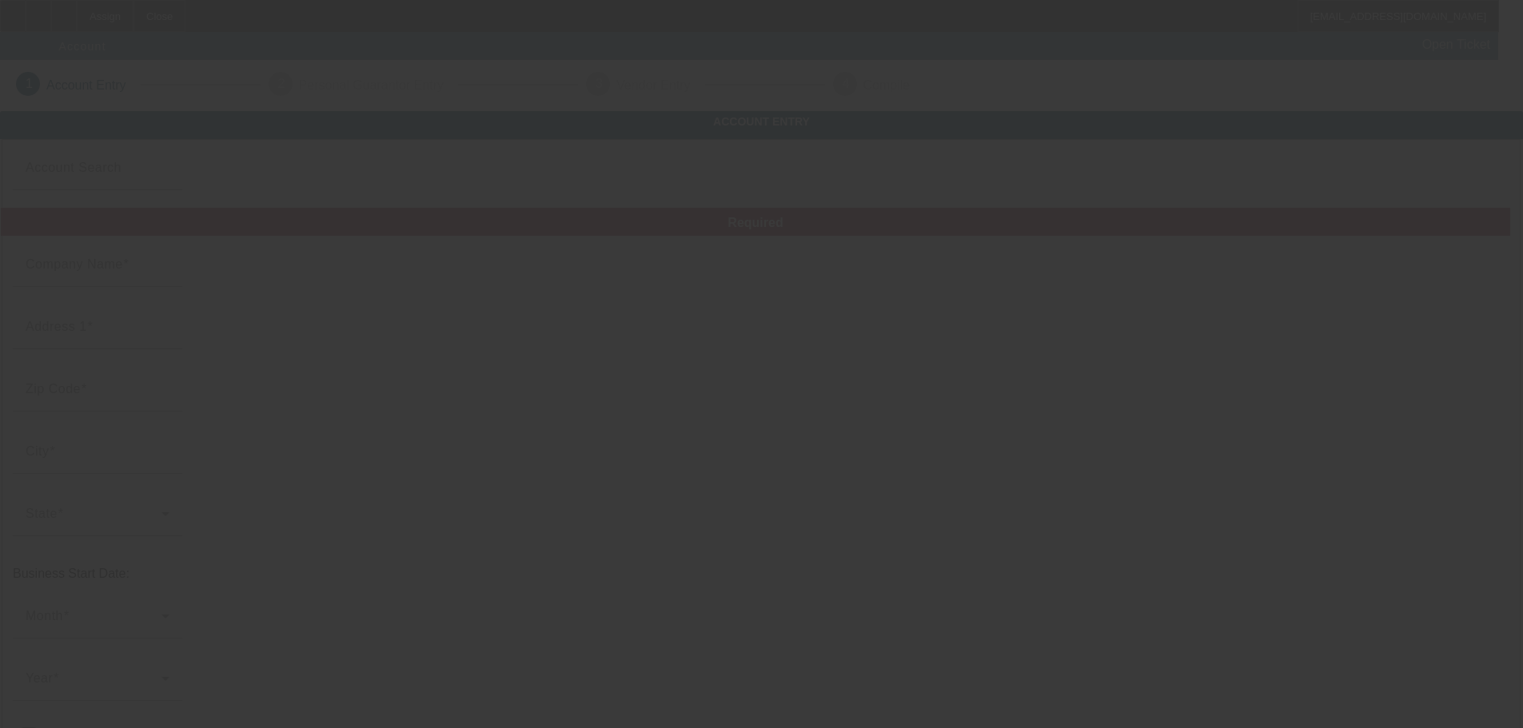
type input "[EMAIL_ADDRESS][DOMAIN_NAME]"
type input "[US_EMPLOYER_IDENTIFICATION_NUMBER]"
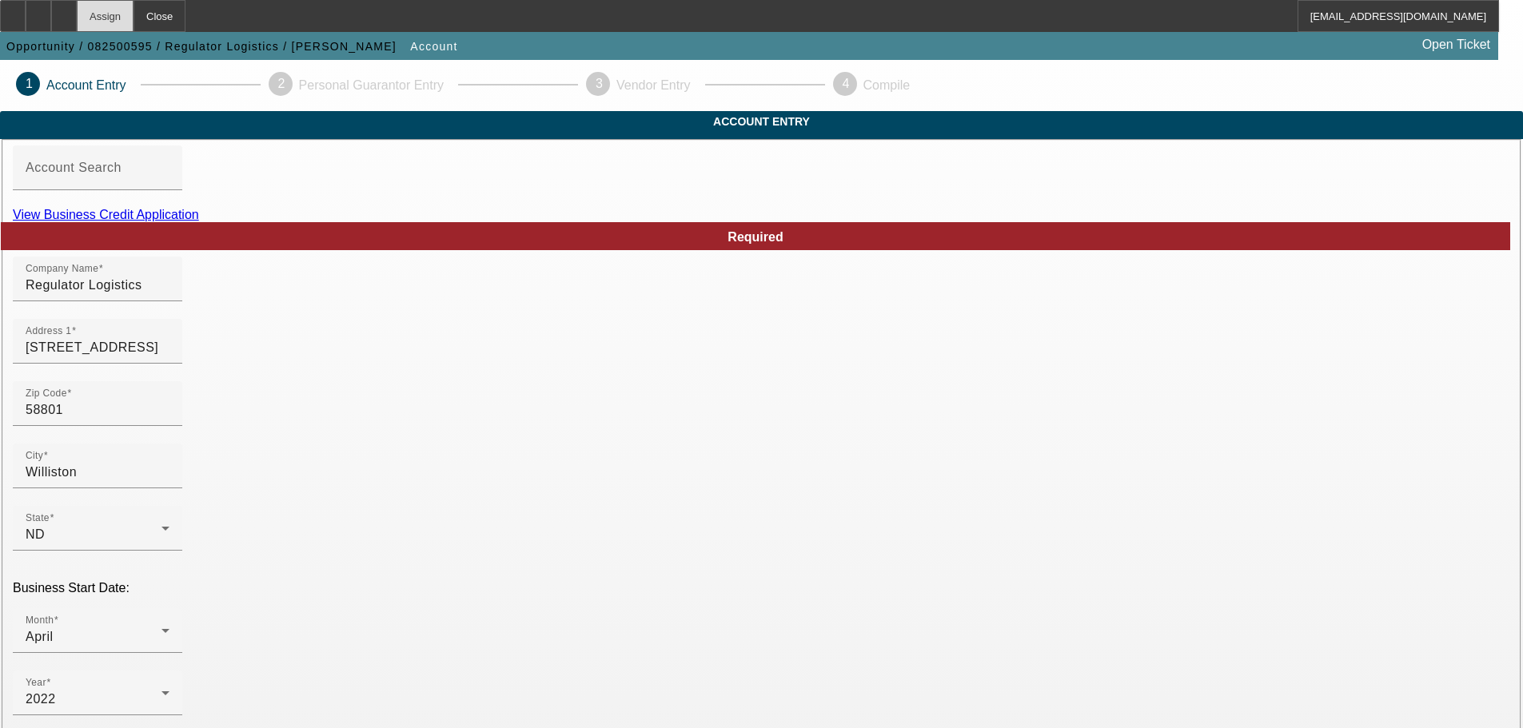
click at [133, 14] on div "Assign" at bounding box center [105, 16] width 57 height 32
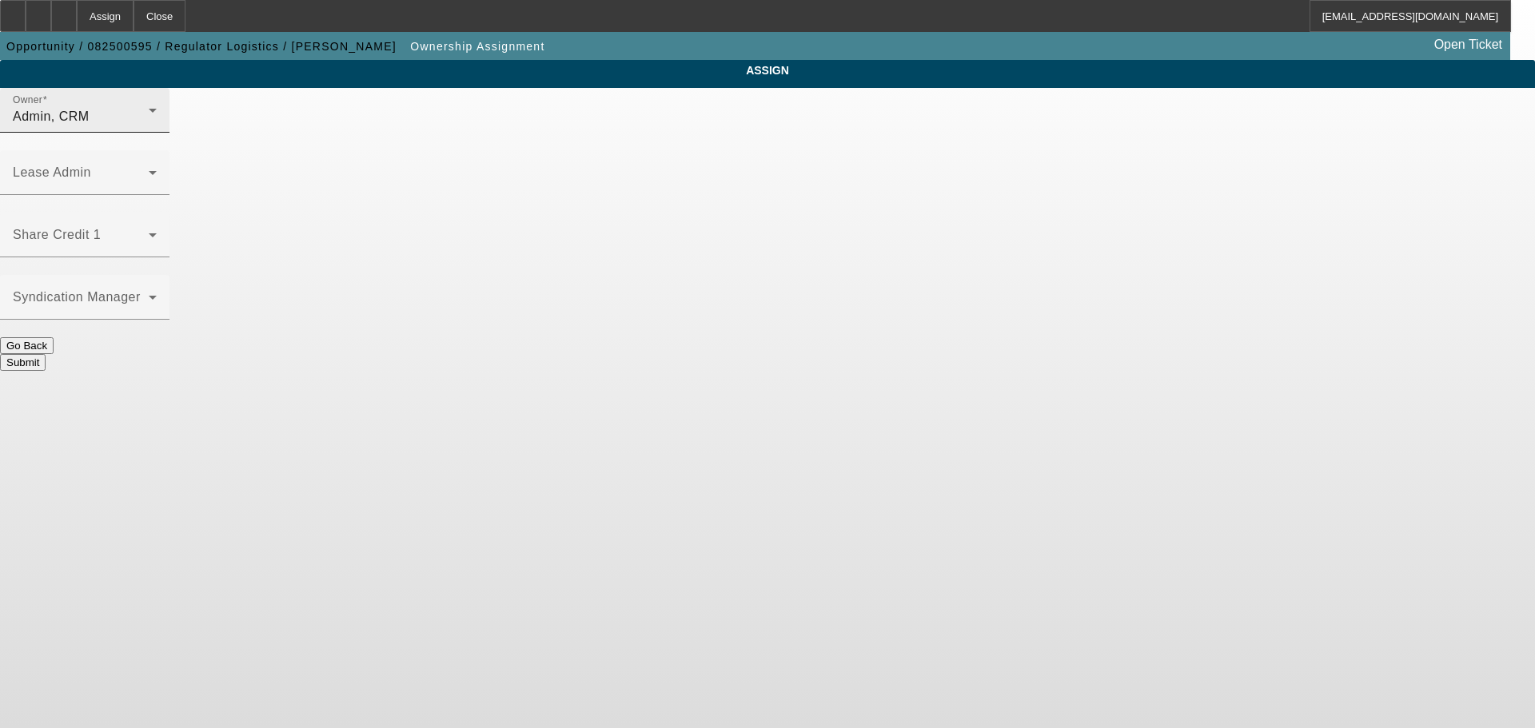
click at [162, 120] on icon at bounding box center [152, 110] width 19 height 19
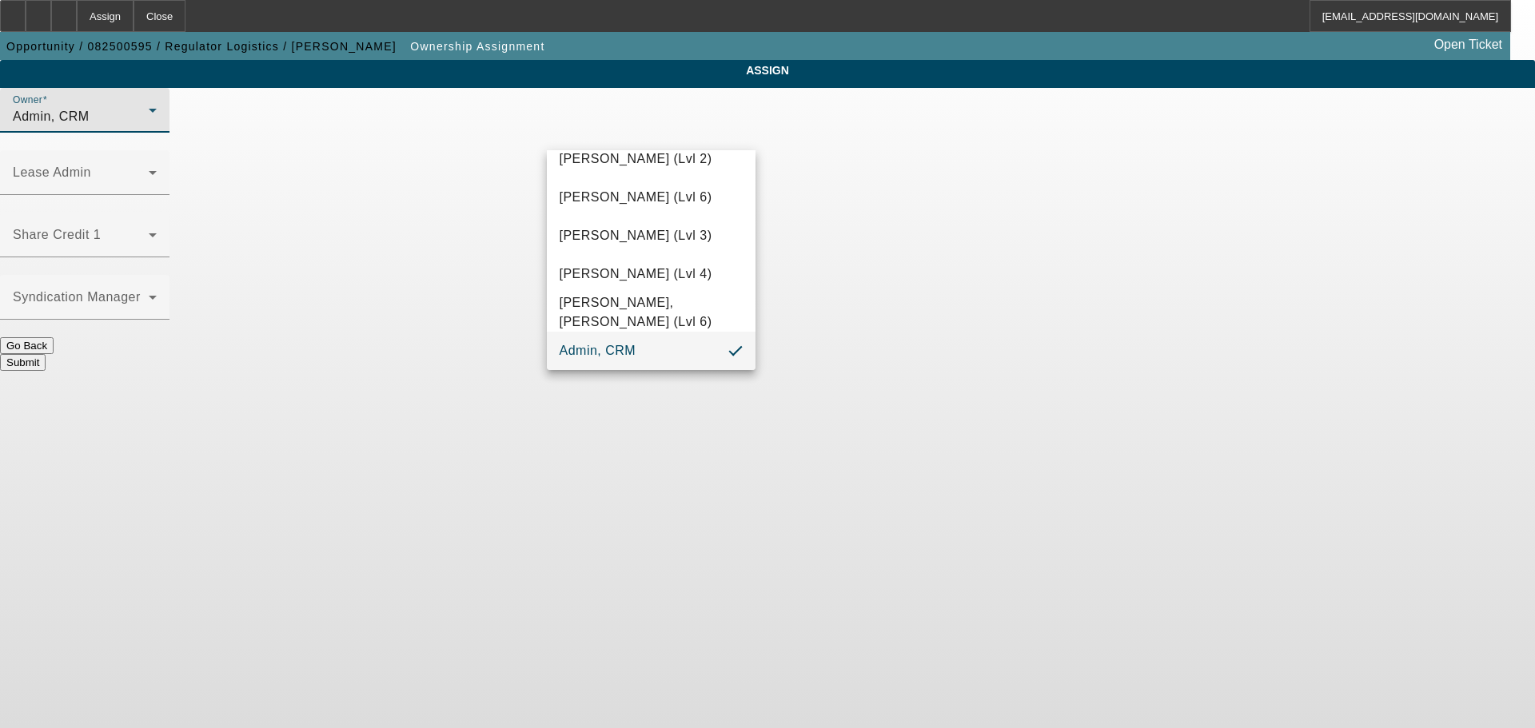
scroll to position [45, 0]
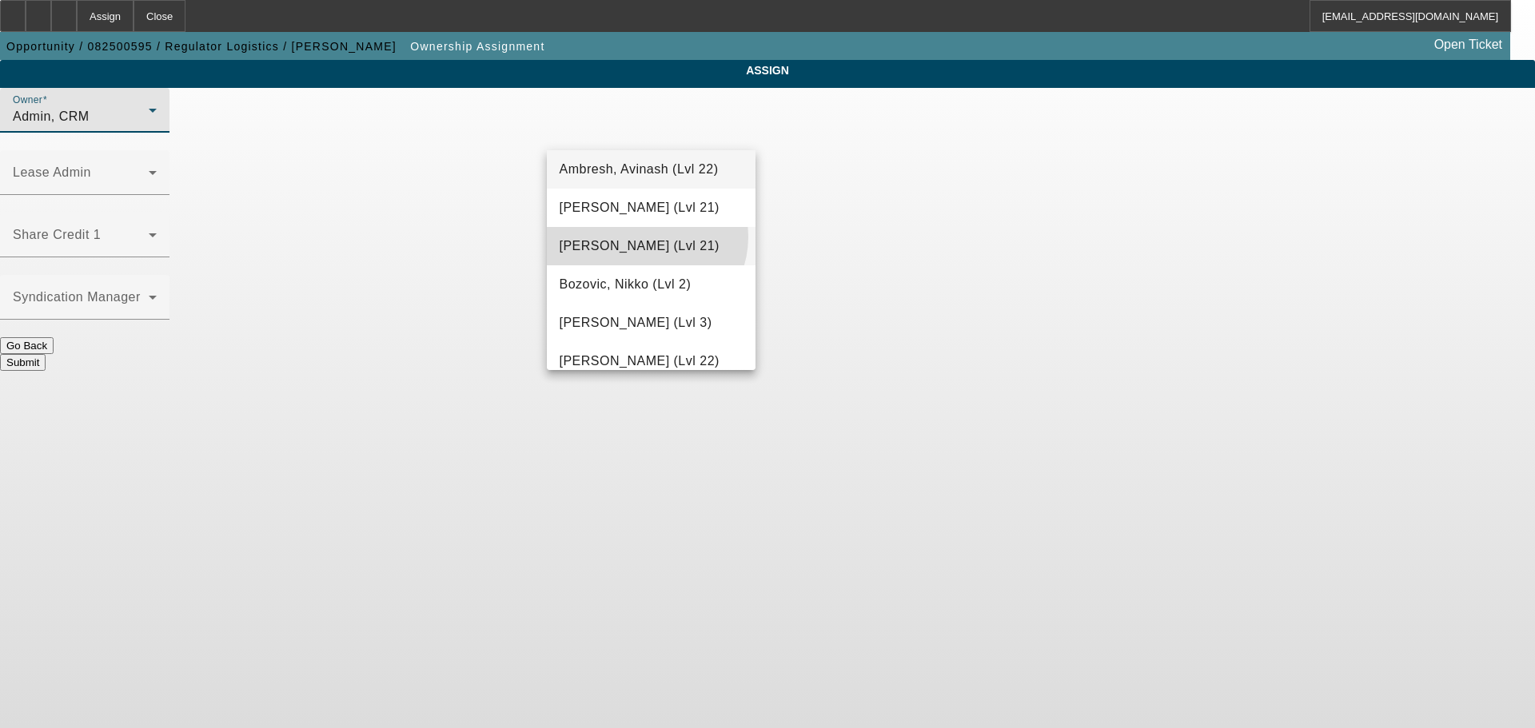
click at [645, 237] on span "[PERSON_NAME] (Lvl 21)" at bounding box center [639, 246] width 160 height 19
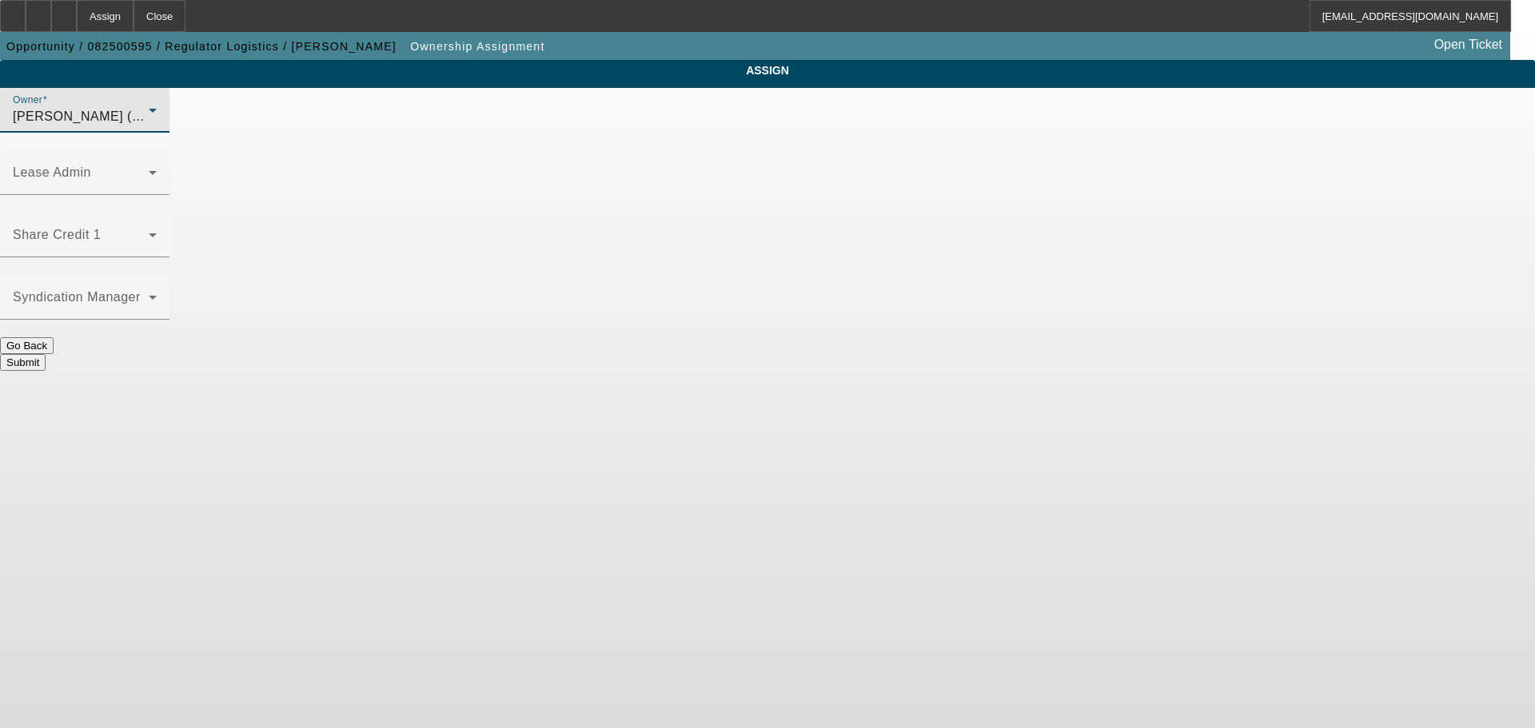
click at [46, 354] on button "Submit" at bounding box center [23, 362] width 46 height 17
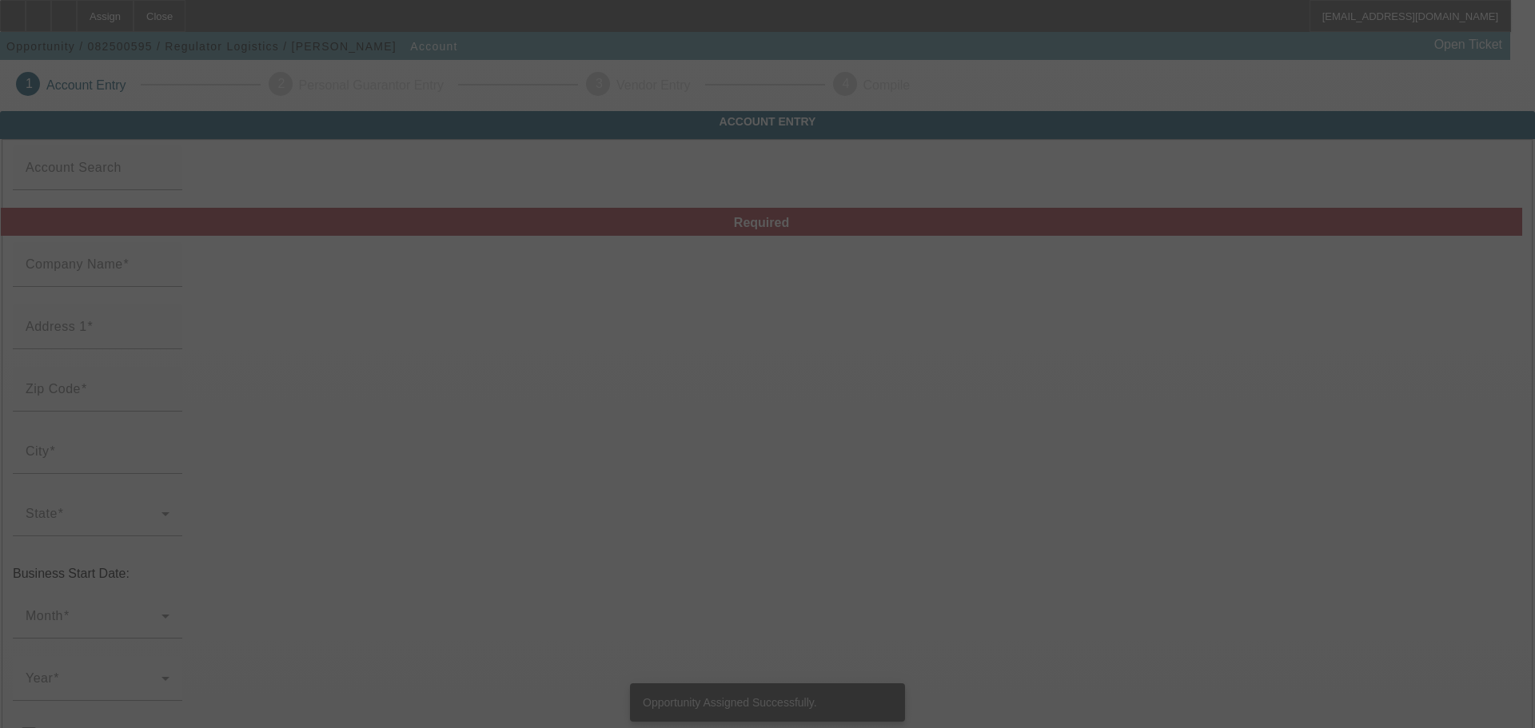
type input "Regulator Logistics"
type input "[STREET_ADDRESS]"
type input "58801"
type input "Williston"
type input "[PHONE_NUMBER]"
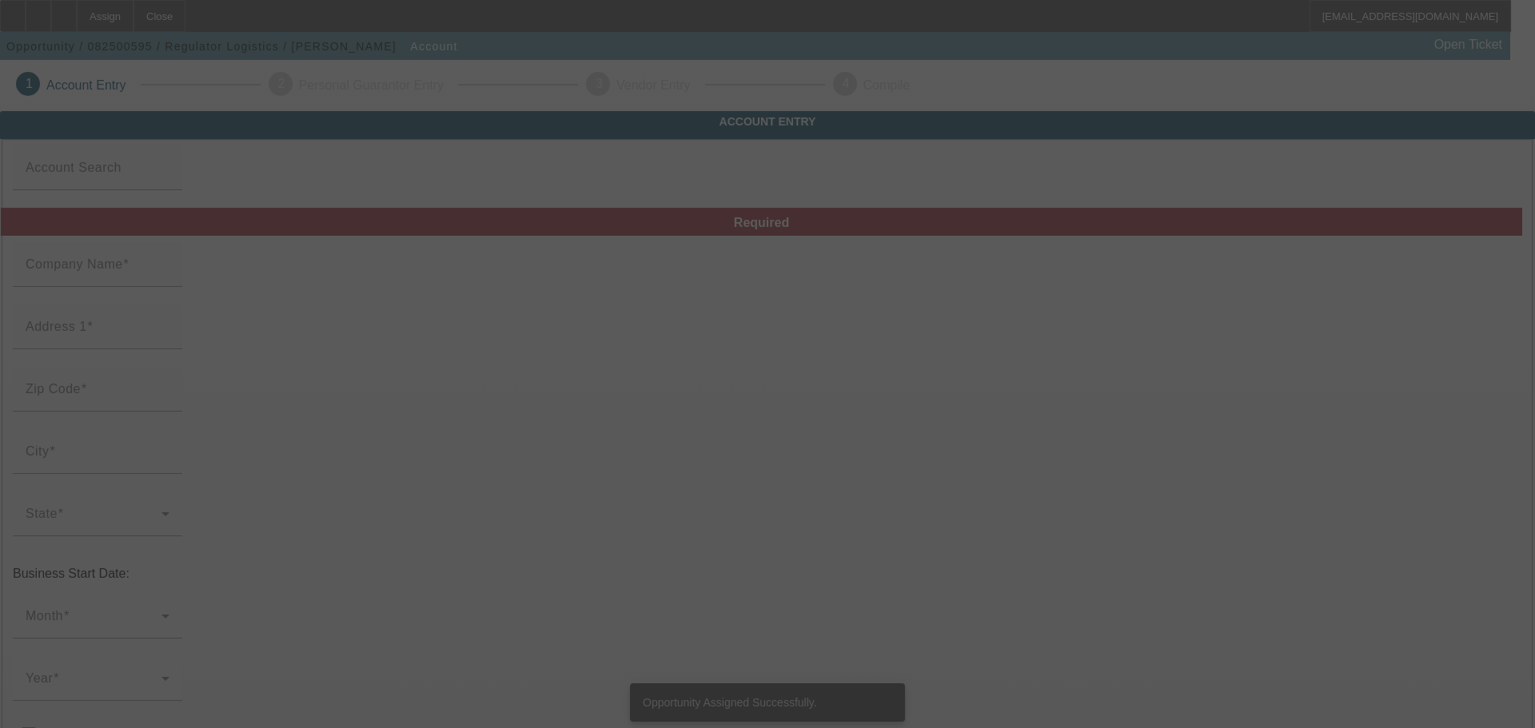
type input "[EMAIL_ADDRESS][DOMAIN_NAME]"
type input "[US_EMPLOYER_IDENTIFICATION_NUMBER]"
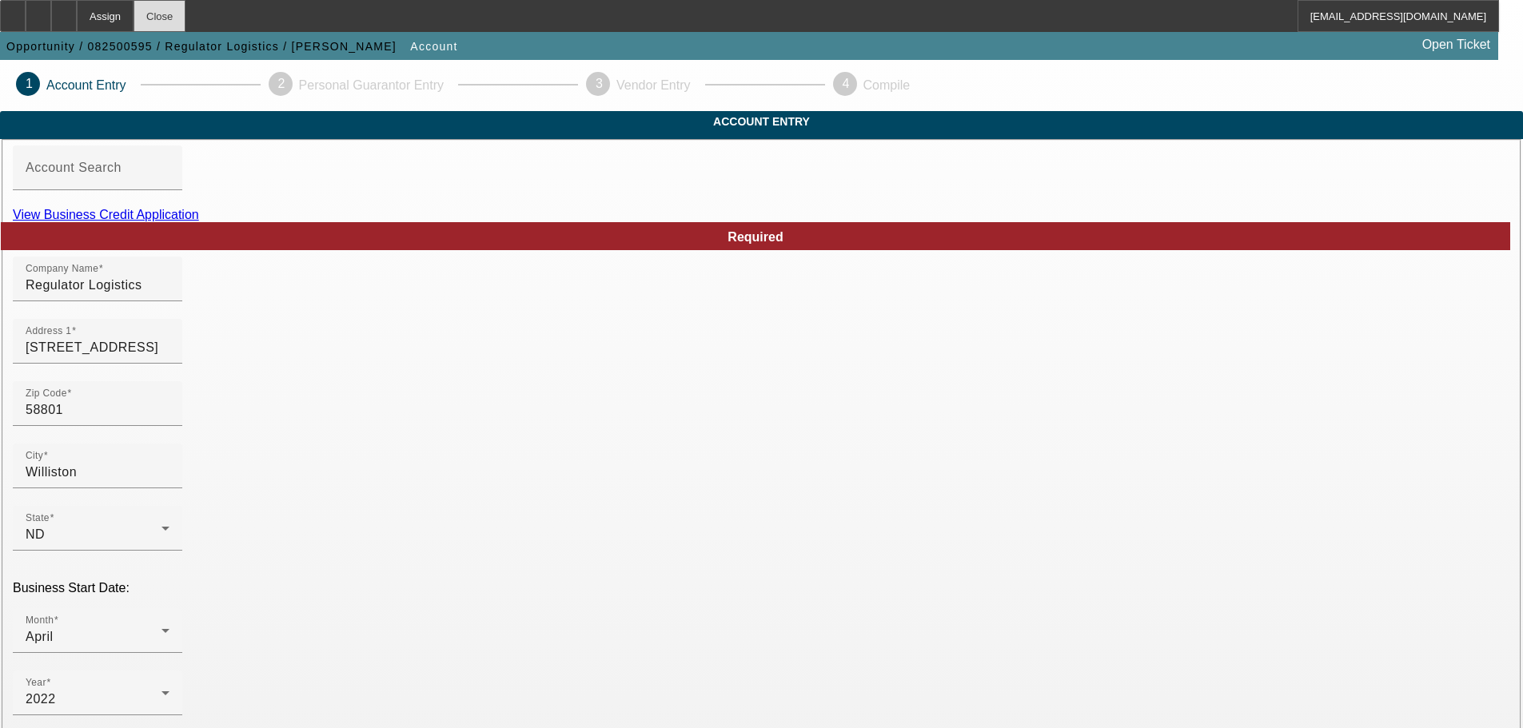
click at [185, 16] on div "Close" at bounding box center [159, 16] width 52 height 32
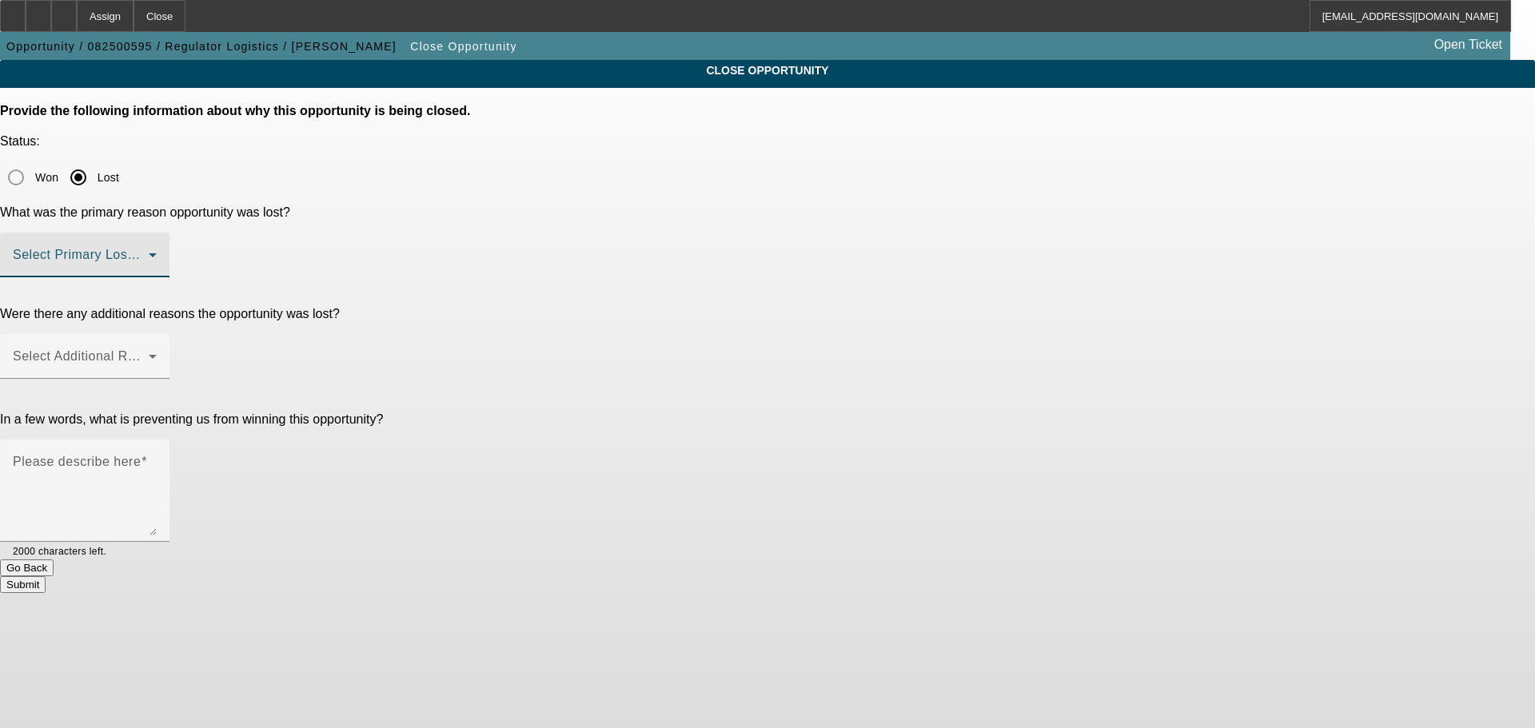
click at [149, 252] on span at bounding box center [81, 261] width 136 height 19
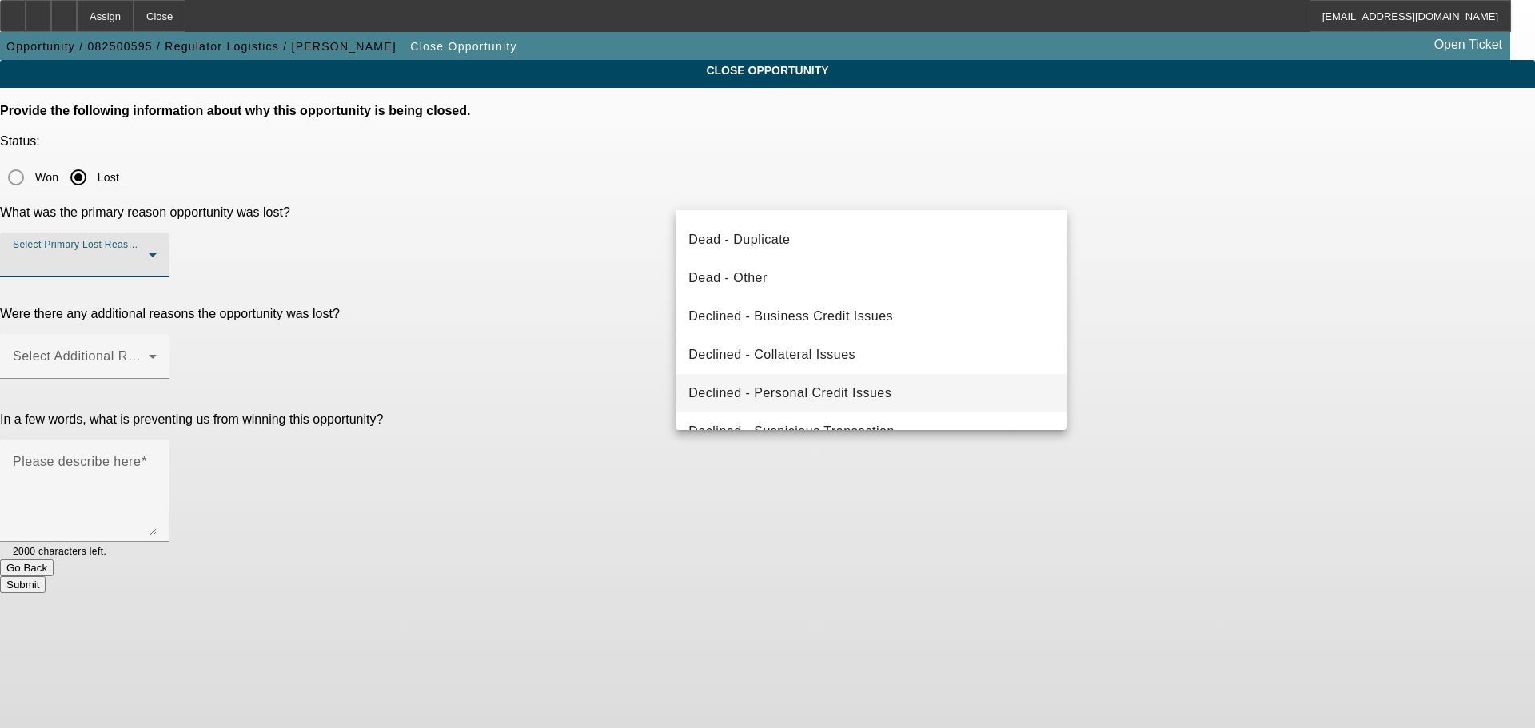
scroll to position [215, 0]
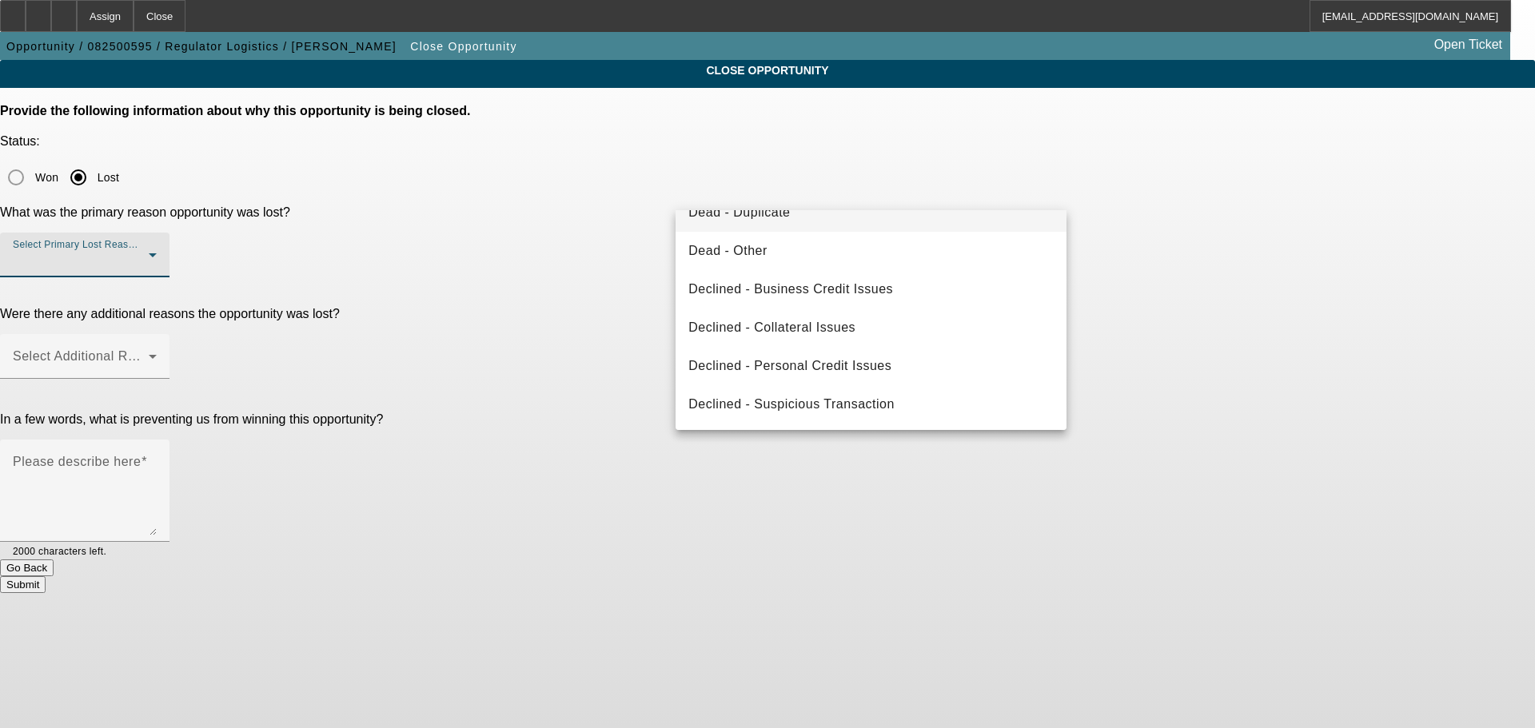
click at [774, 218] on span "Dead - Duplicate" at bounding box center [739, 212] width 102 height 19
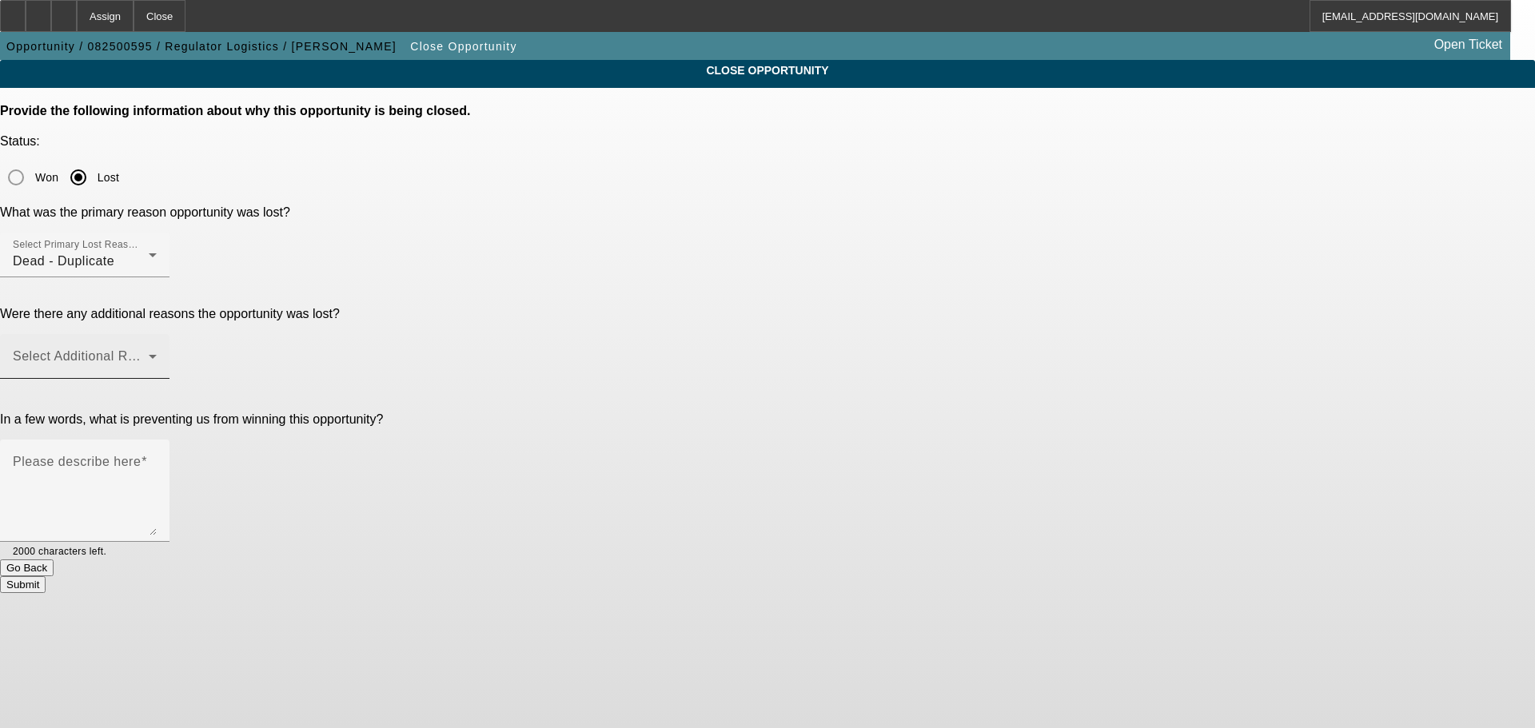
click at [157, 334] on div "Select Additional Reasons" at bounding box center [85, 356] width 144 height 45
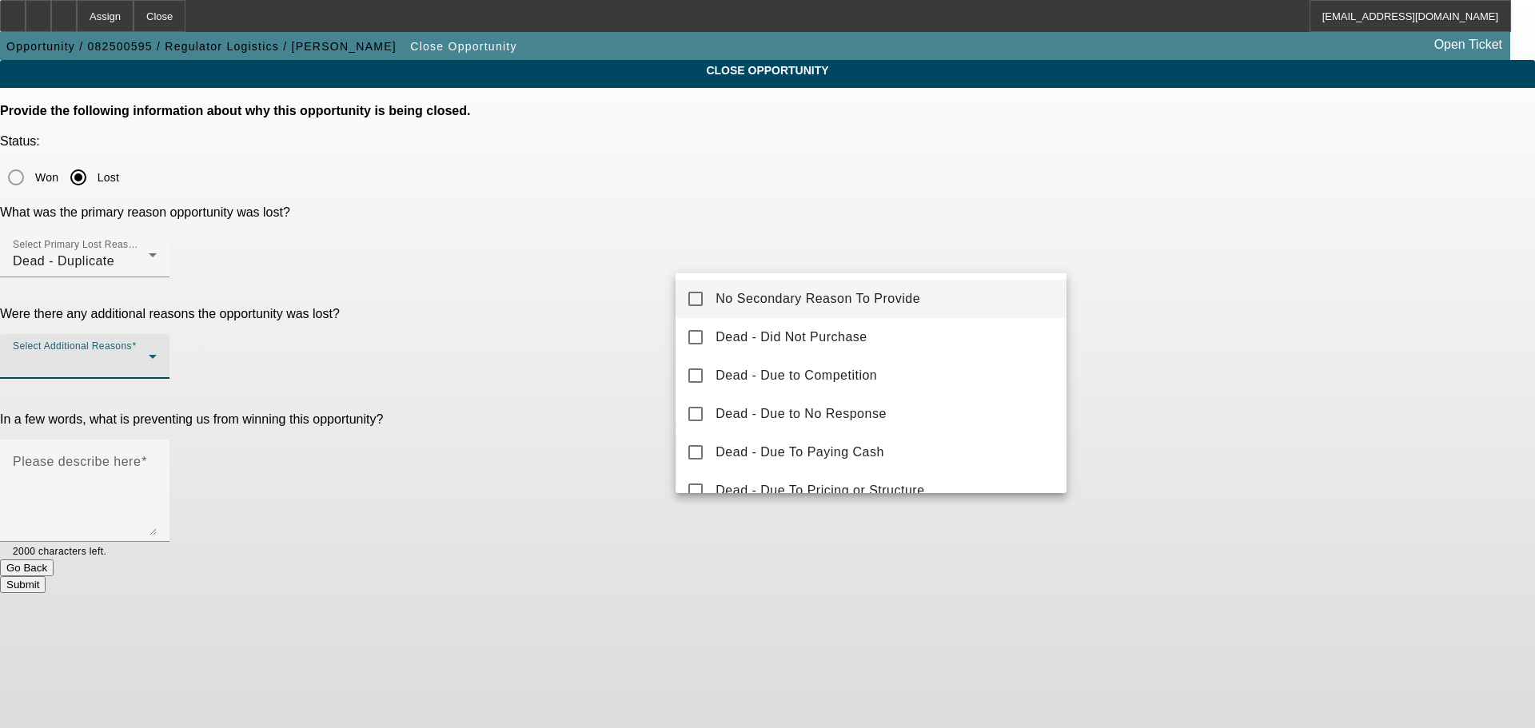
drag, startPoint x: 772, startPoint y: 296, endPoint x: 656, endPoint y: 321, distance: 118.5
click at [770, 297] on span "No Secondary Reason To Provide" at bounding box center [817, 298] width 205 height 19
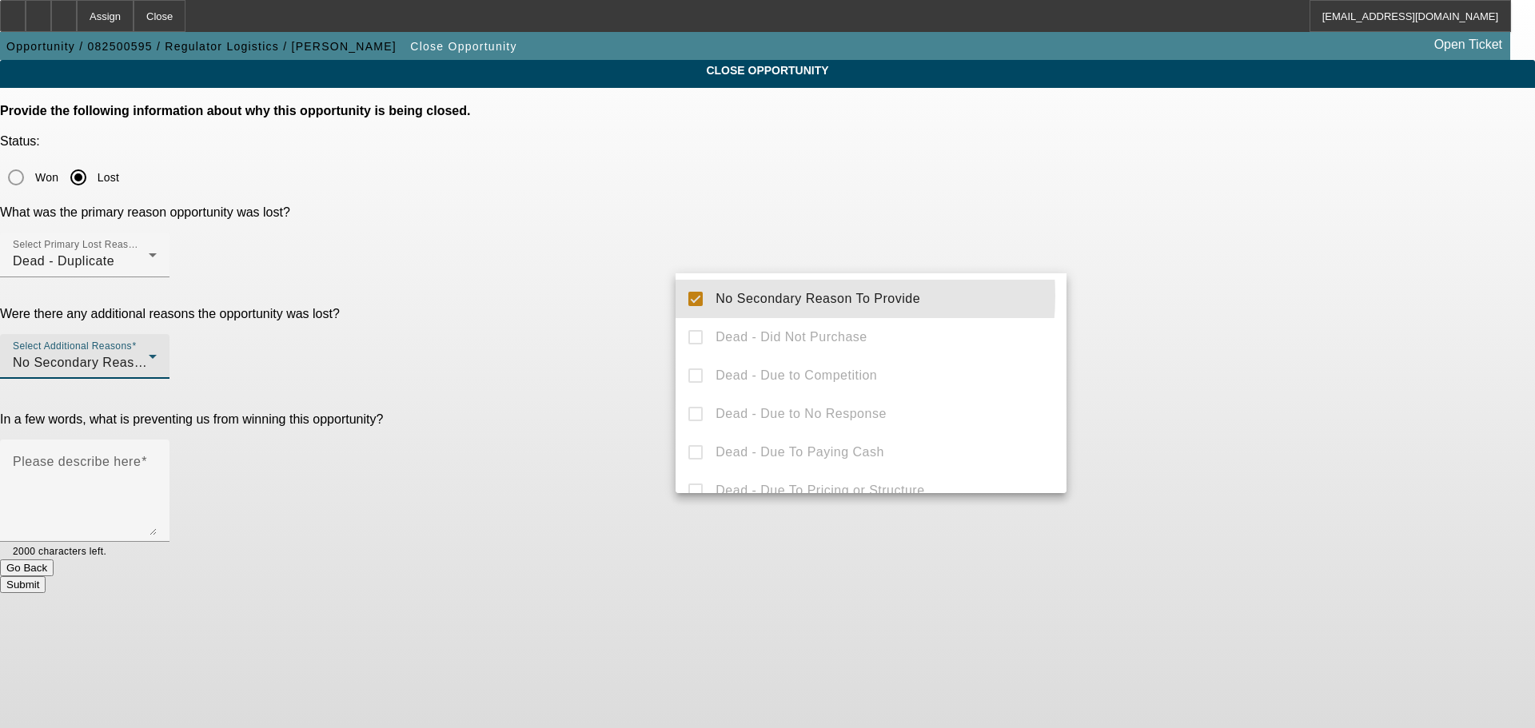
click at [579, 346] on div at bounding box center [767, 364] width 1535 height 728
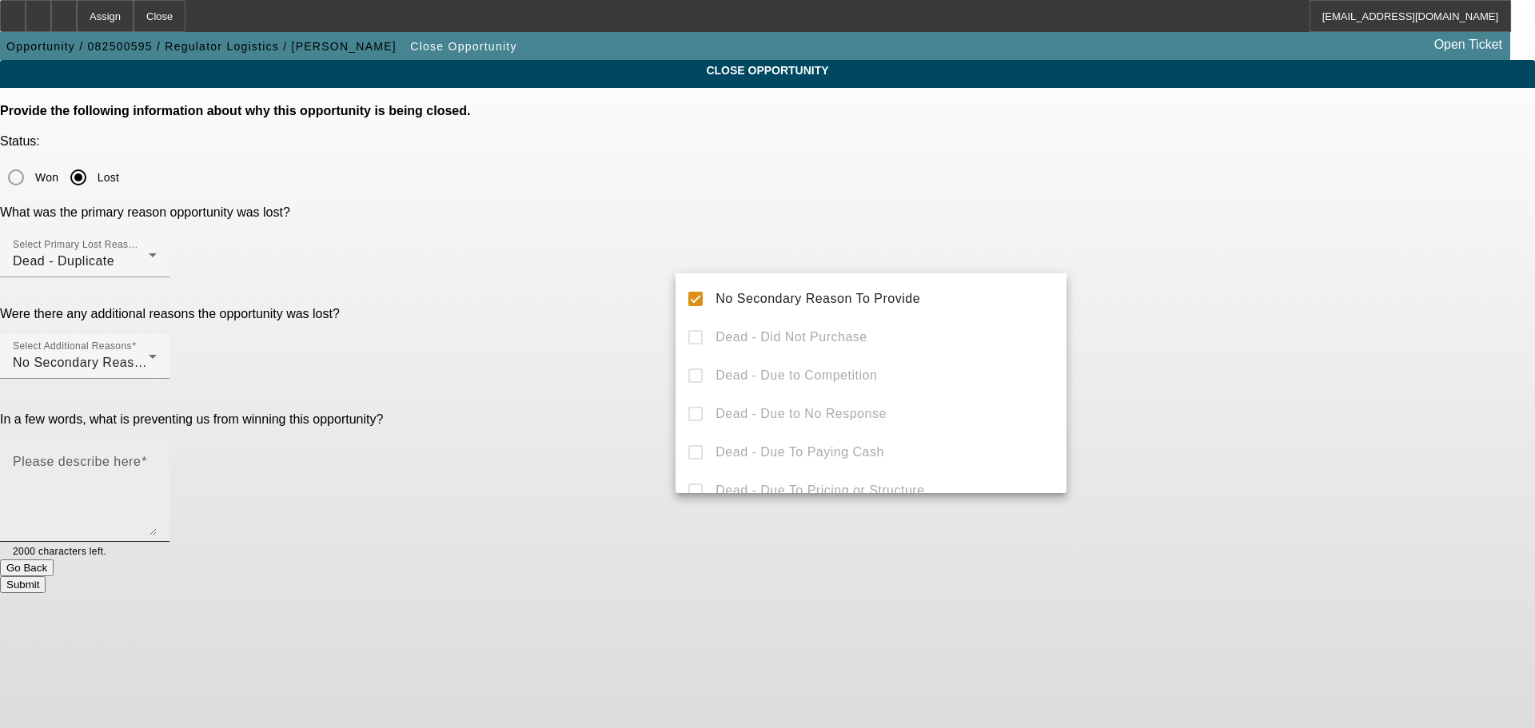
click at [157, 459] on textarea "Please describe here" at bounding box center [85, 497] width 144 height 77
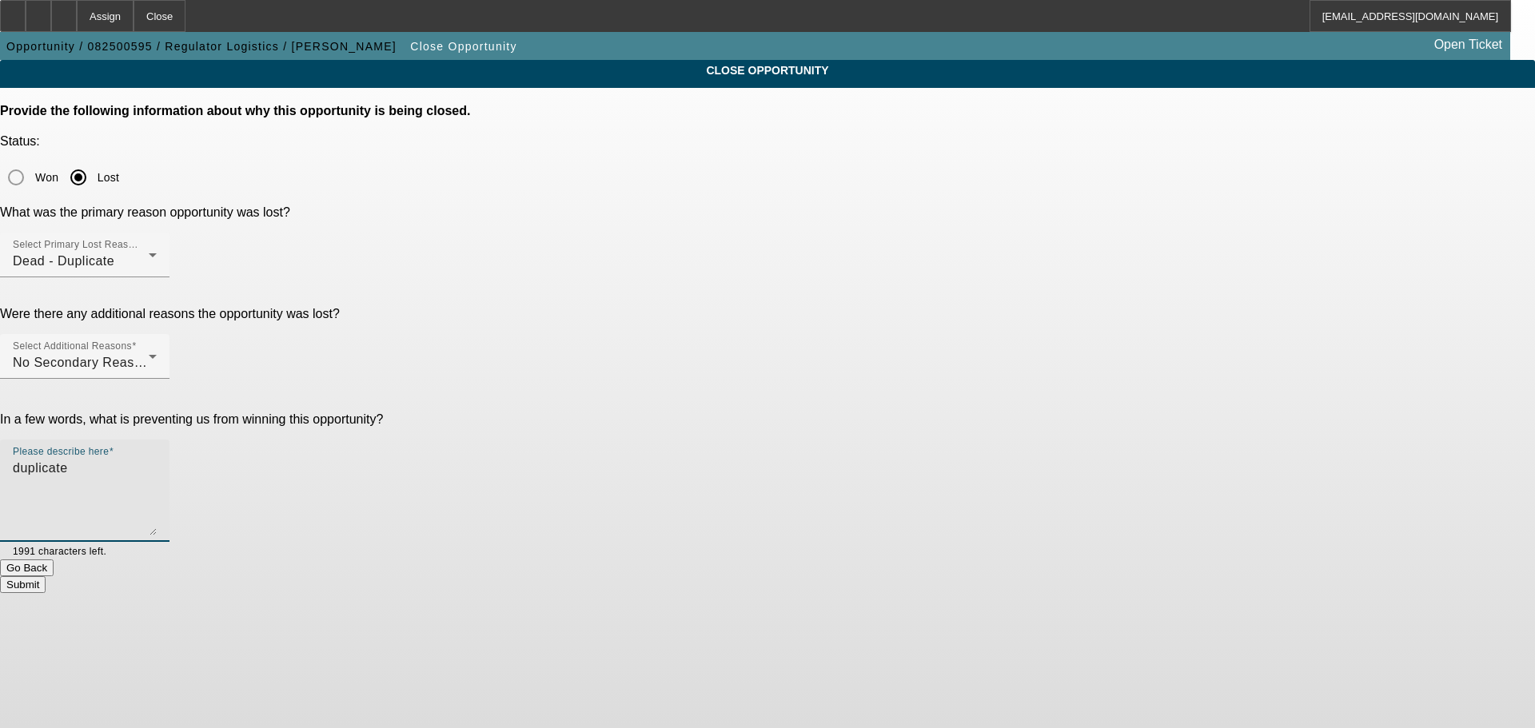
drag, startPoint x: 781, startPoint y: 338, endPoint x: 535, endPoint y: 328, distance: 246.4
click at [535, 412] on div "In a few words, what is preventing us from winning this opportunity? Please des…" at bounding box center [767, 485] width 1535 height 147
type textarea "DUPLICATE"
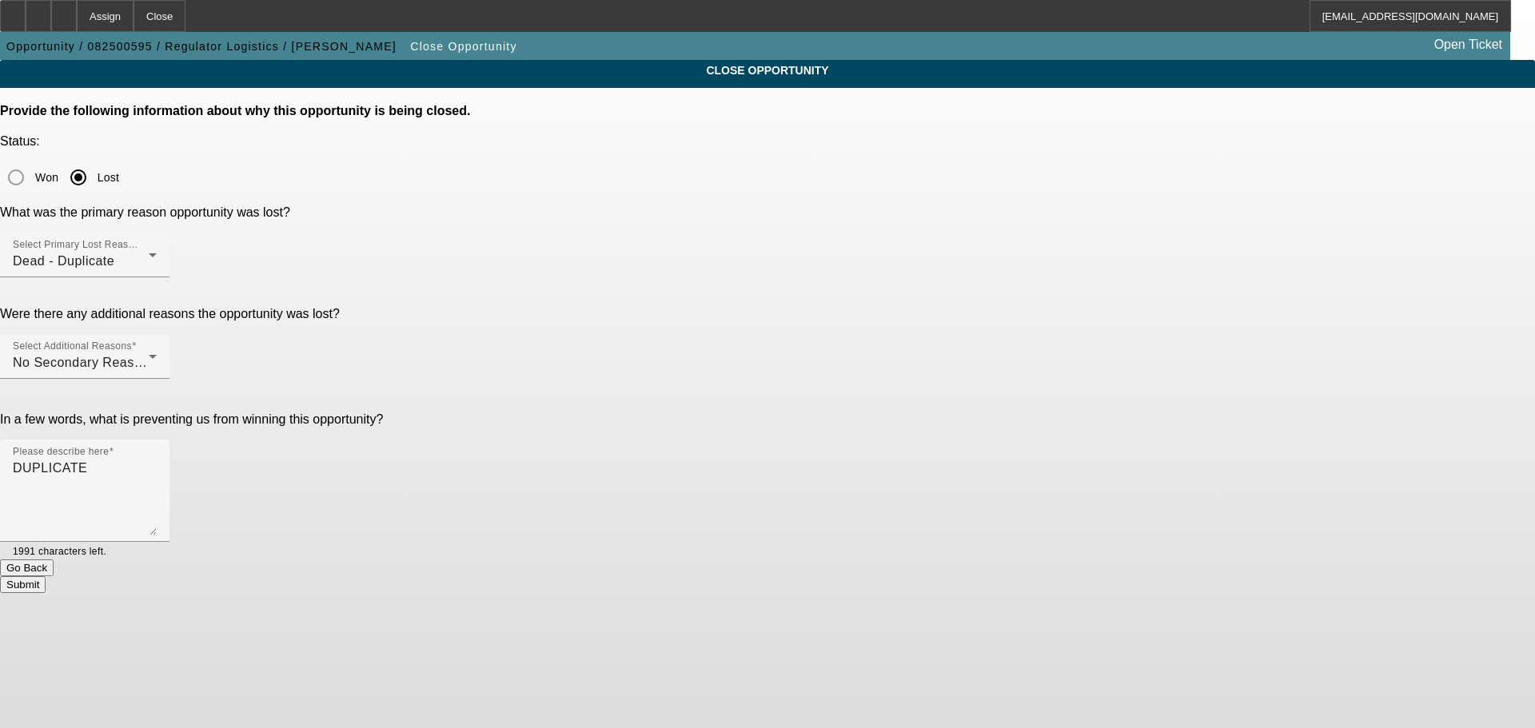
click at [46, 576] on button "Submit" at bounding box center [23, 584] width 46 height 17
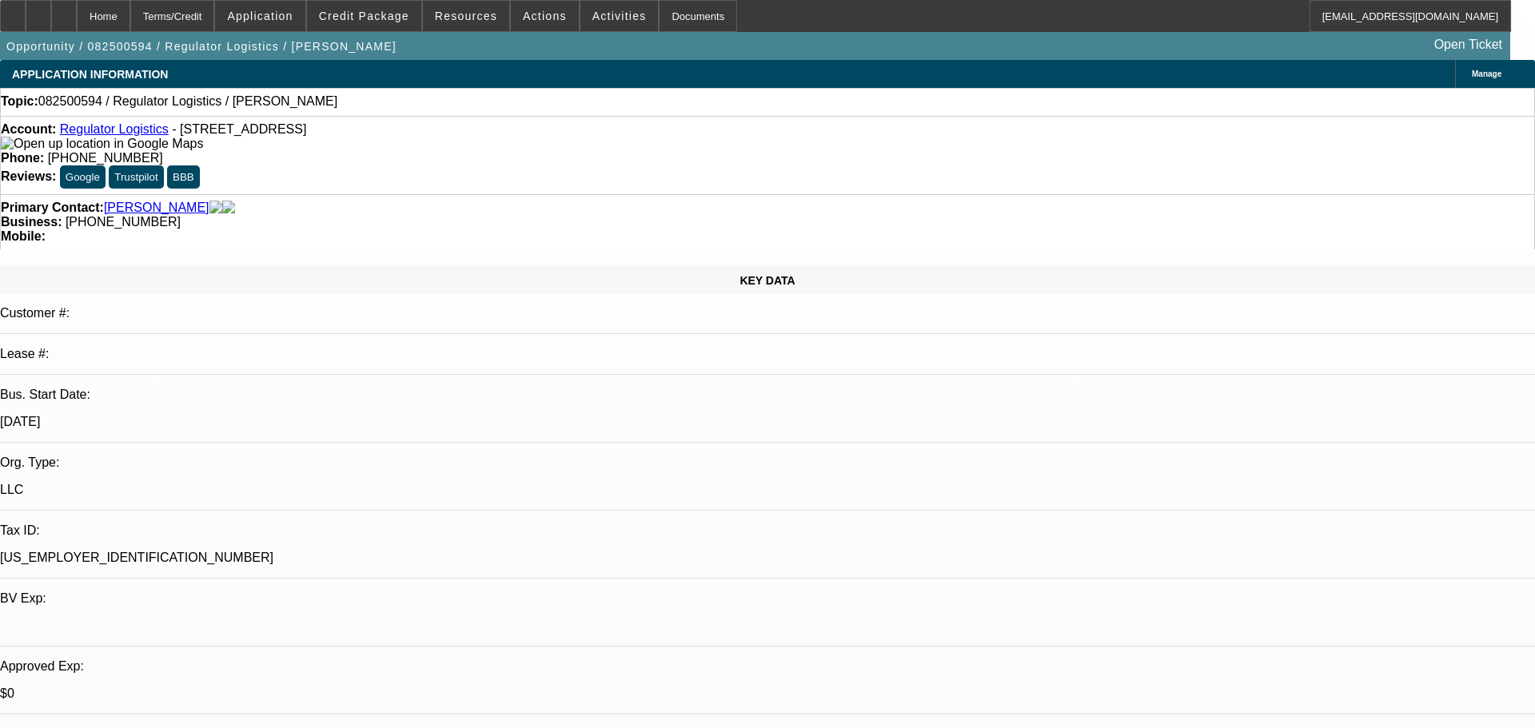
select select "0"
select select "2"
select select "0.1"
select select "4"
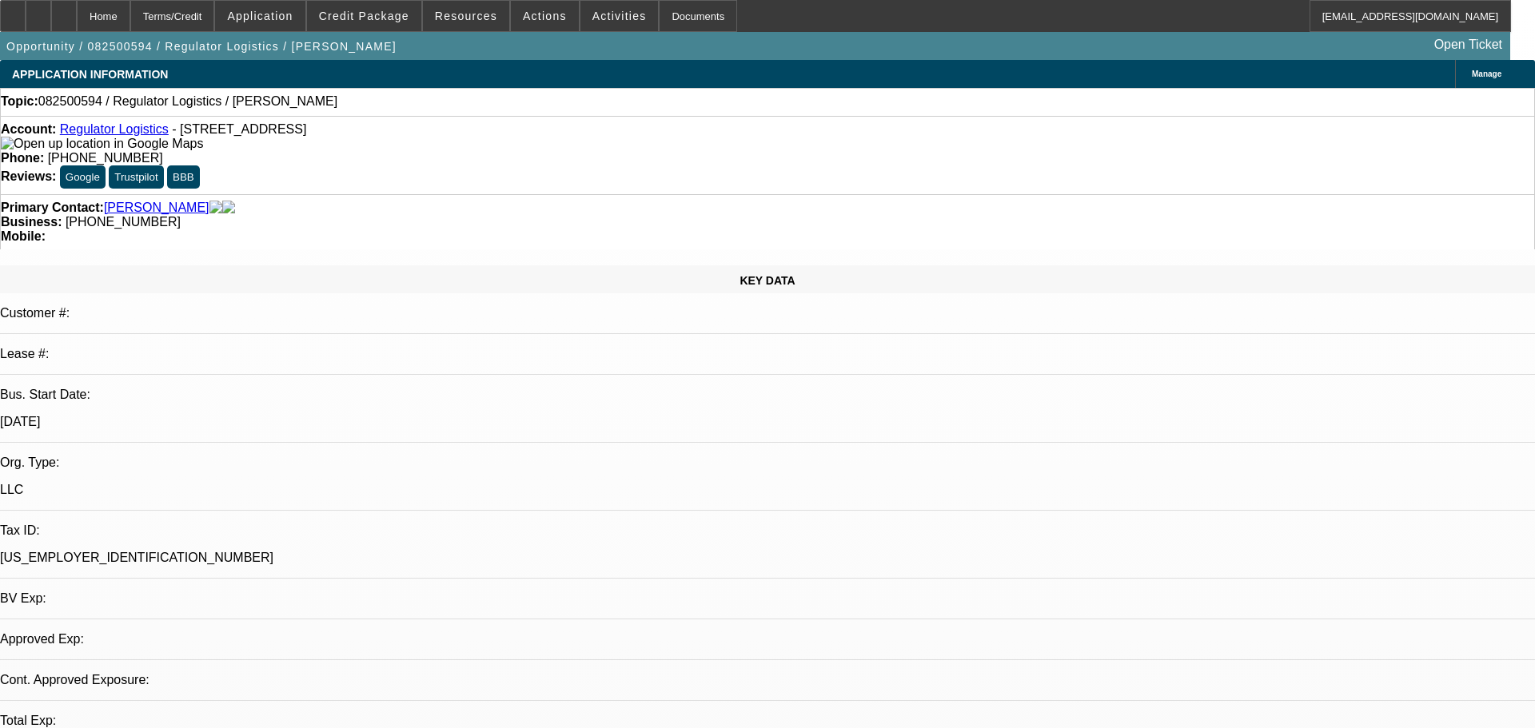
select select "0"
select select "2"
select select "0.1"
select select "4"
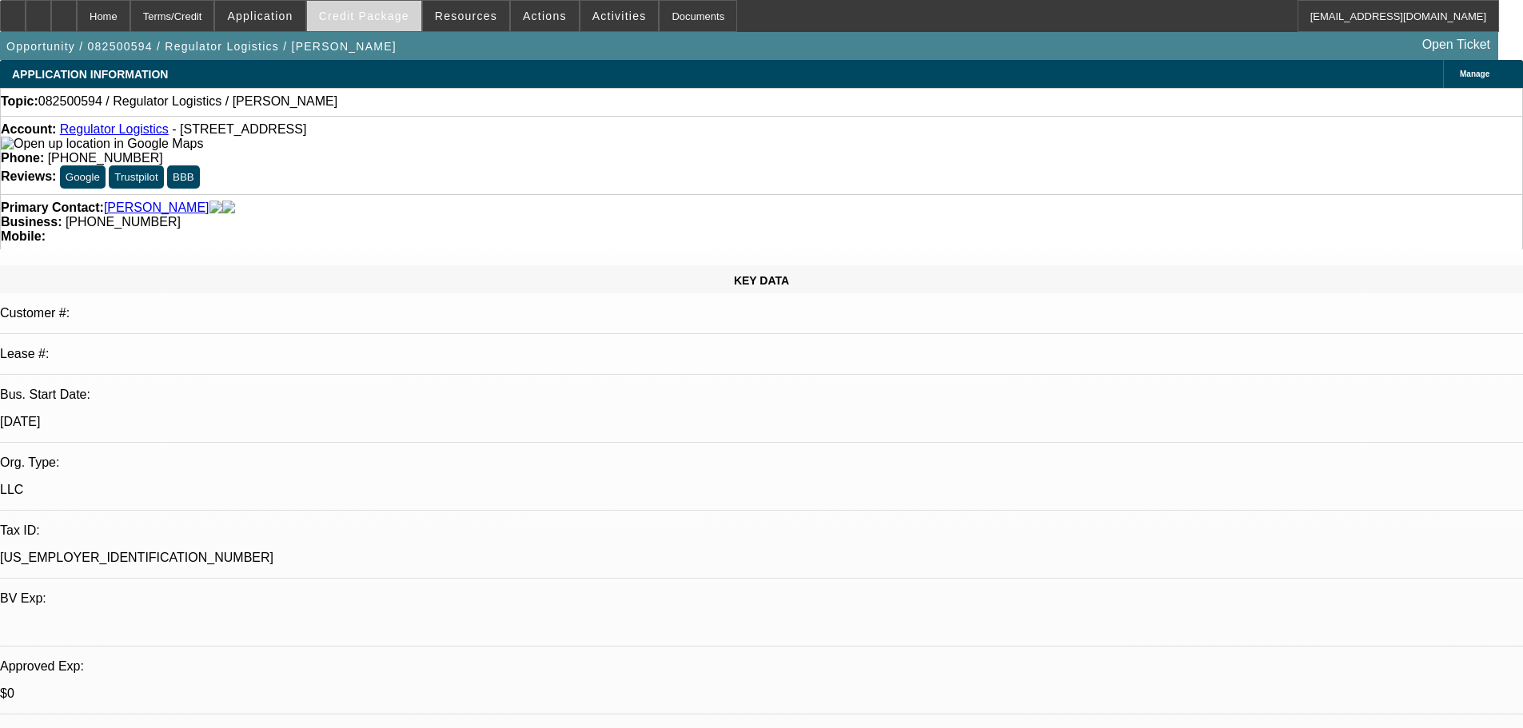
click at [364, 22] on span "Credit Package" at bounding box center [364, 16] width 90 height 13
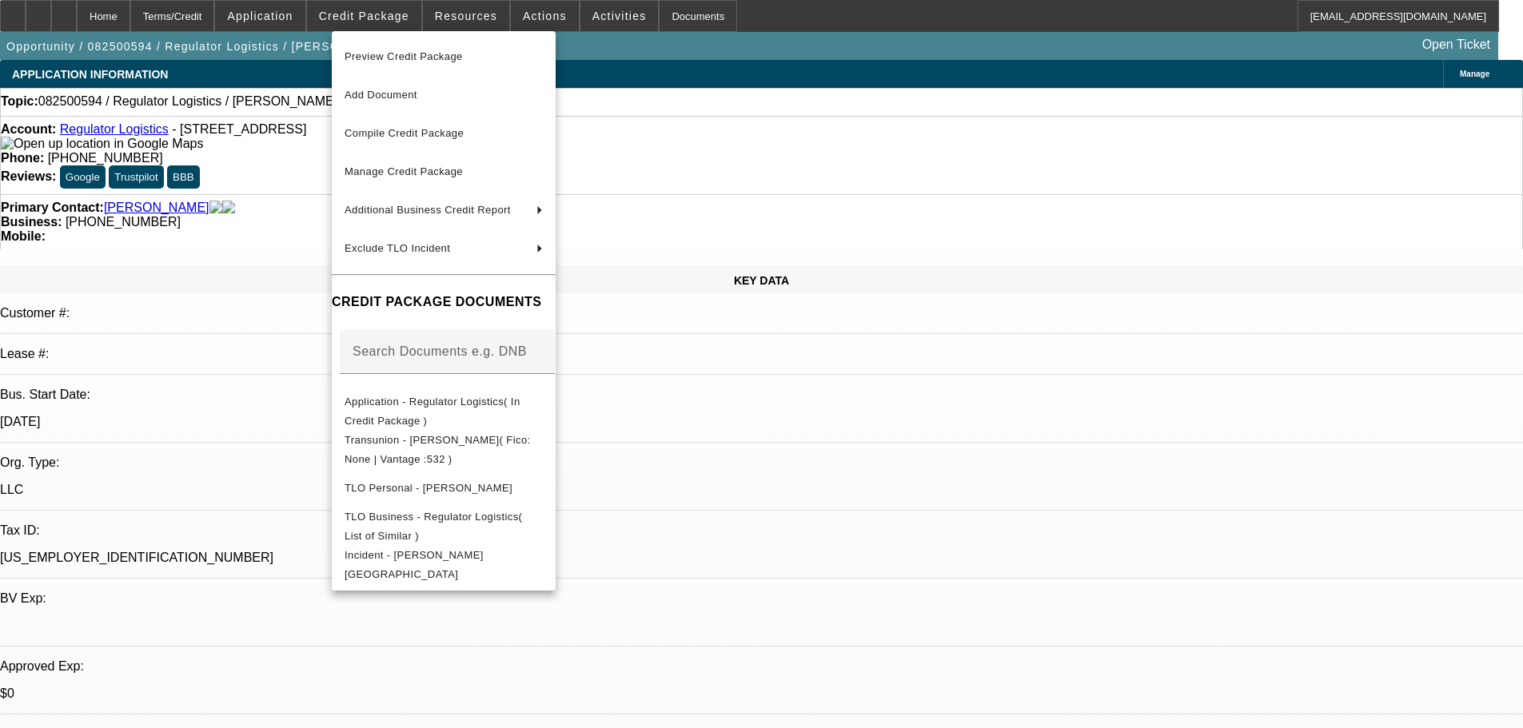
click at [418, 56] on span "Preview Credit Package" at bounding box center [403, 56] width 118 height 12
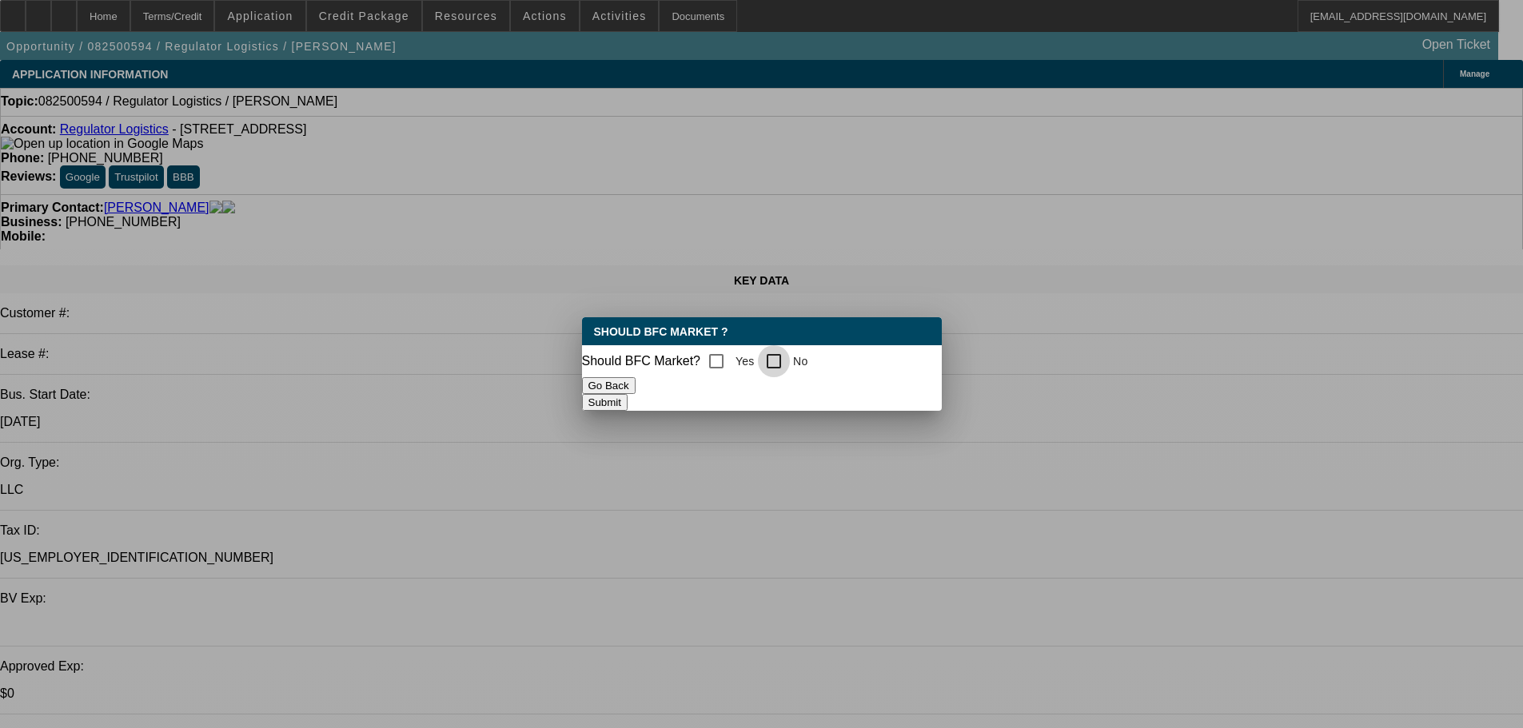
click at [789, 348] on input "No" at bounding box center [774, 361] width 32 height 32
checkbox input "true"
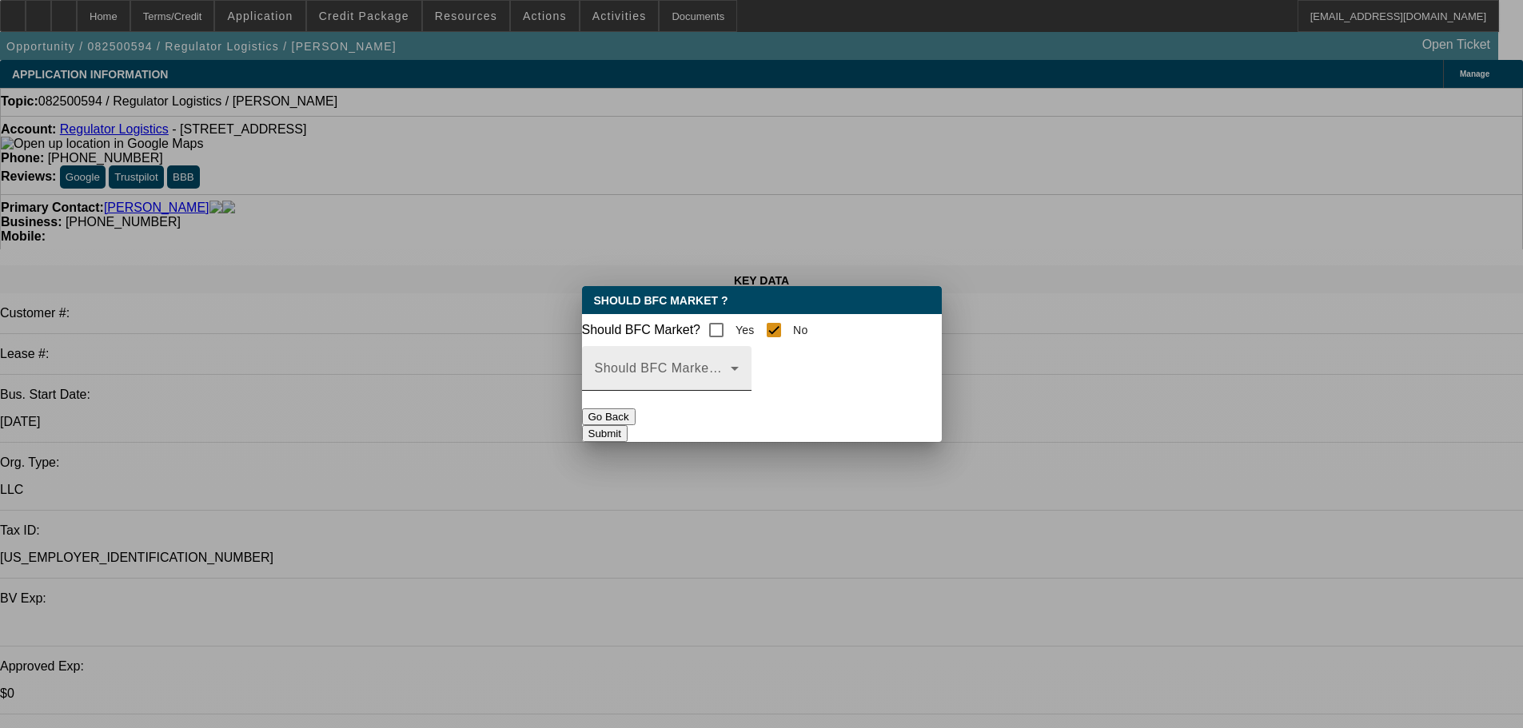
click at [791, 375] on mat-label "Should BFC Market Status Reason" at bounding box center [701, 368] width 212 height 14
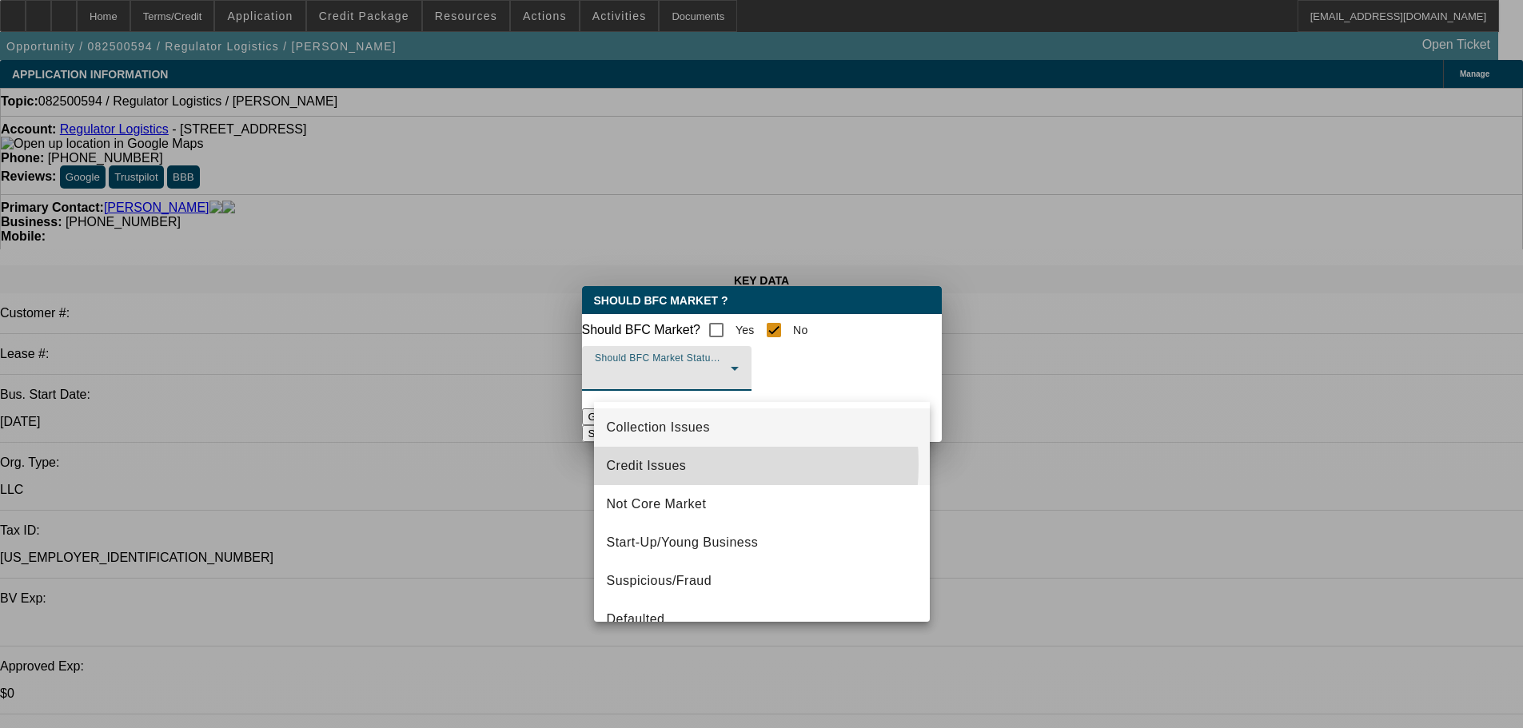
click at [659, 464] on span "Credit Issues" at bounding box center [647, 465] width 80 height 19
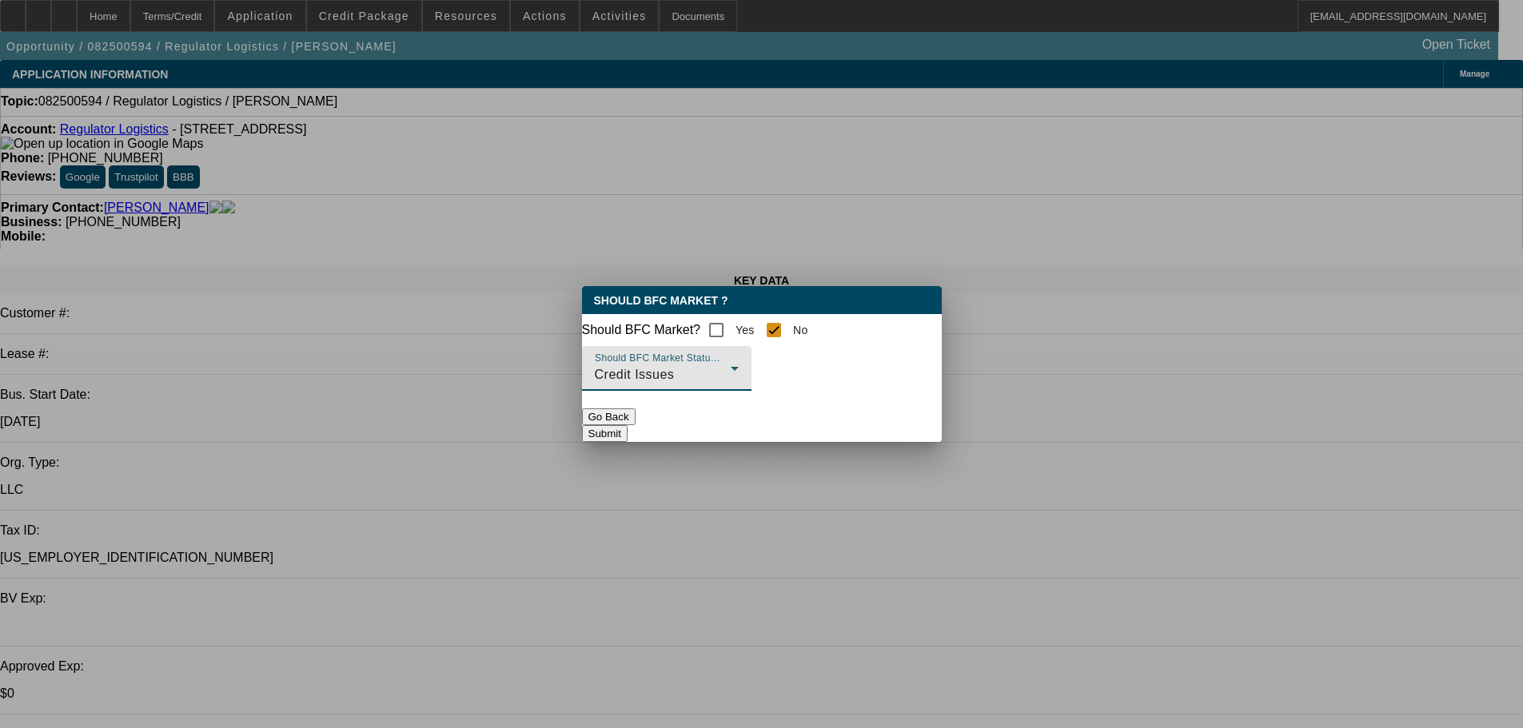
click at [627, 442] on button "Submit" at bounding box center [605, 433] width 46 height 17
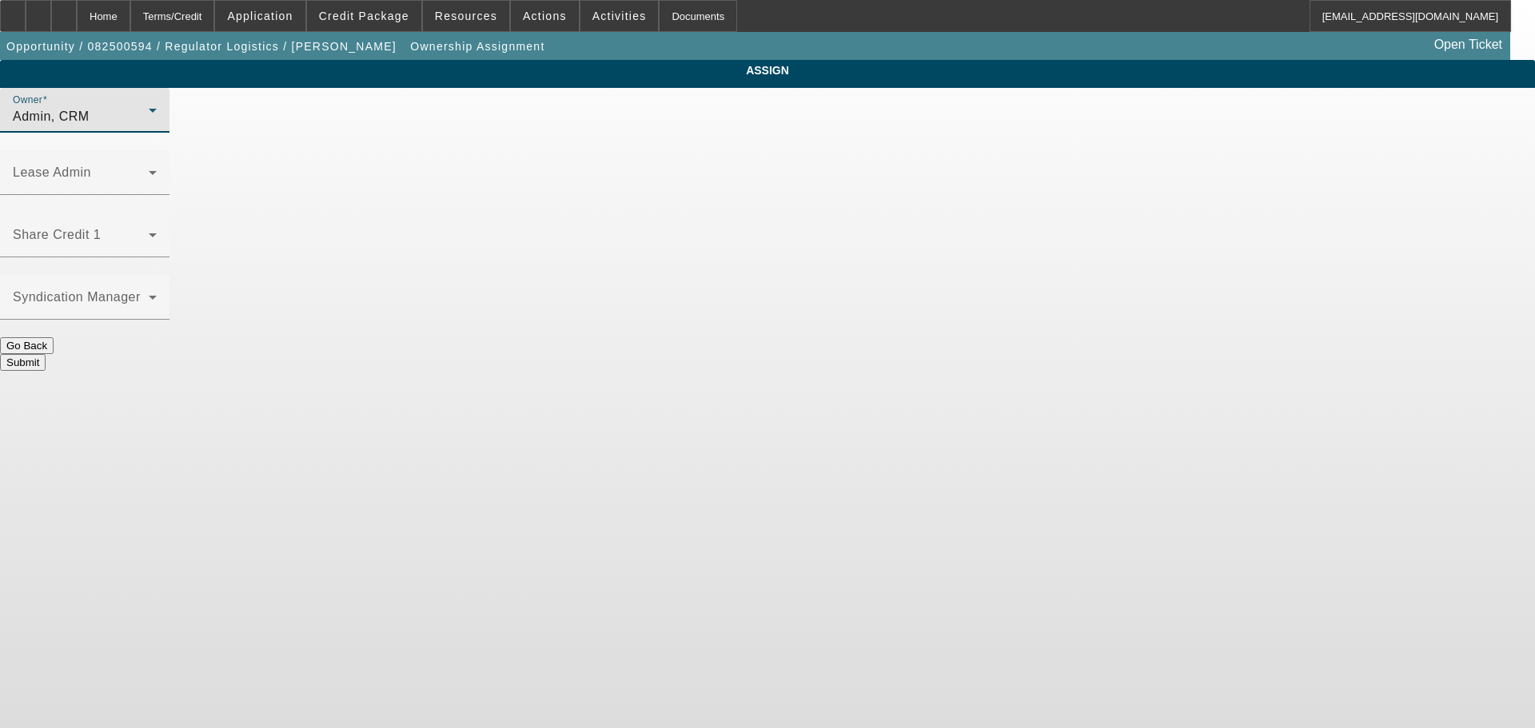
click at [149, 126] on div "Admin, CRM" at bounding box center [81, 116] width 136 height 19
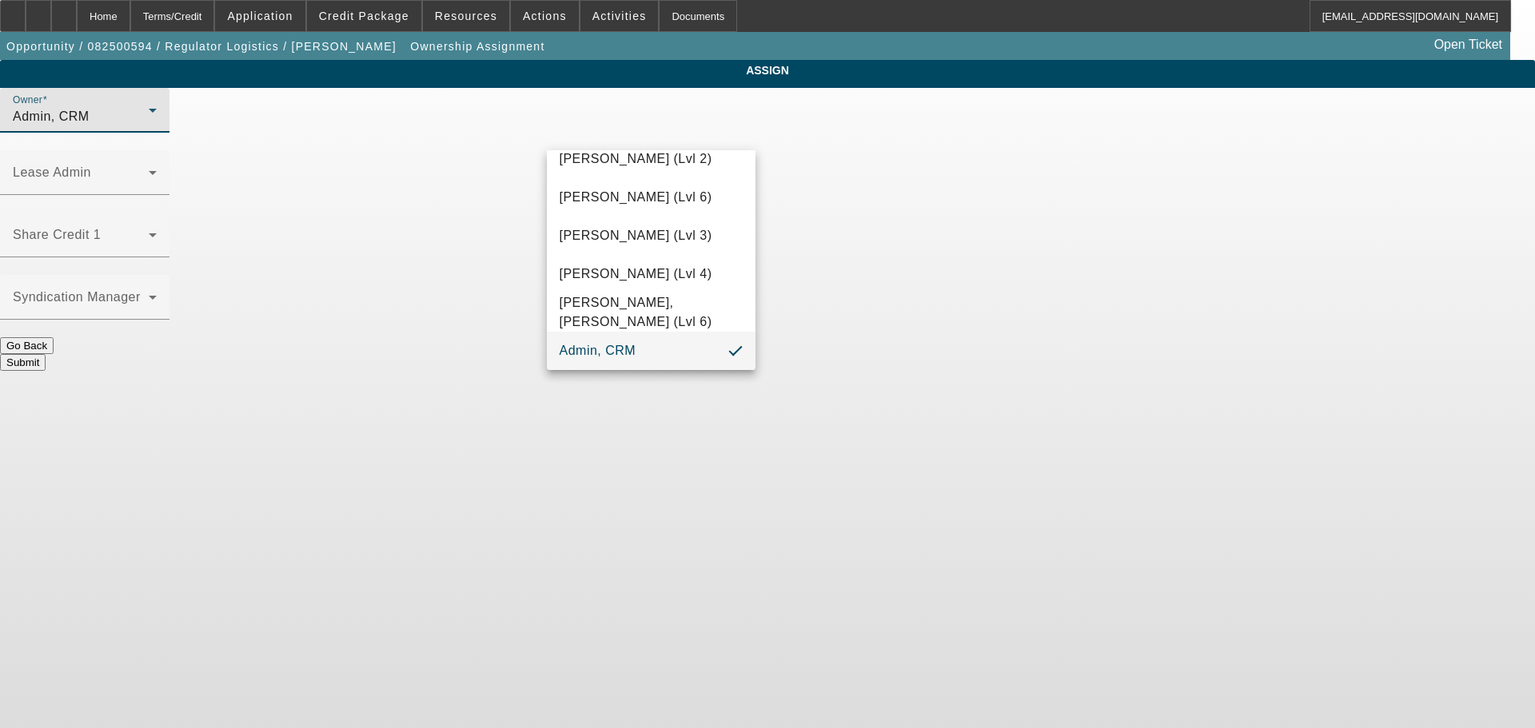
scroll to position [45, 0]
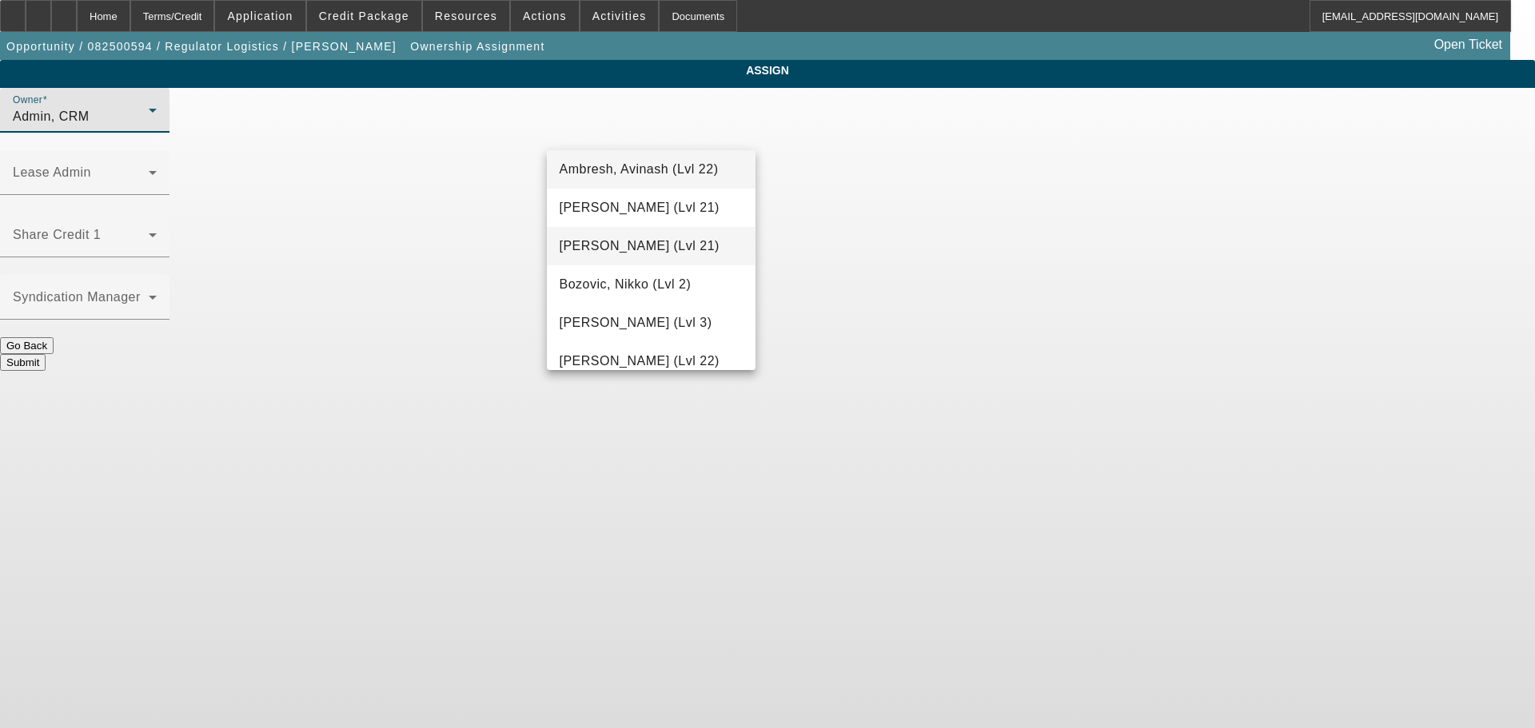
click at [627, 246] on span "[PERSON_NAME] (Lvl 21)" at bounding box center [639, 246] width 160 height 19
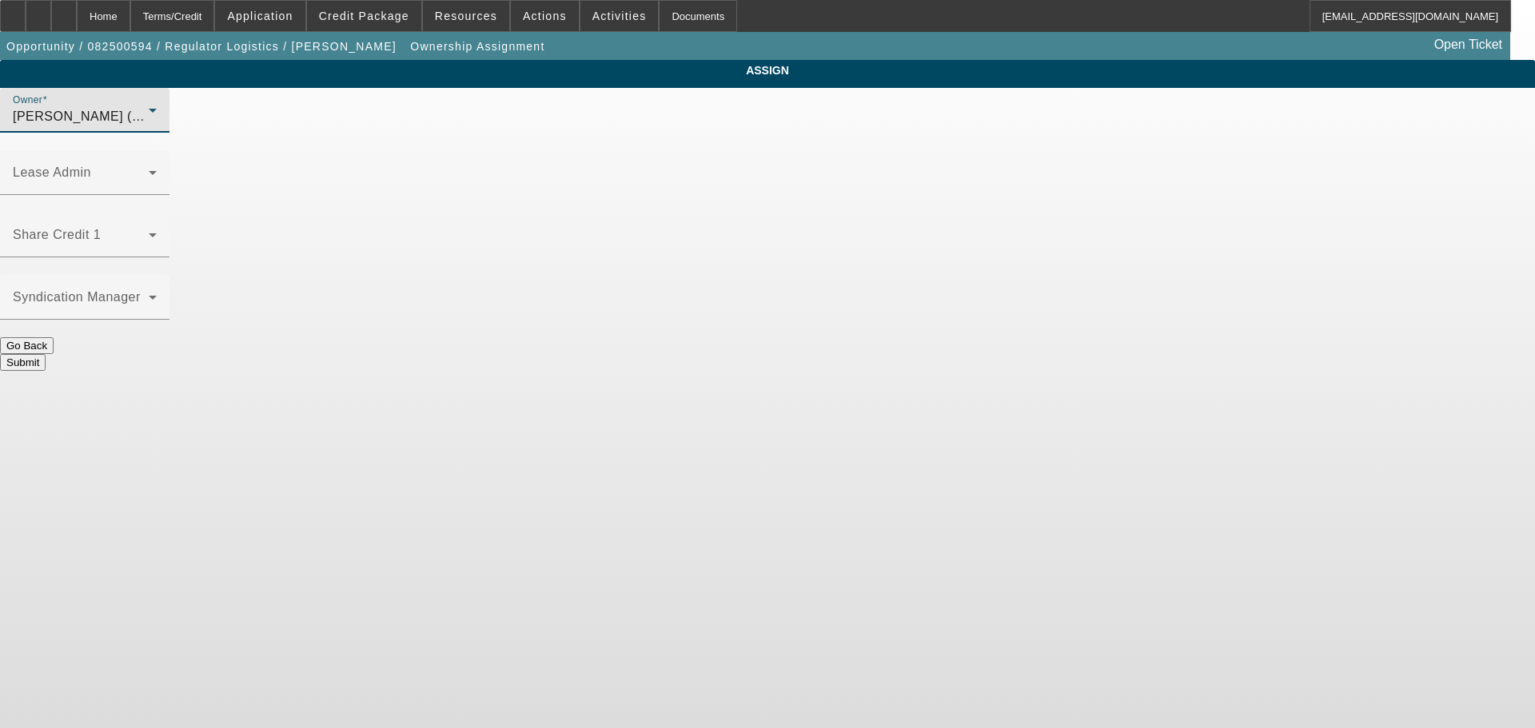
click at [46, 354] on button "Submit" at bounding box center [23, 362] width 46 height 17
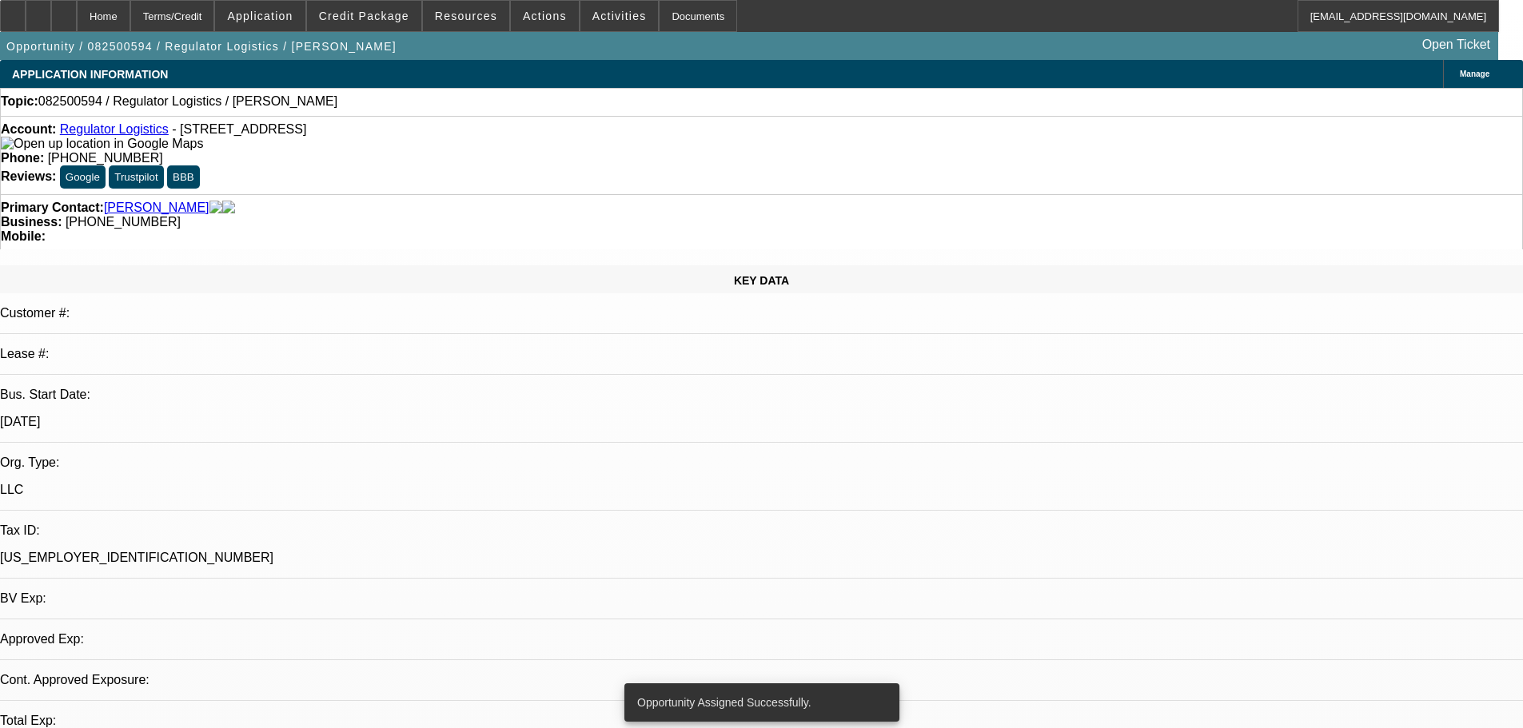
select select "0"
select select "2"
select select "0.1"
select select "4"
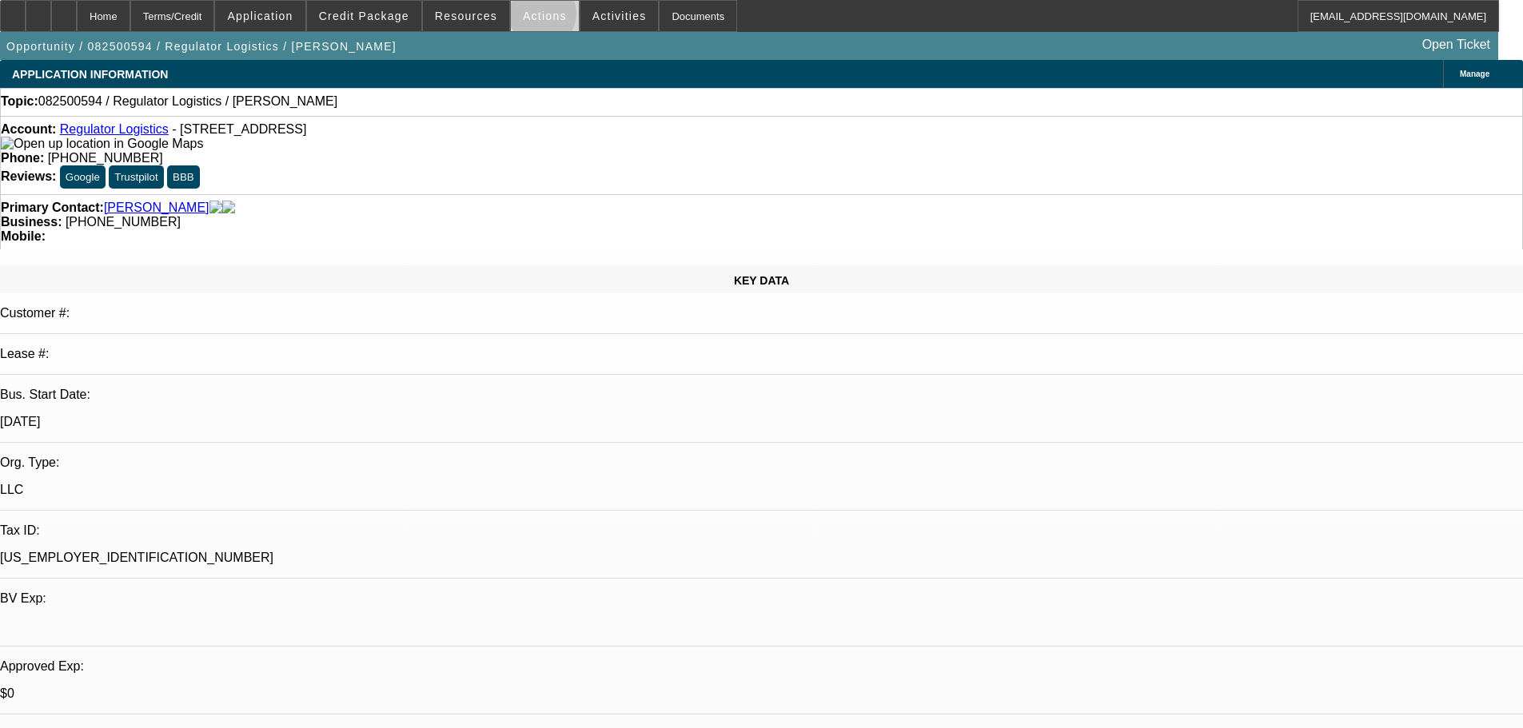
click at [536, 18] on span "Actions" at bounding box center [545, 16] width 44 height 13
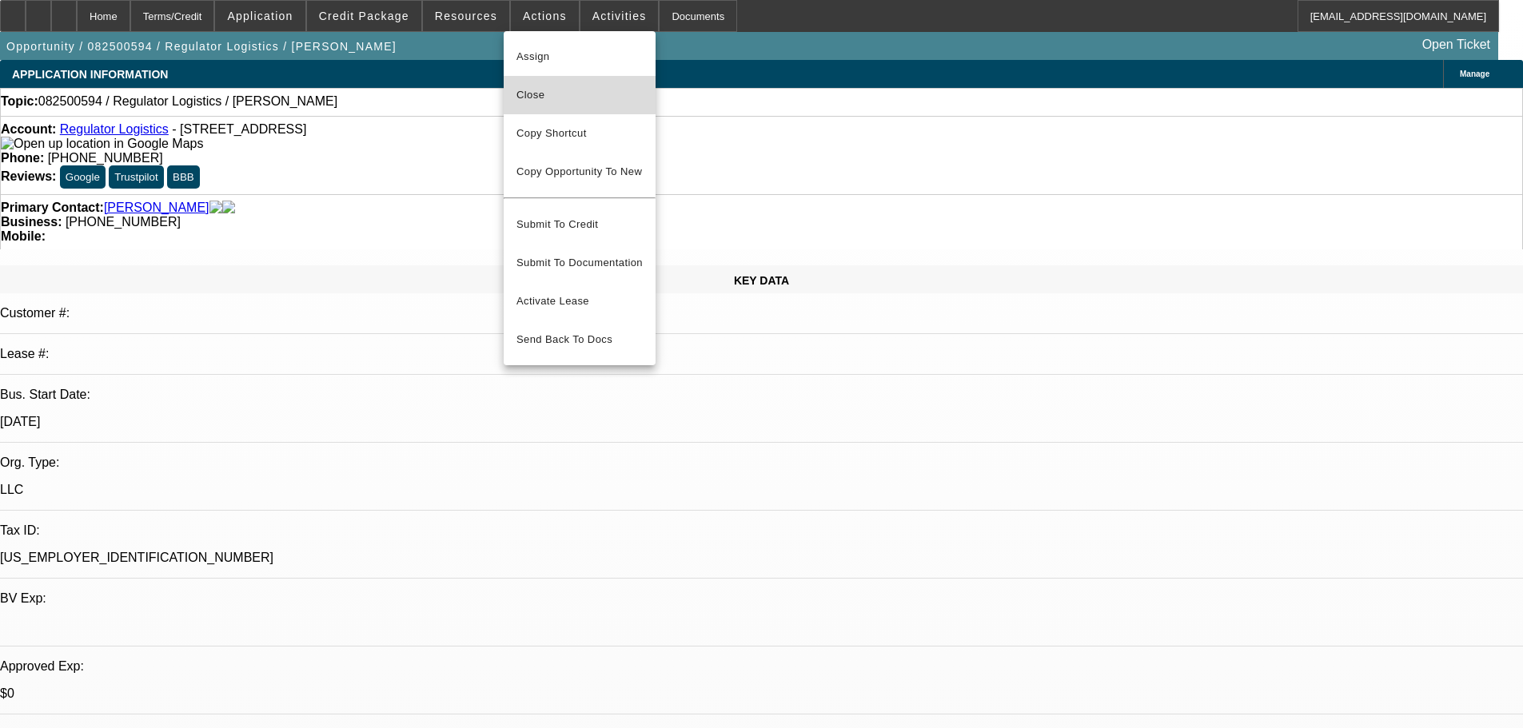
click at [560, 93] on span "Close" at bounding box center [579, 95] width 126 height 19
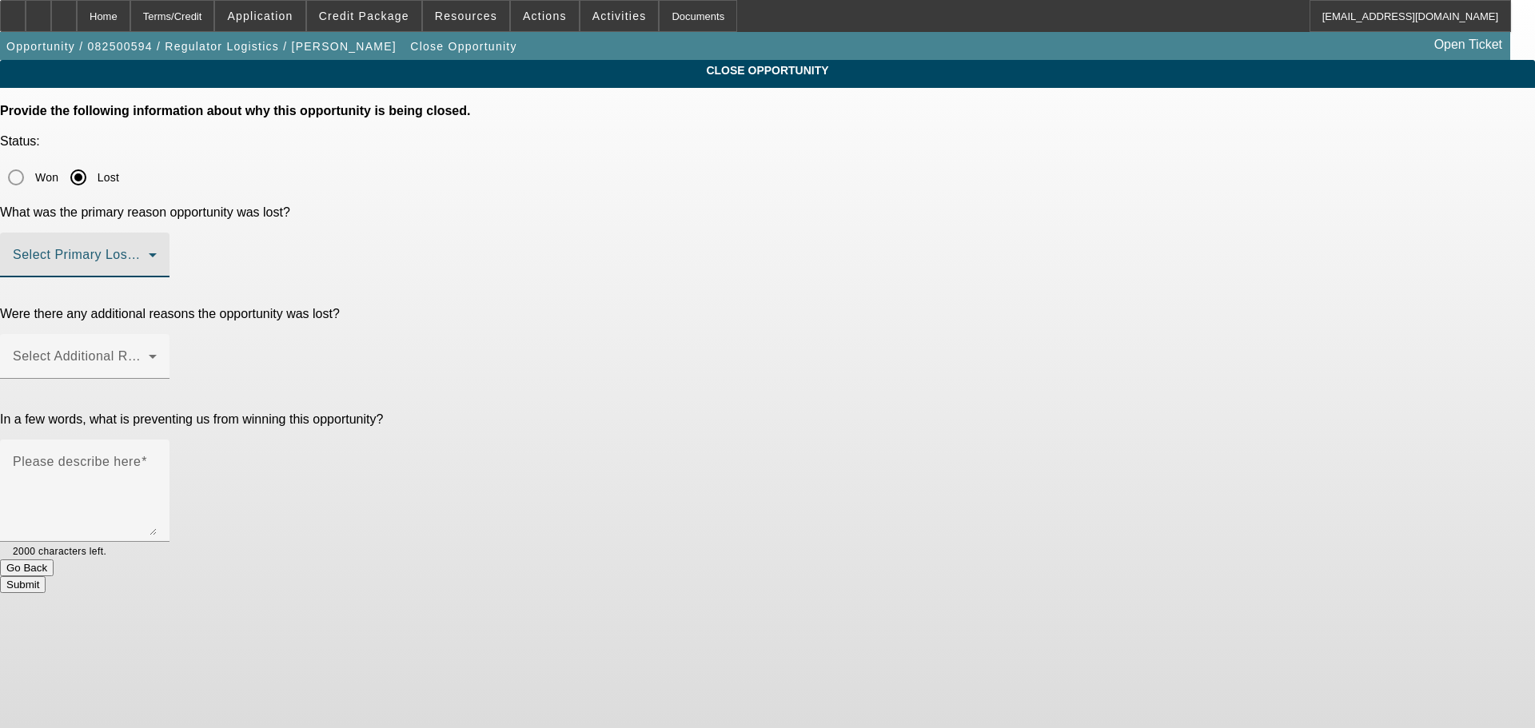
click at [149, 252] on span at bounding box center [81, 261] width 136 height 19
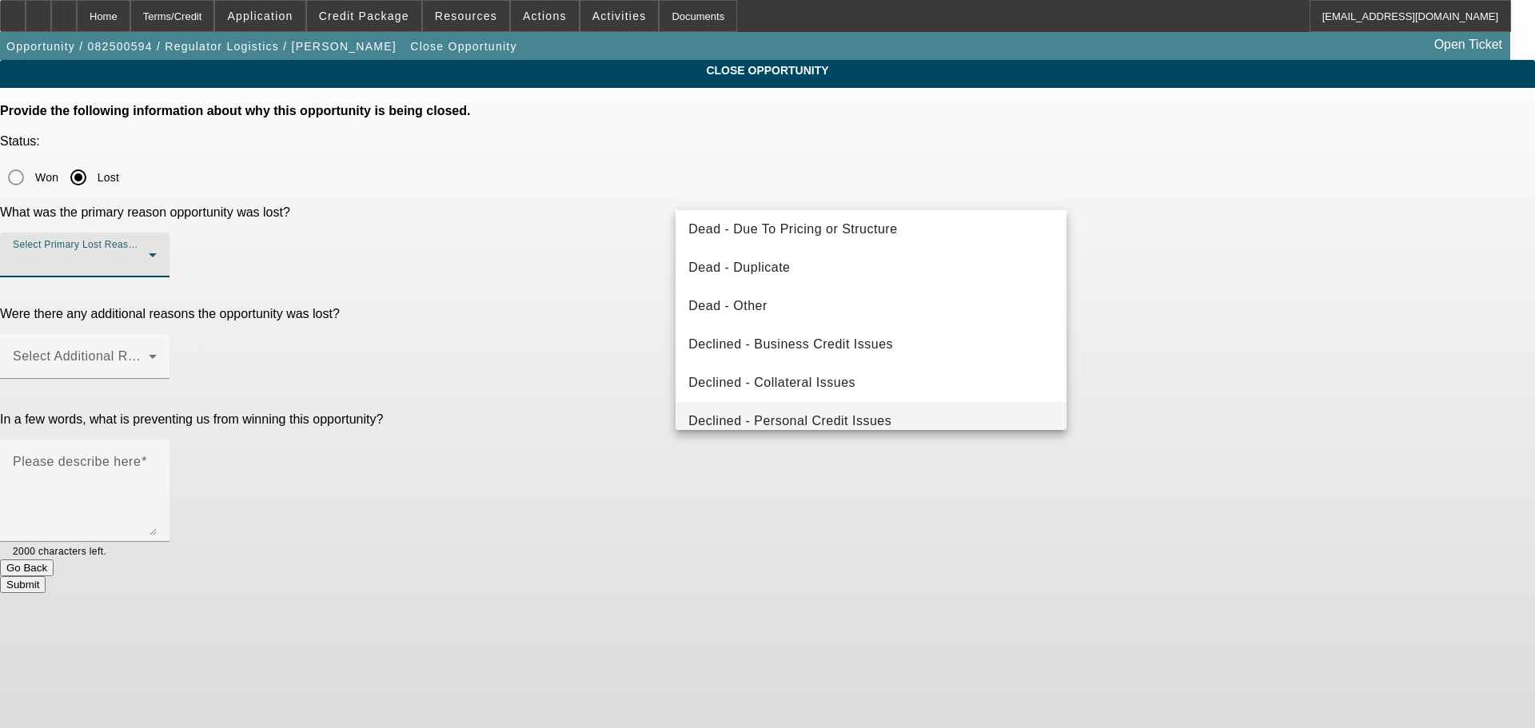
scroll to position [215, 0]
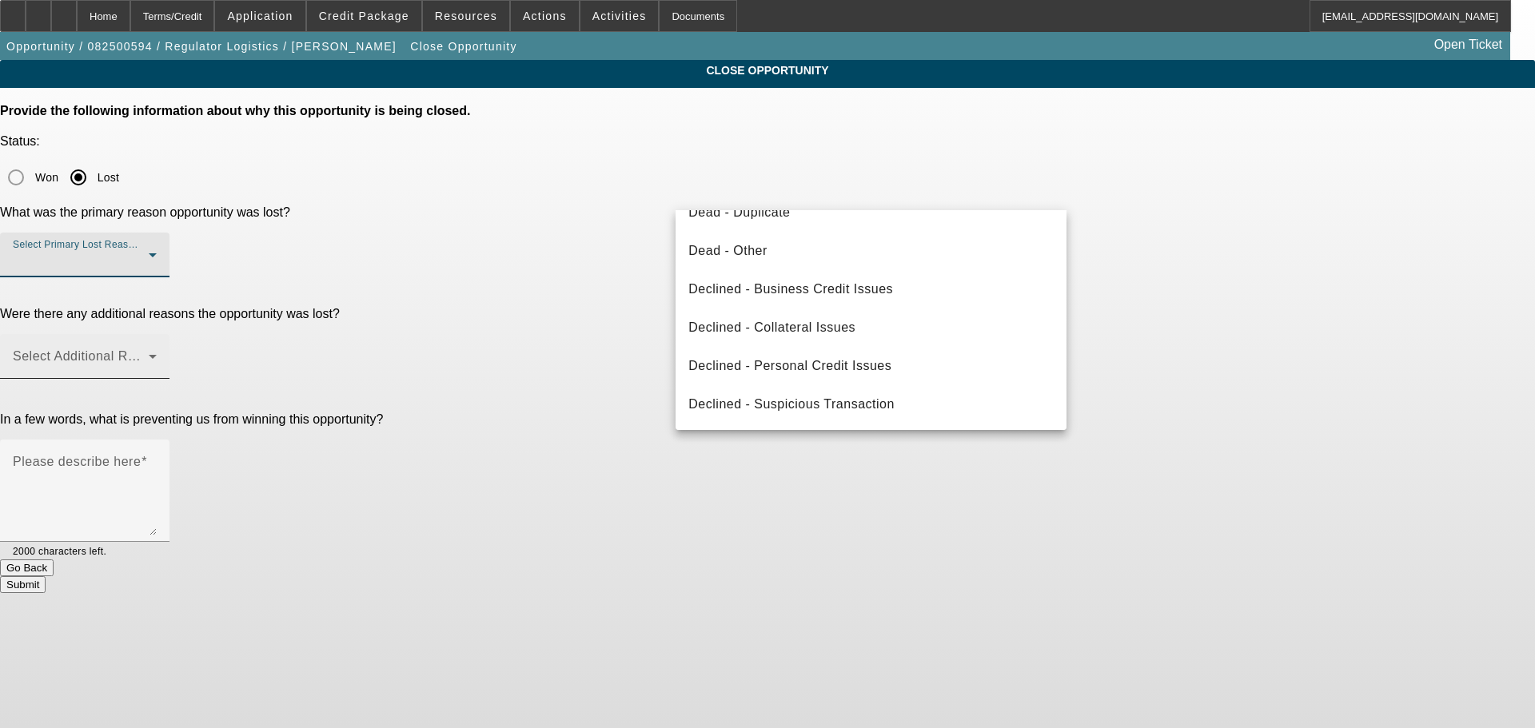
drag, startPoint x: 844, startPoint y: 364, endPoint x: 787, endPoint y: 236, distance: 140.6
click at [844, 364] on span "Declined - Personal Credit Issues" at bounding box center [789, 365] width 203 height 19
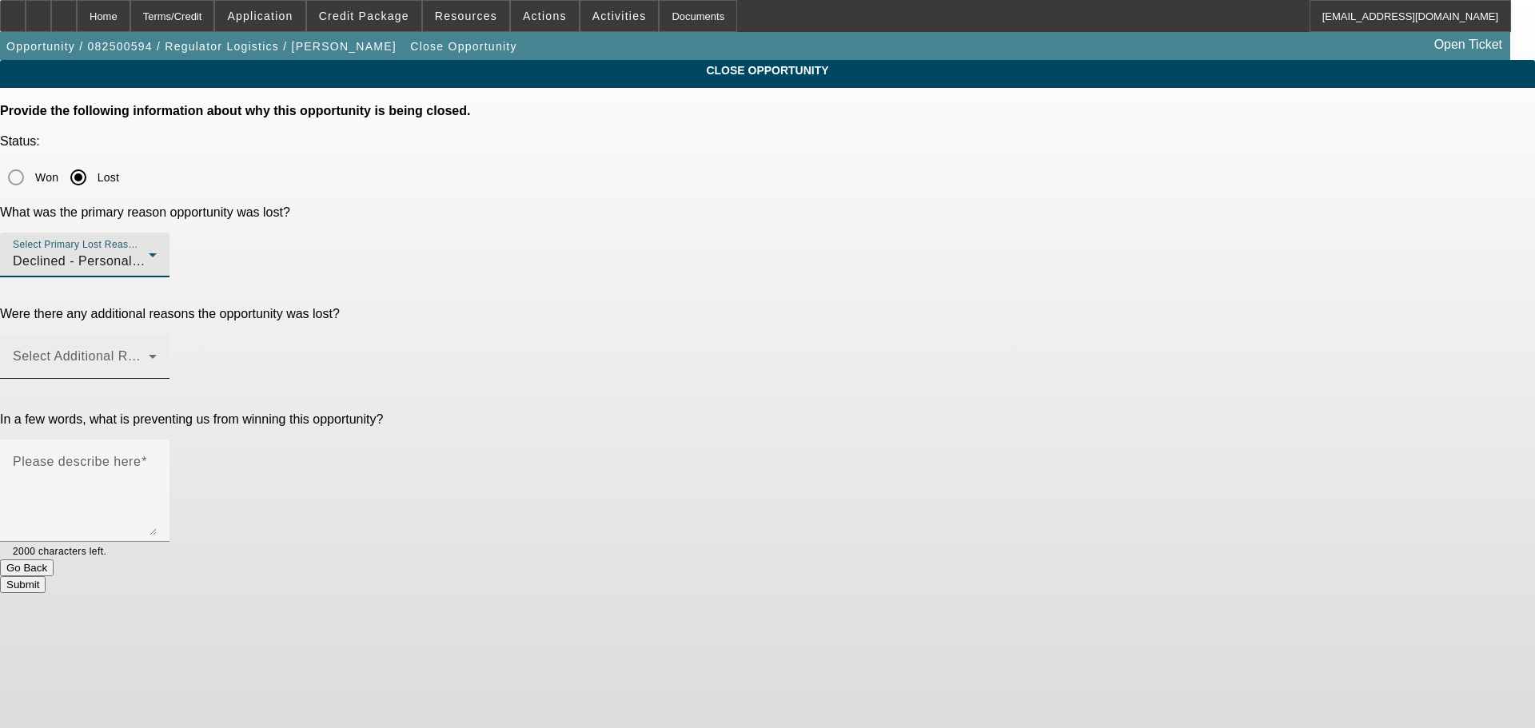
click at [157, 334] on div "Select Additional Reasons" at bounding box center [85, 356] width 144 height 45
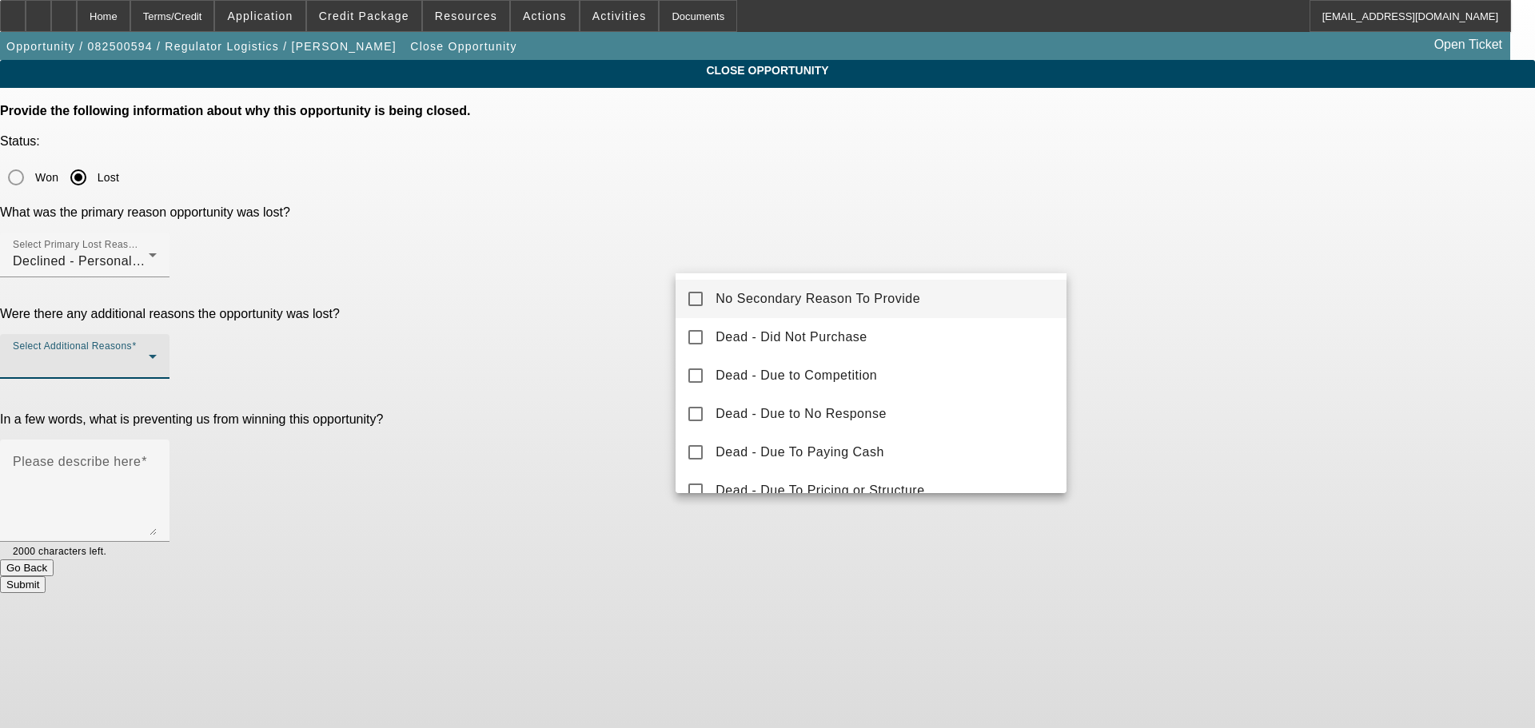
click at [738, 297] on span "No Secondary Reason To Provide" at bounding box center [817, 298] width 205 height 19
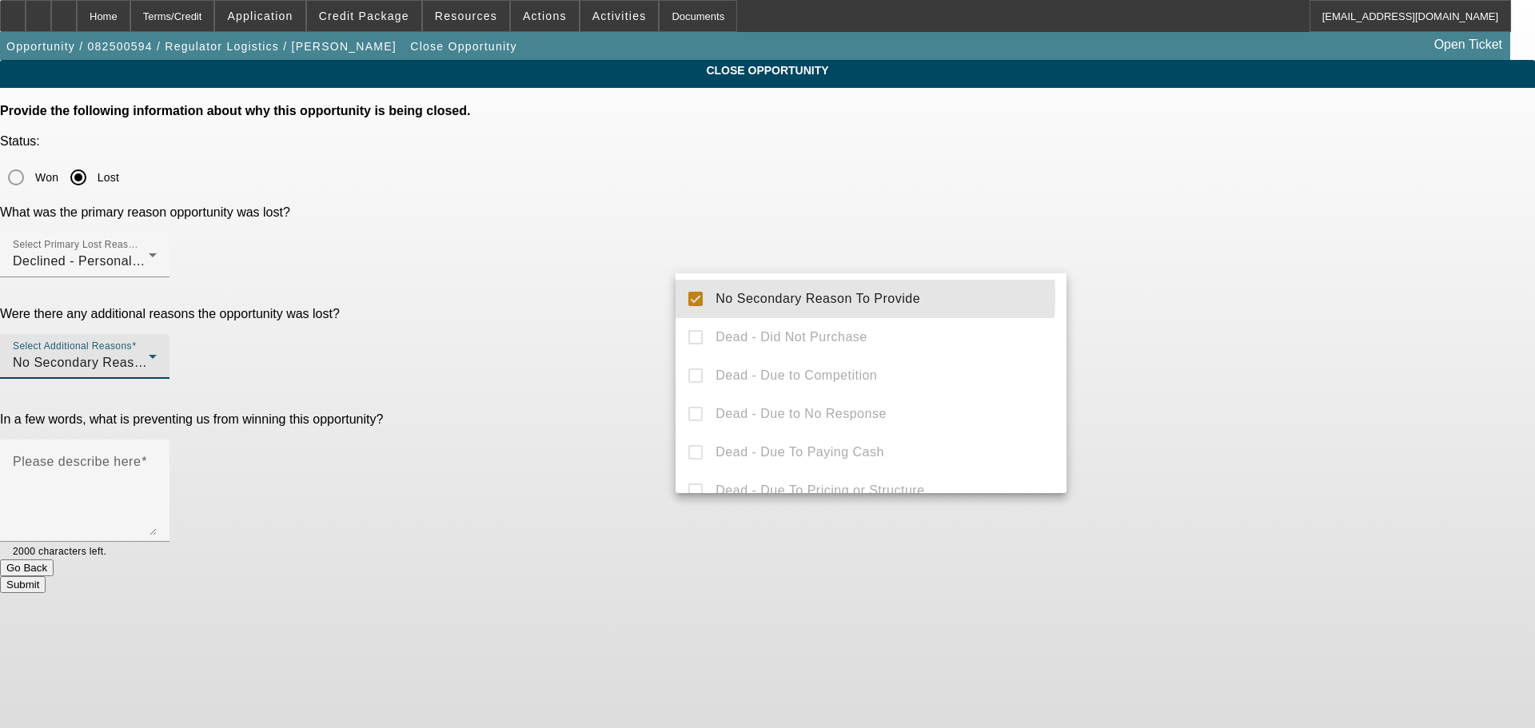
click at [532, 340] on div at bounding box center [767, 364] width 1535 height 728
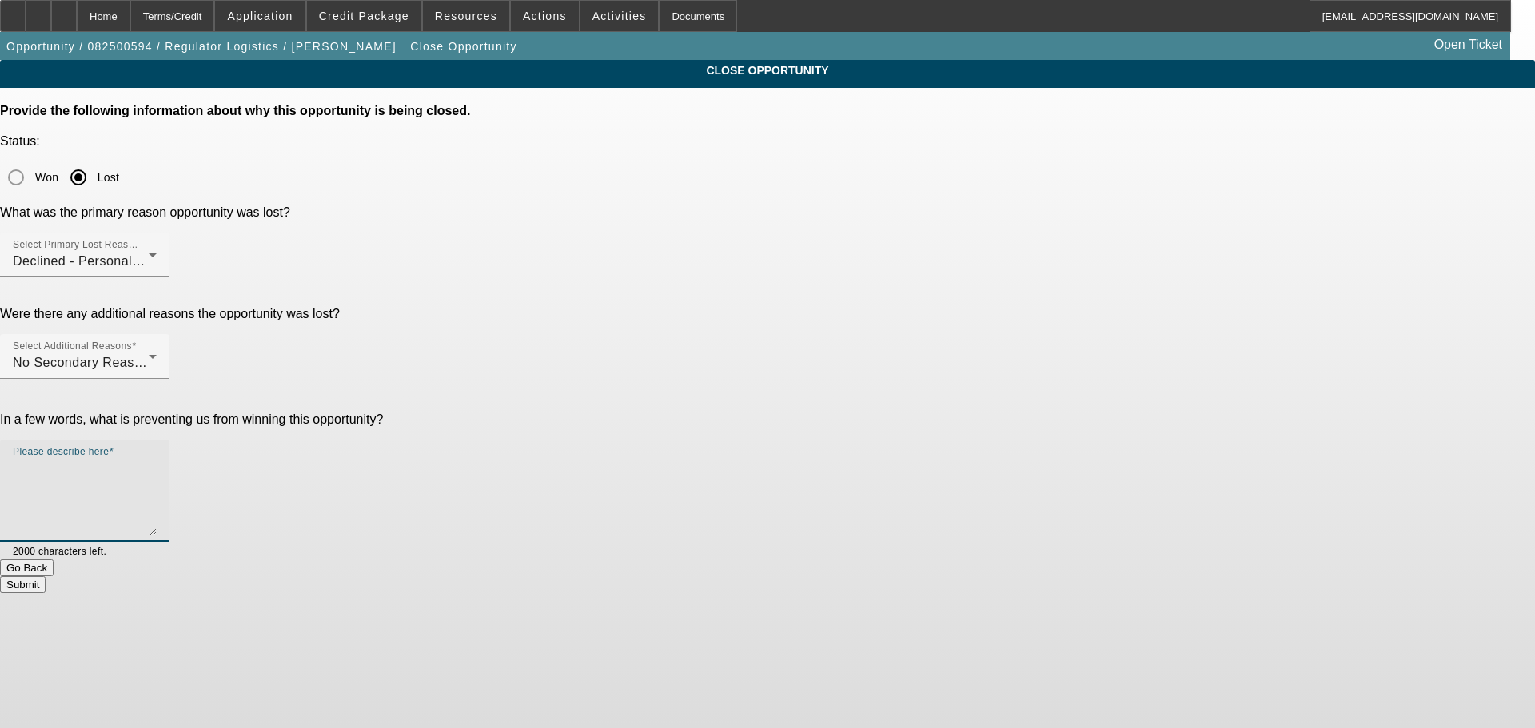
click at [157, 459] on textarea "Please describe here" at bounding box center [85, 497] width 144 height 77
type textarea "NEWER TIB, VERY POOR CREDIT, MAARKED DNC, SENT DECLINE LETTER, CLOSING OPP."
click at [46, 576] on button "Submit" at bounding box center [23, 584] width 46 height 17
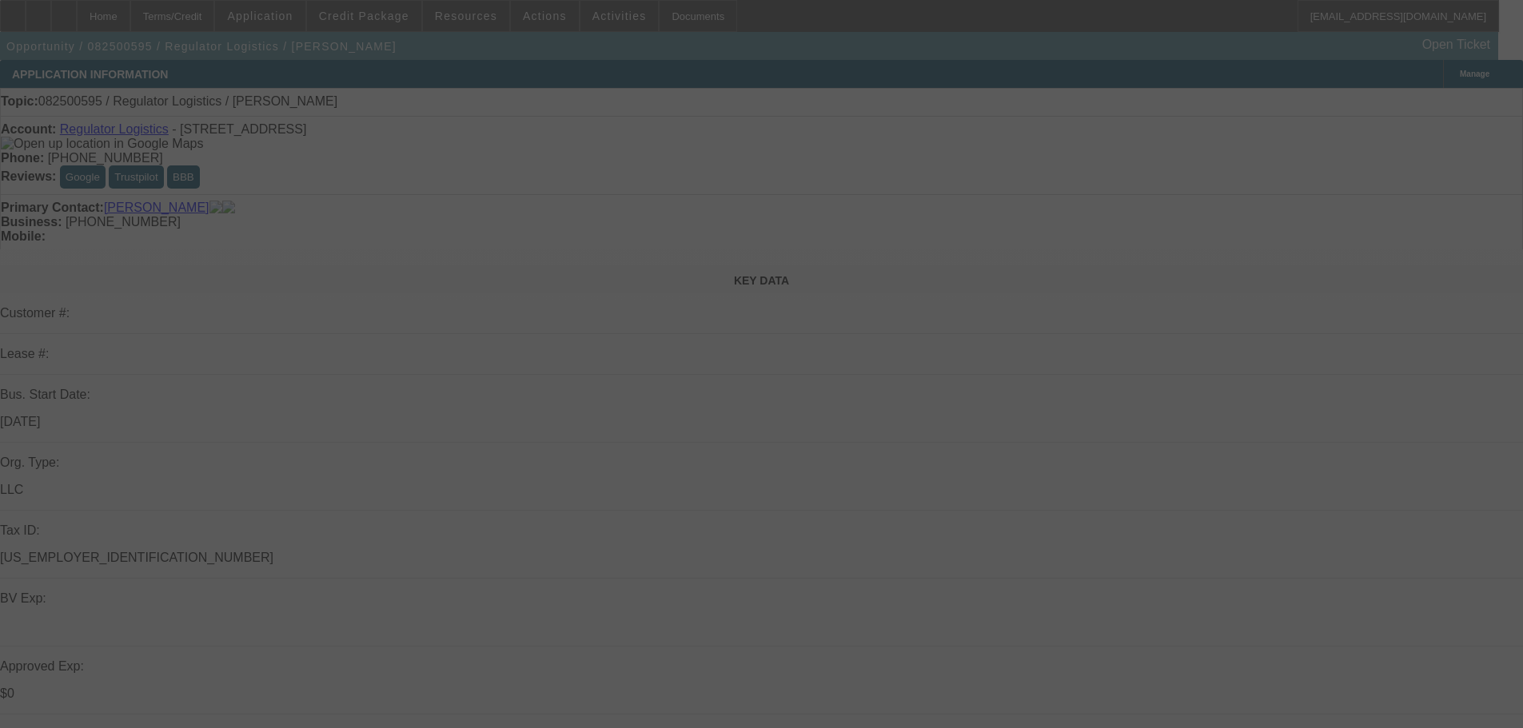
select select "0"
select select "2"
select select "0.1"
select select "4"
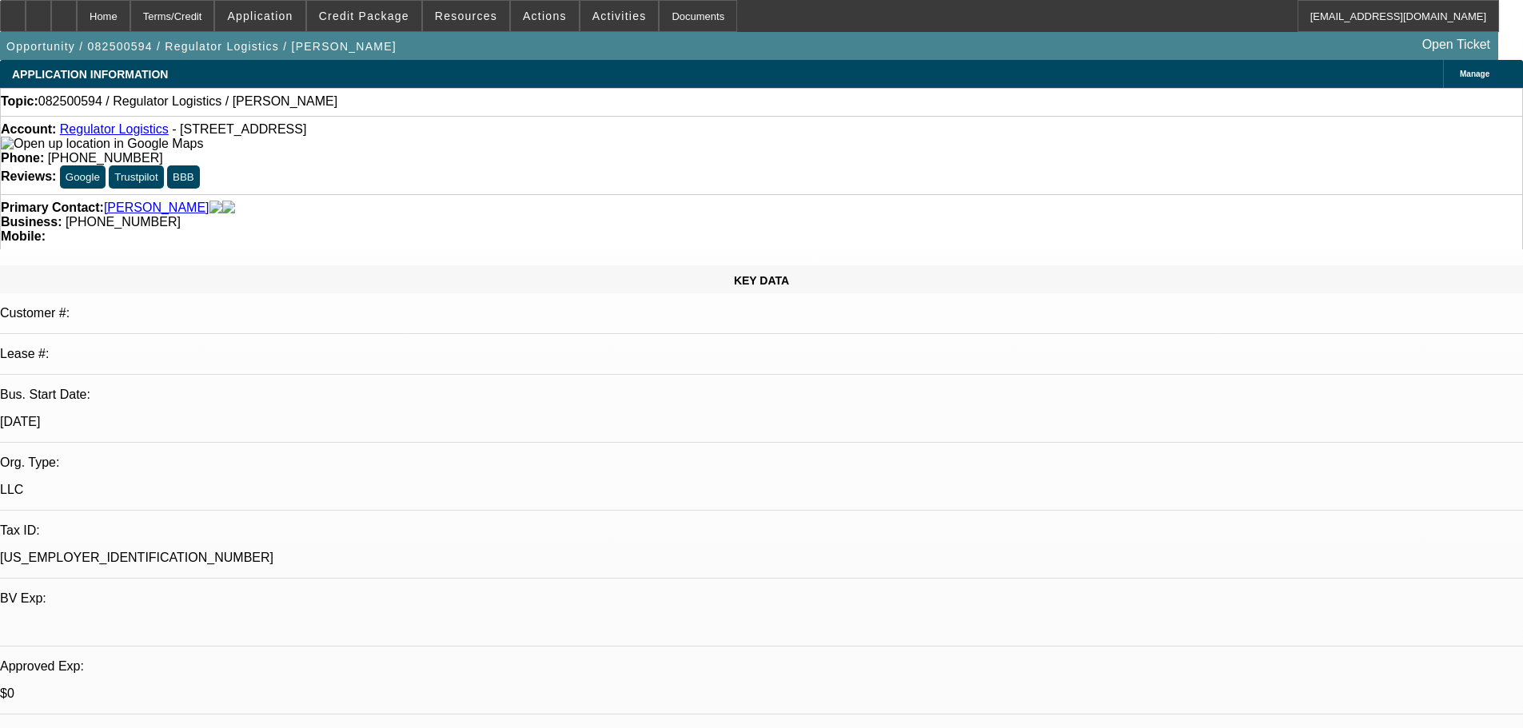
select select "0"
select select "2"
select select "0.1"
select select "4"
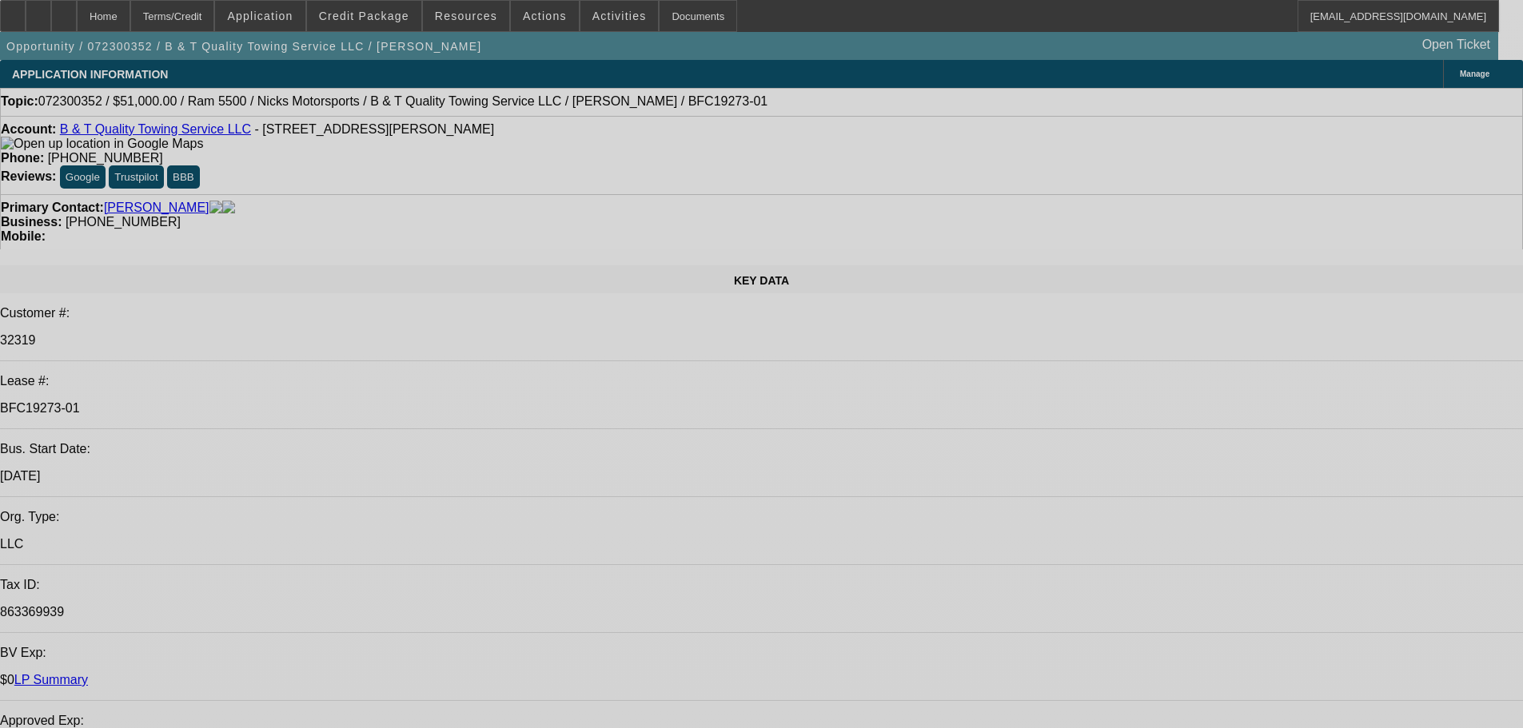
select select "0"
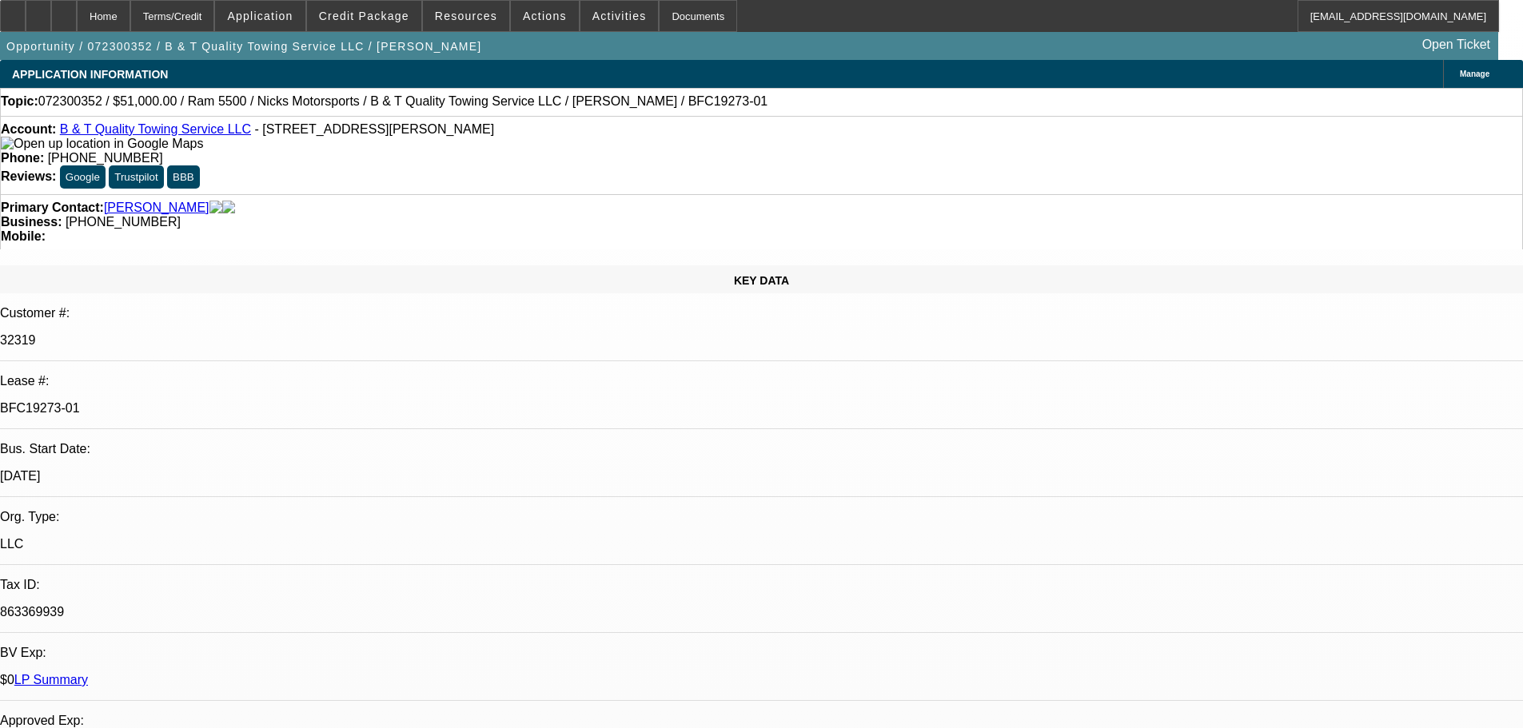
select select "0"
select select "6"
select select "0"
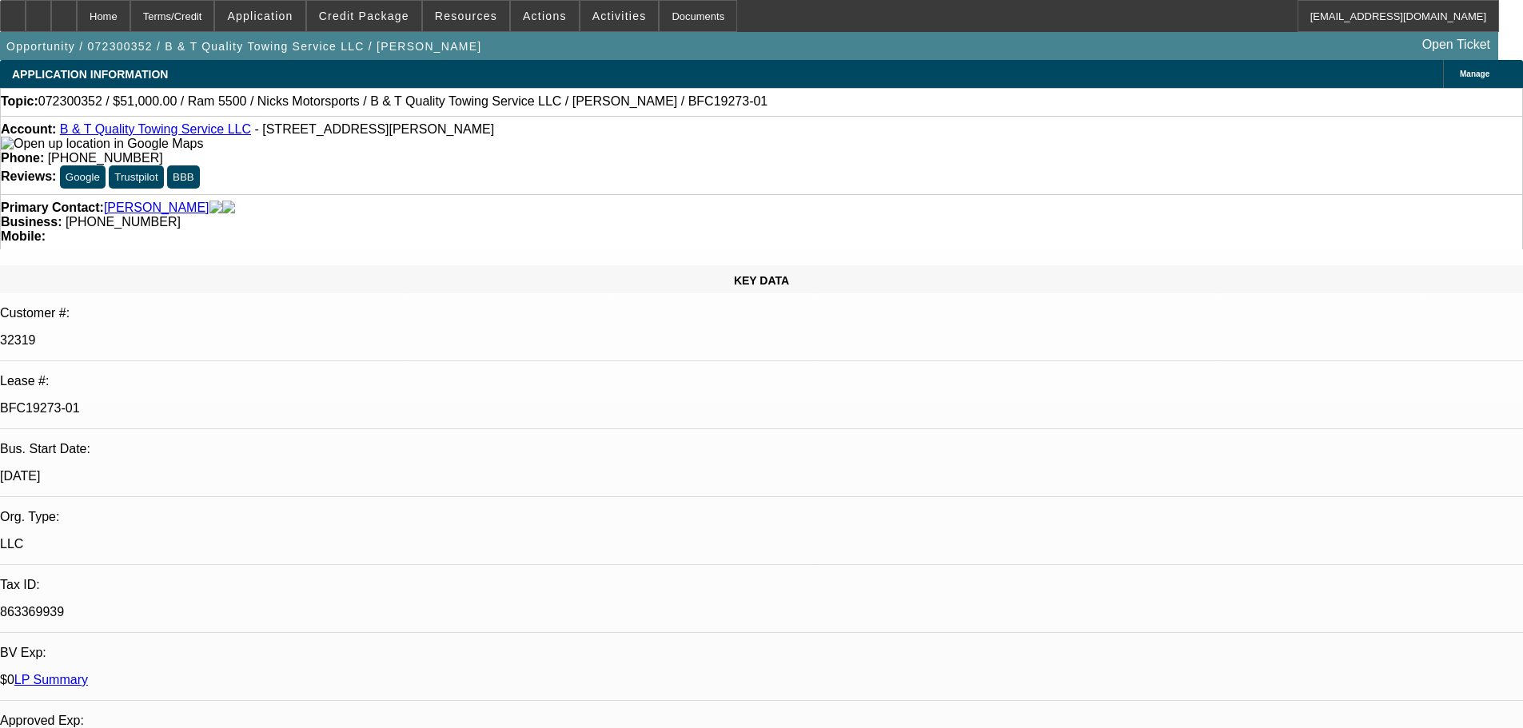
select select "0.1"
select select "4"
select select "0"
select select "0.1"
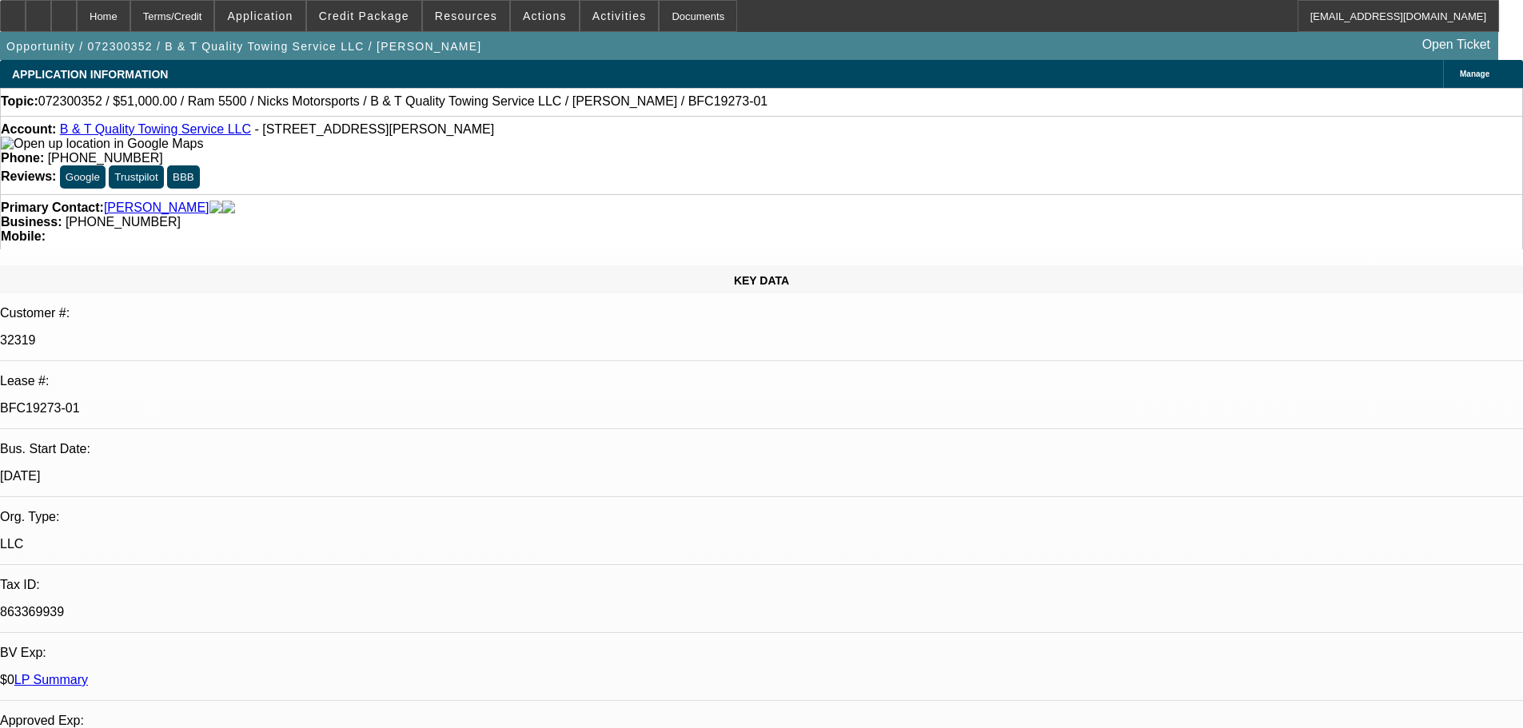
select select "4"
select select "0.2"
select select "0"
select select "0.1"
select select "4"
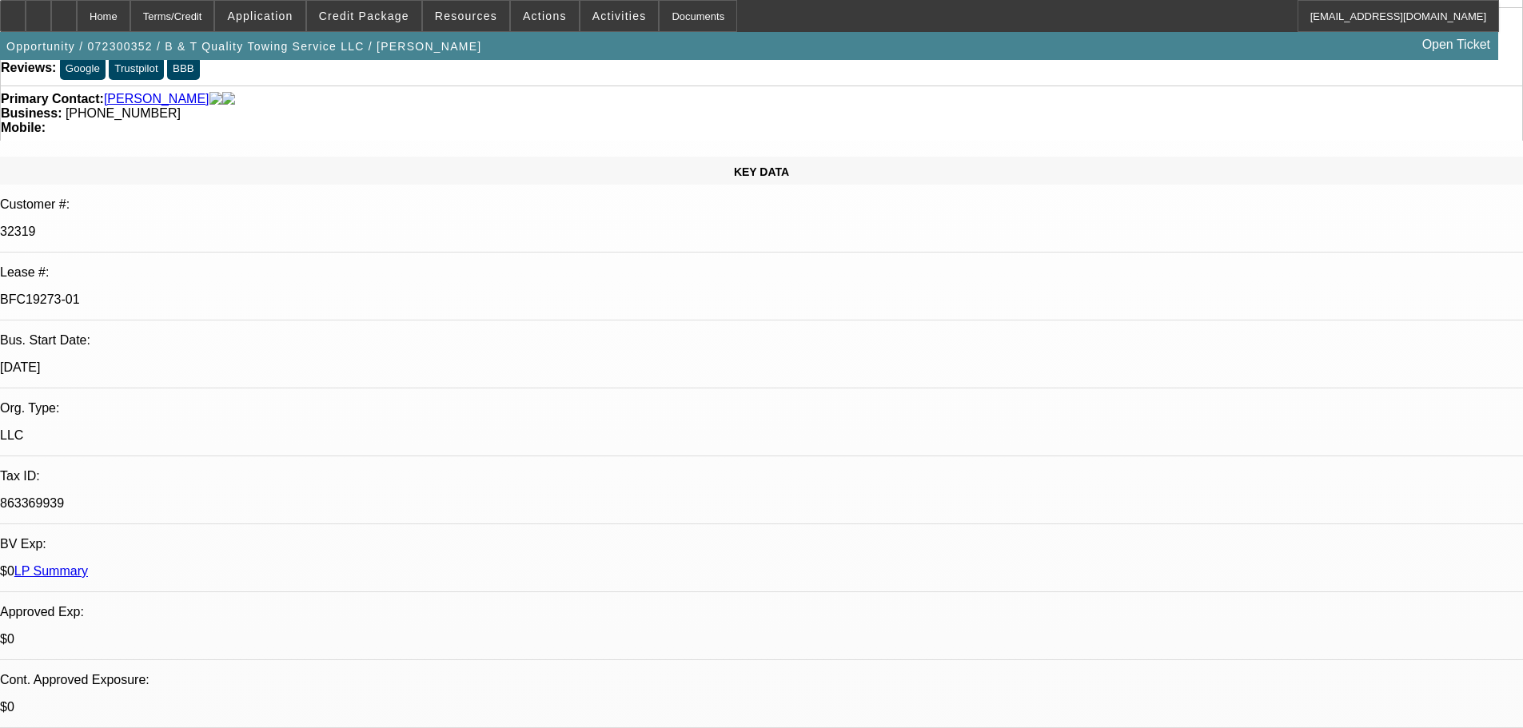
scroll to position [80, 0]
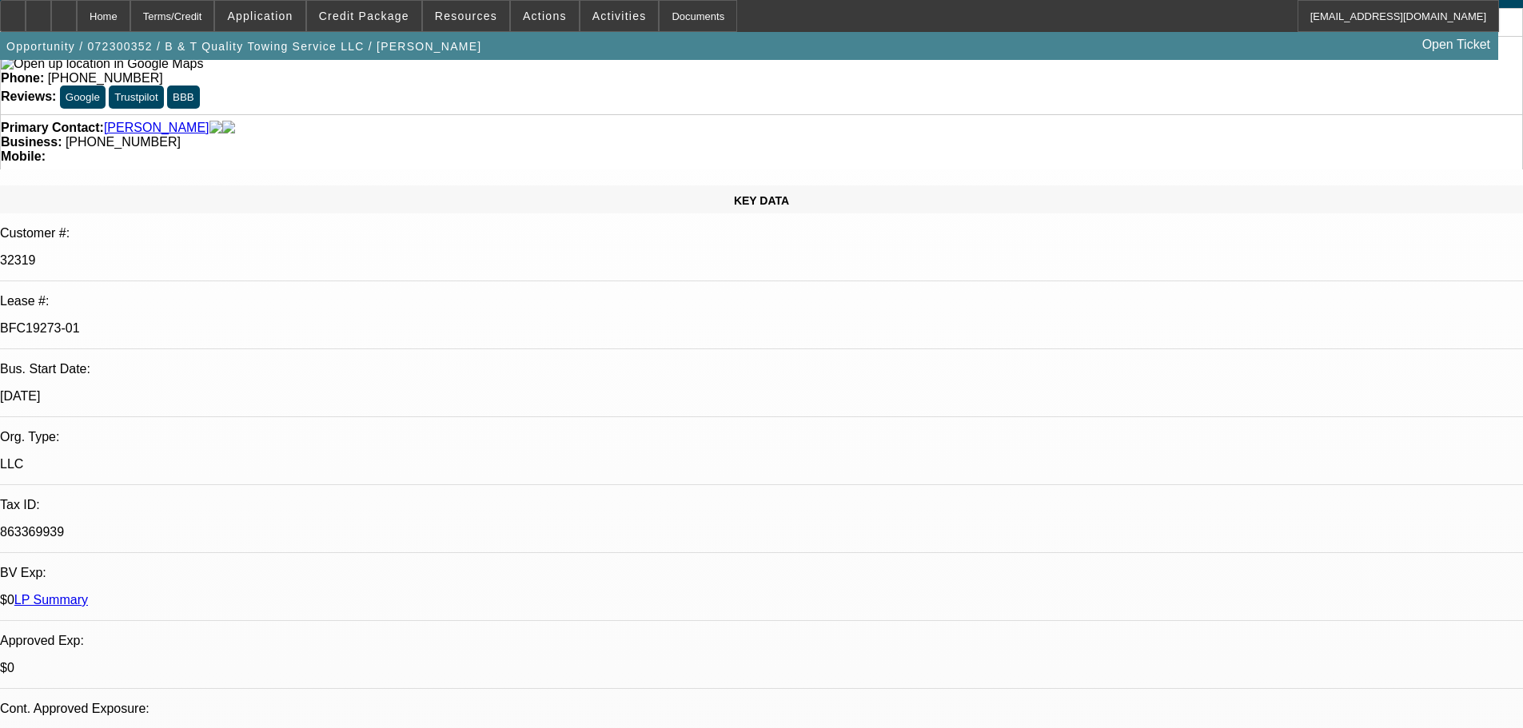
click at [88, 593] on link "LP Summary" at bounding box center [51, 600] width 74 height 14
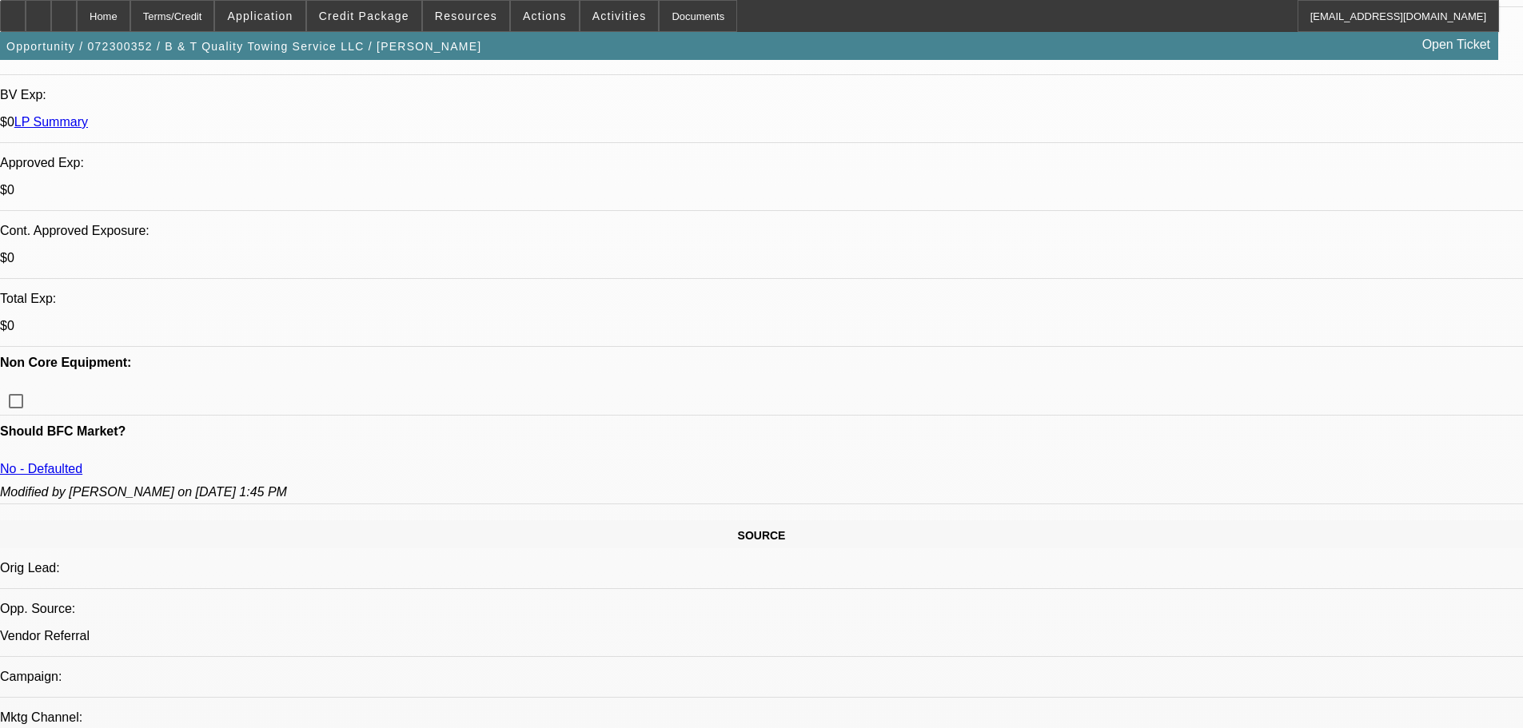
scroll to position [480, 0]
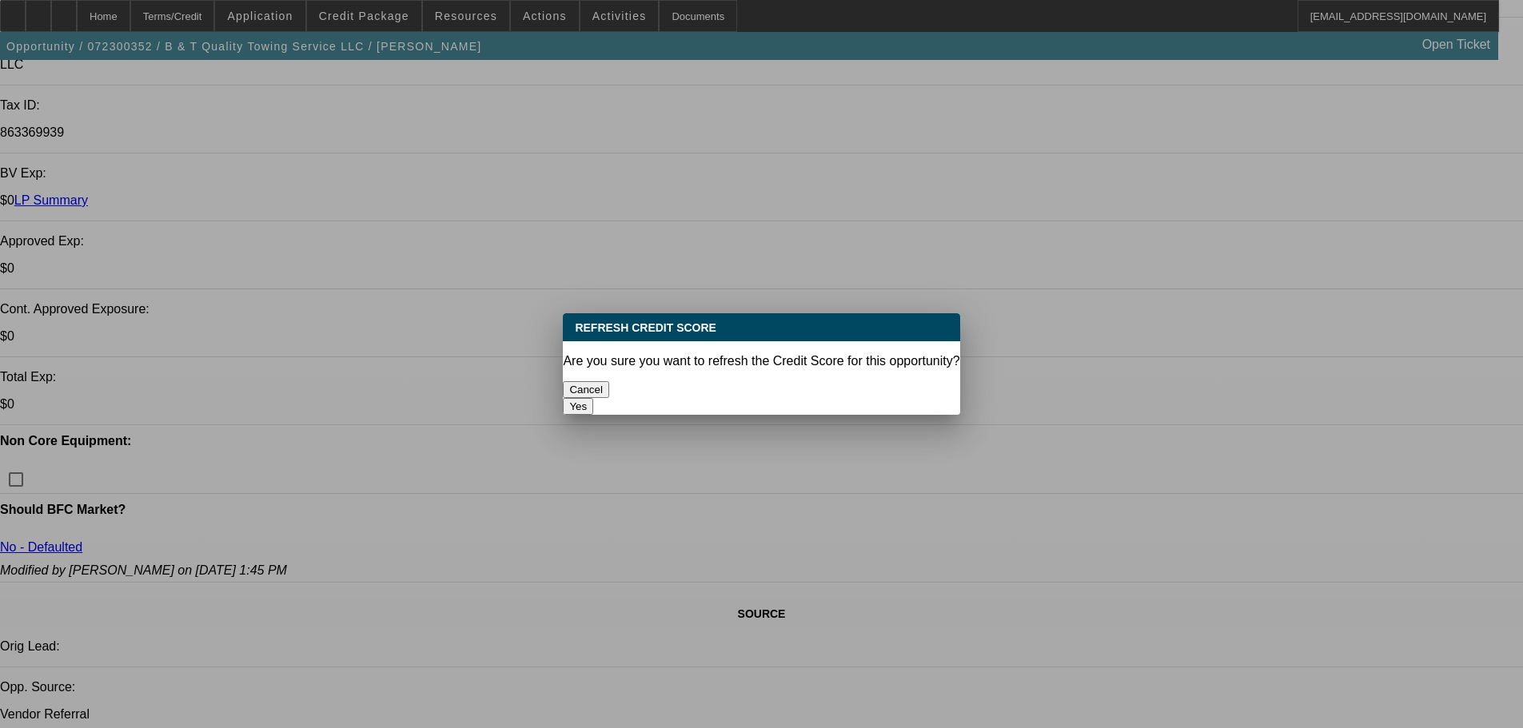
scroll to position [0, 0]
click at [593, 398] on button "Yes" at bounding box center [578, 406] width 30 height 17
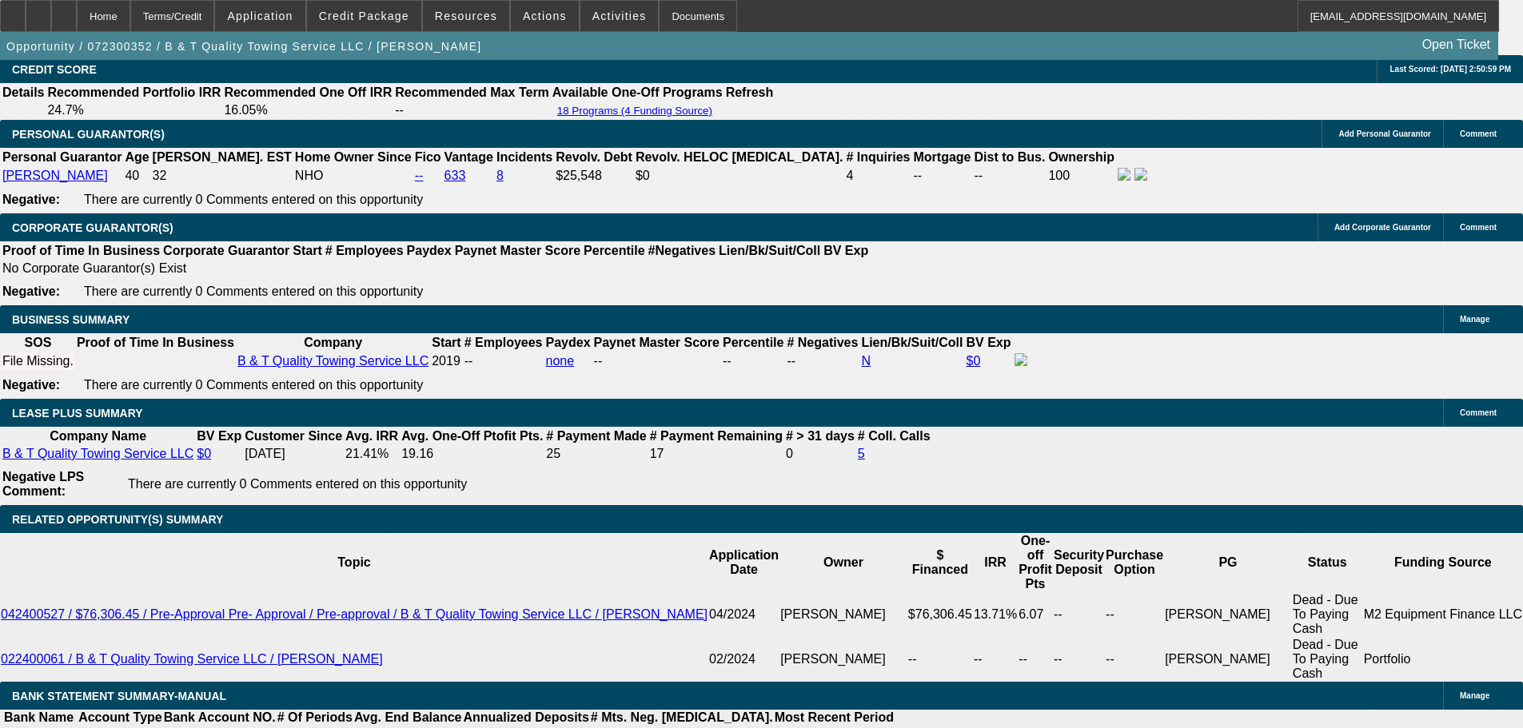
scroll to position [2558, 0]
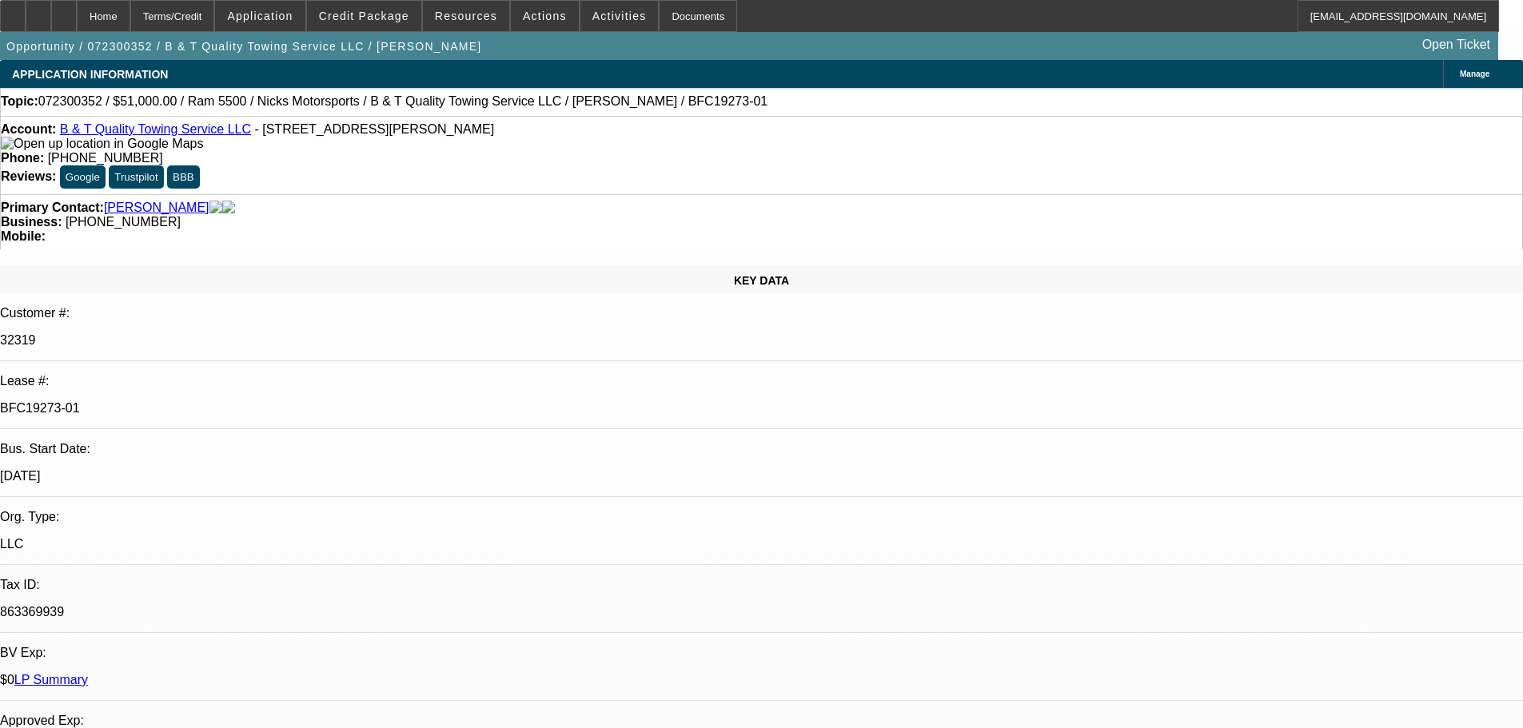
select select "0"
select select "6"
select select "0"
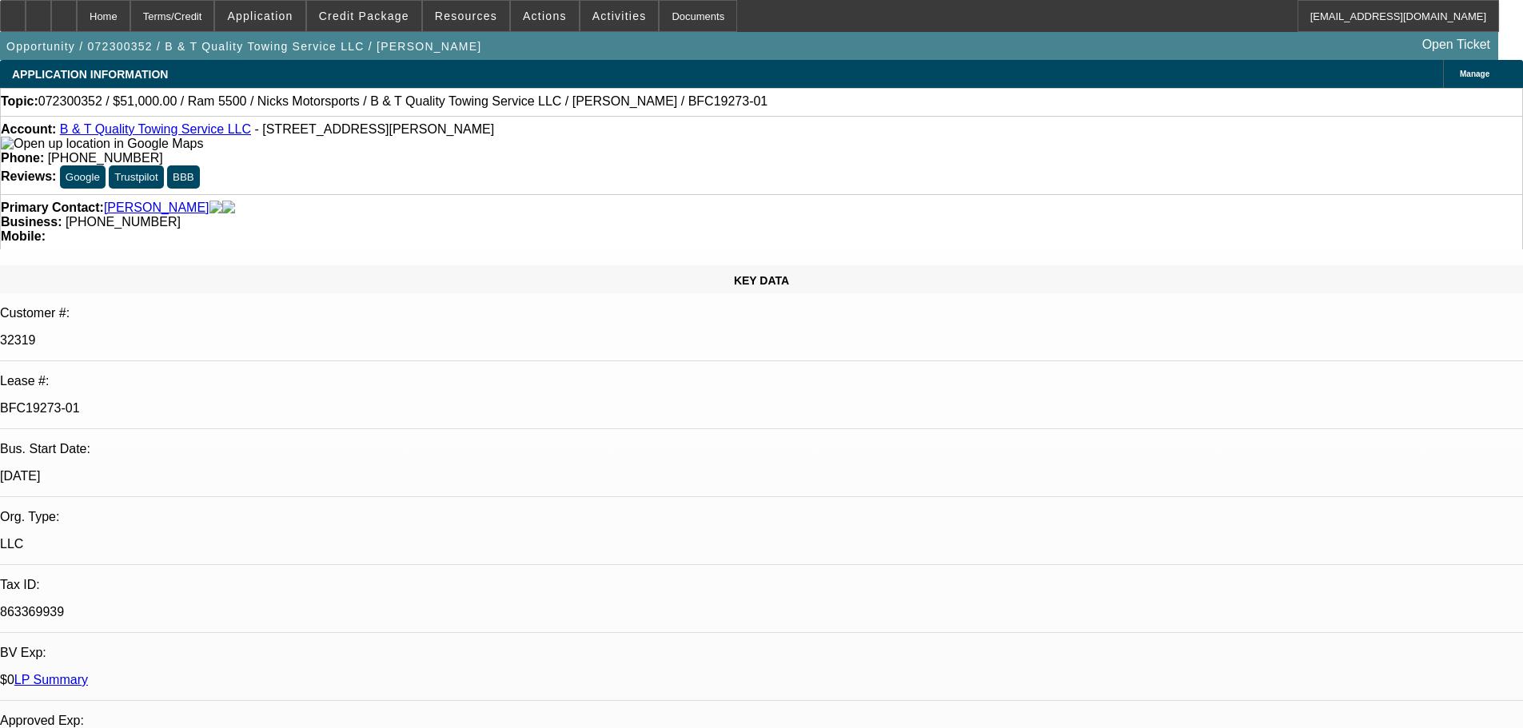
select select "0"
select select "0.1"
select select "4"
select select "0"
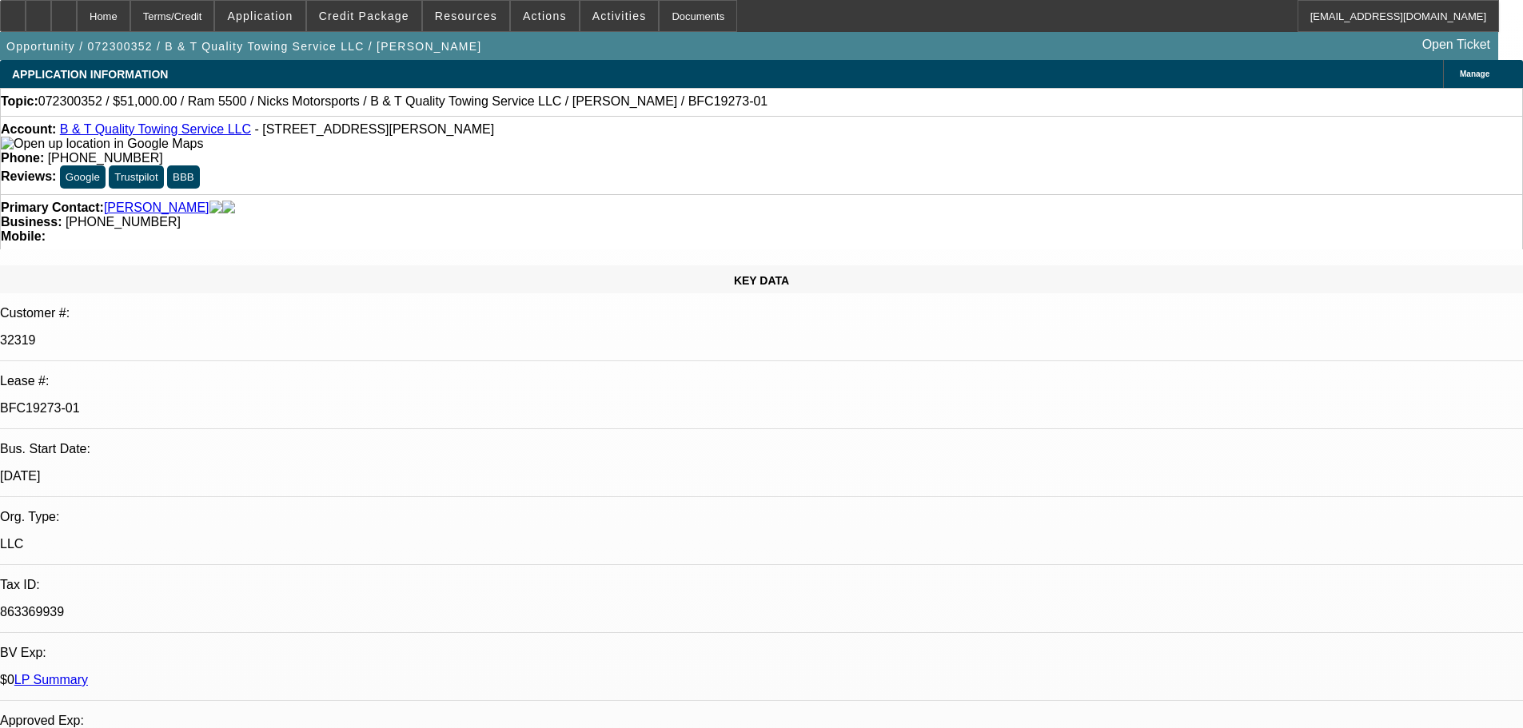
select select "0.1"
select select "4"
select select "0.2"
select select "0"
select select "0.1"
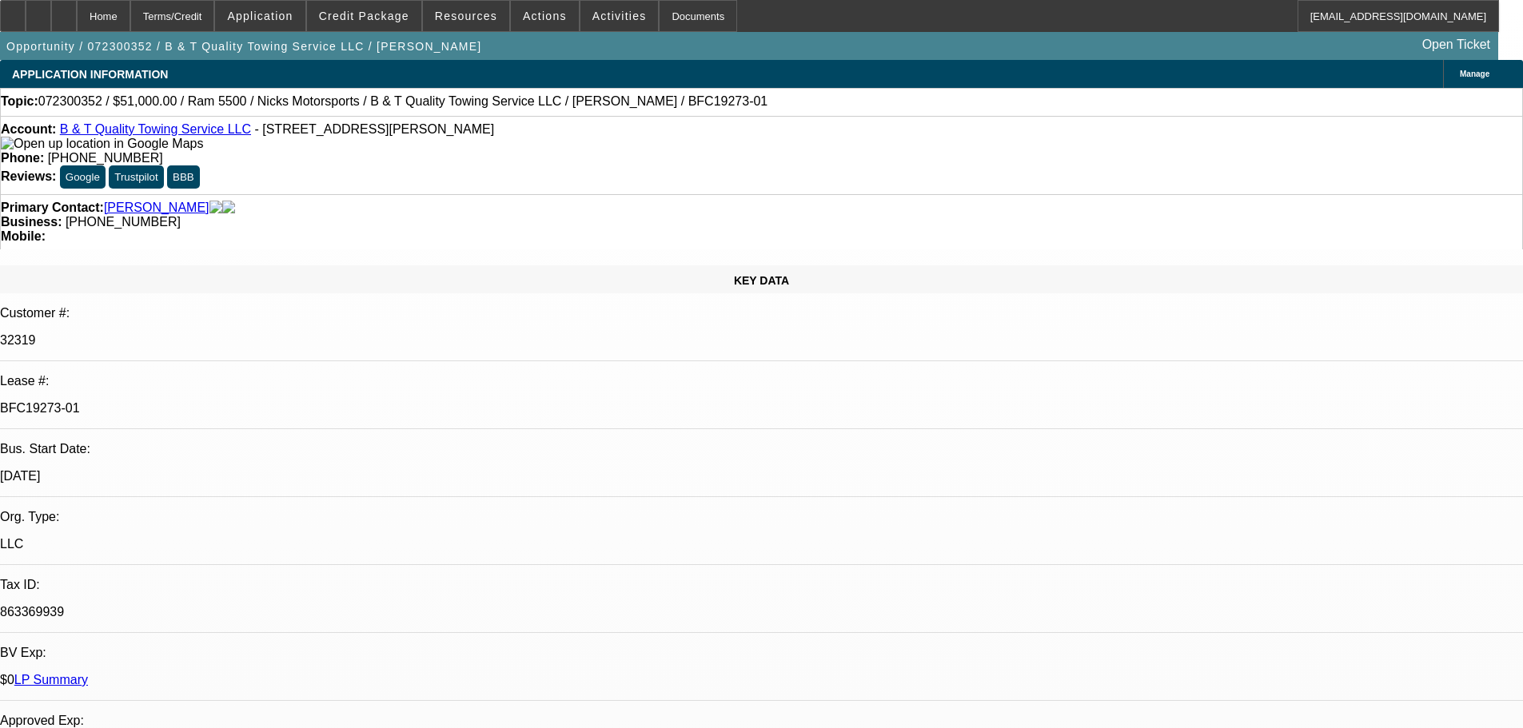
select select "4"
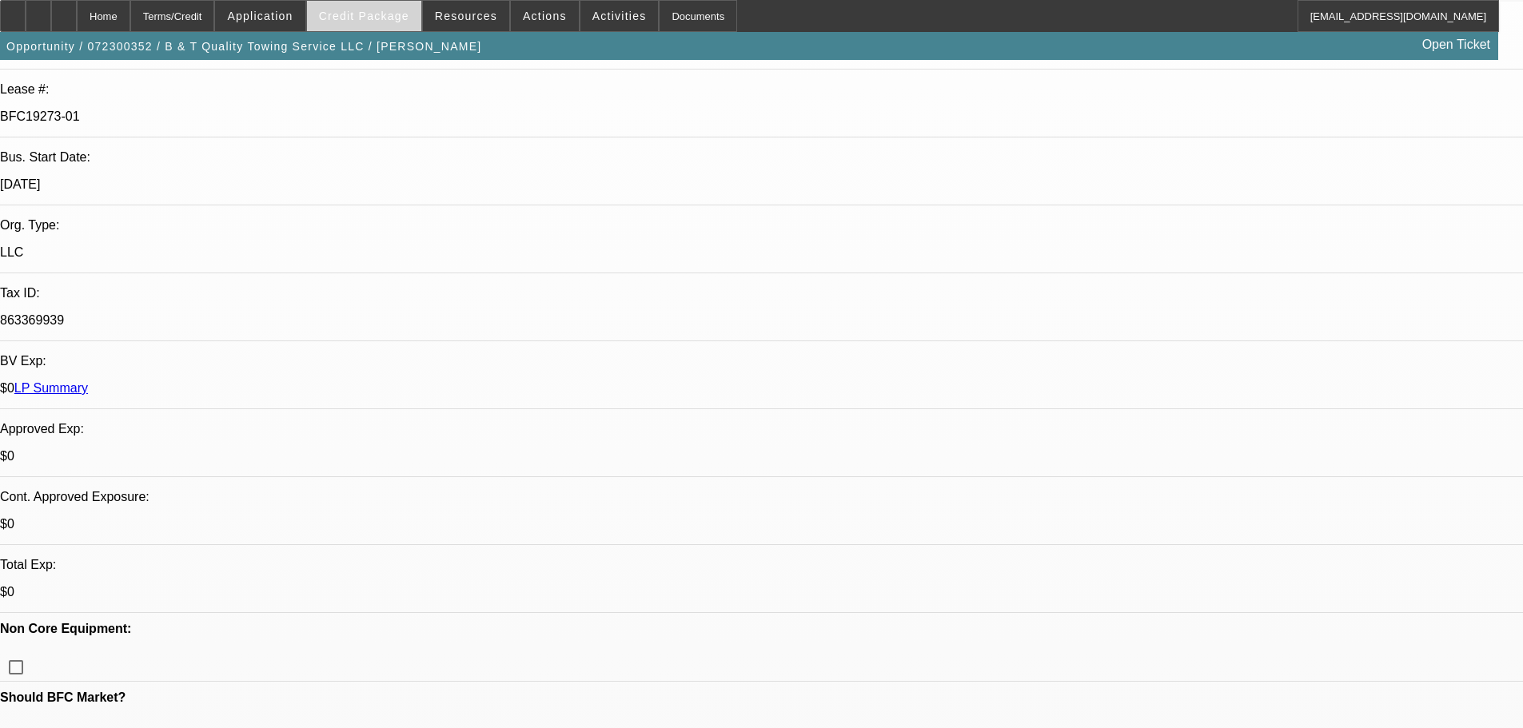
scroll to position [80, 0]
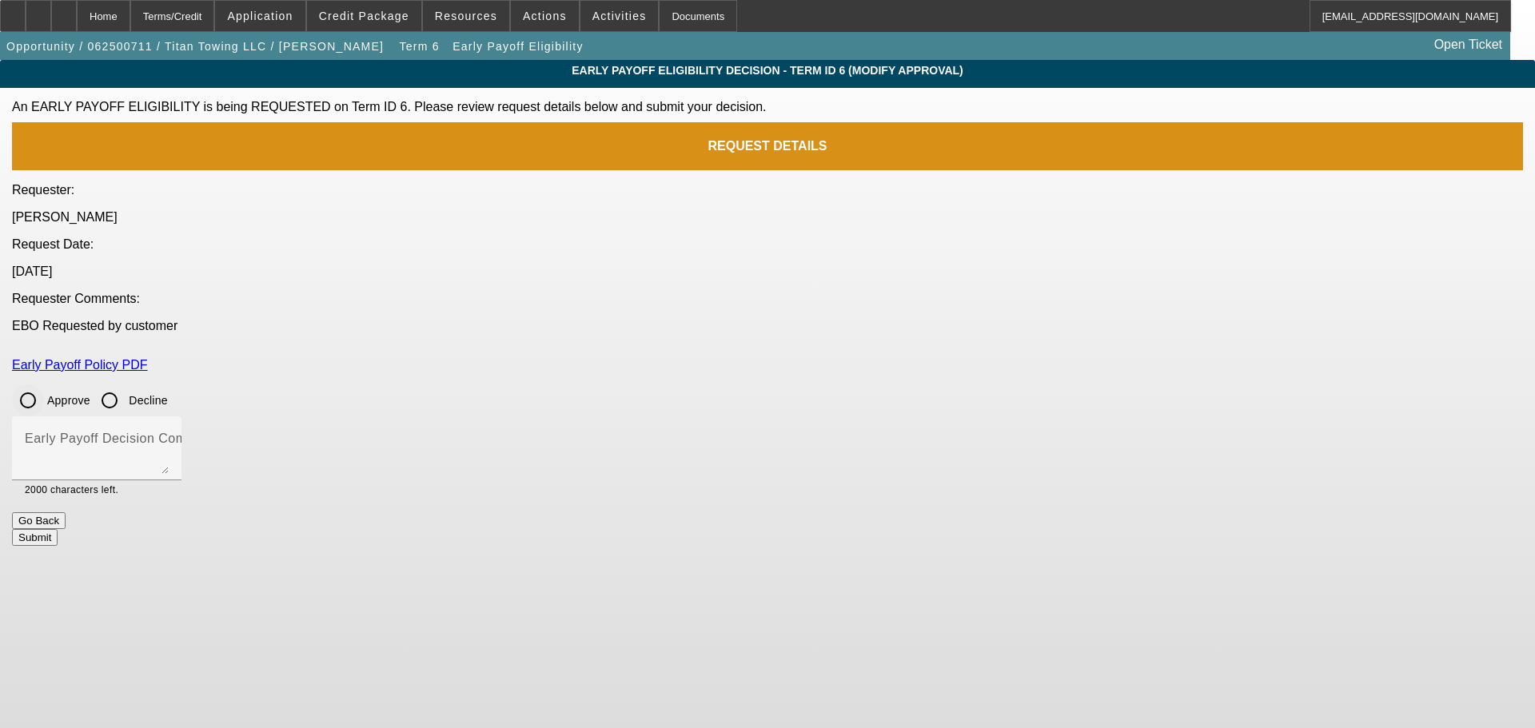
click at [44, 384] on input "Approve" at bounding box center [28, 400] width 32 height 32
radio input "true"
click at [217, 432] on mat-label "Early Payoff Decision Comment" at bounding box center [121, 439] width 192 height 14
click at [169, 436] on textarea "Early Payoff Decision Comment" at bounding box center [97, 455] width 144 height 38
type textarea "APPROVED"
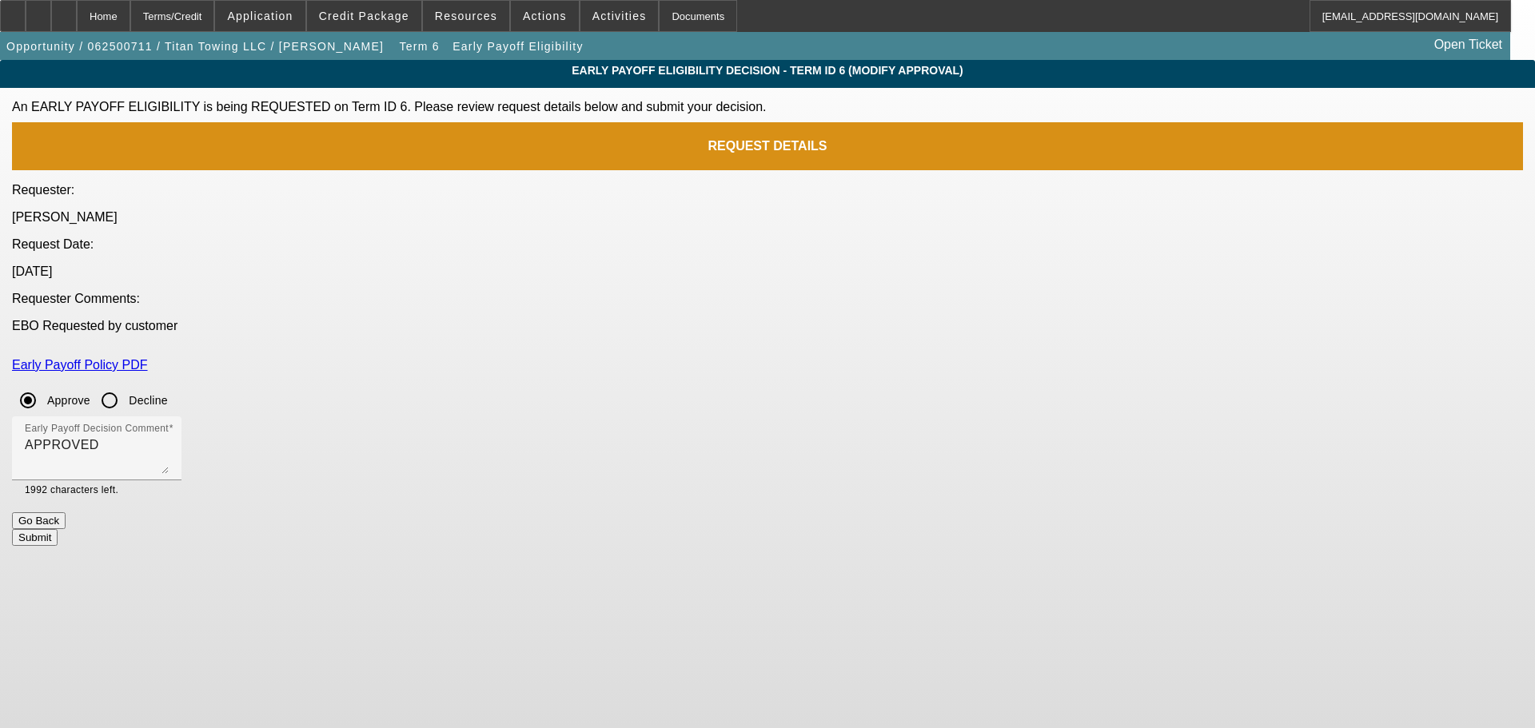
click at [58, 529] on button "Submit" at bounding box center [35, 537] width 46 height 17
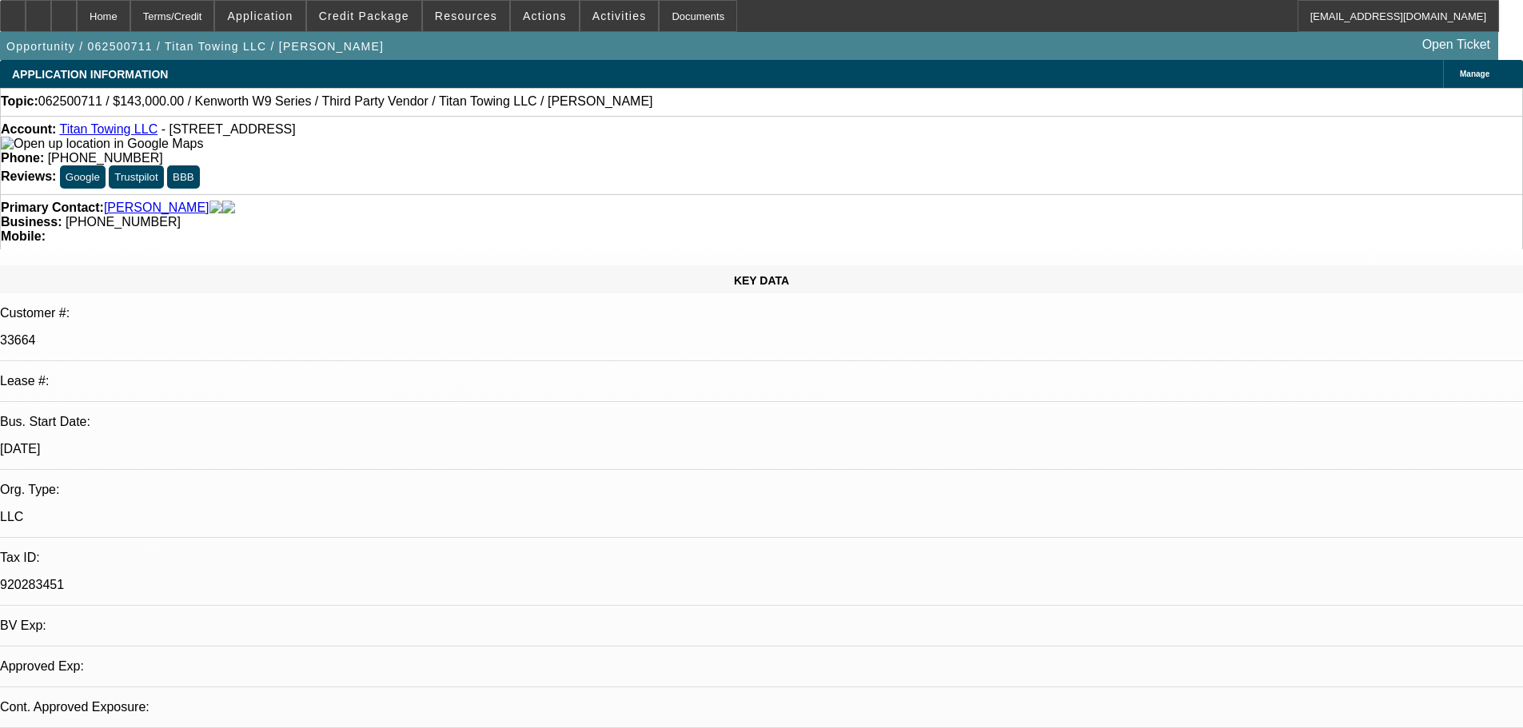
select select "0"
select select "2"
select select "0"
select select "6"
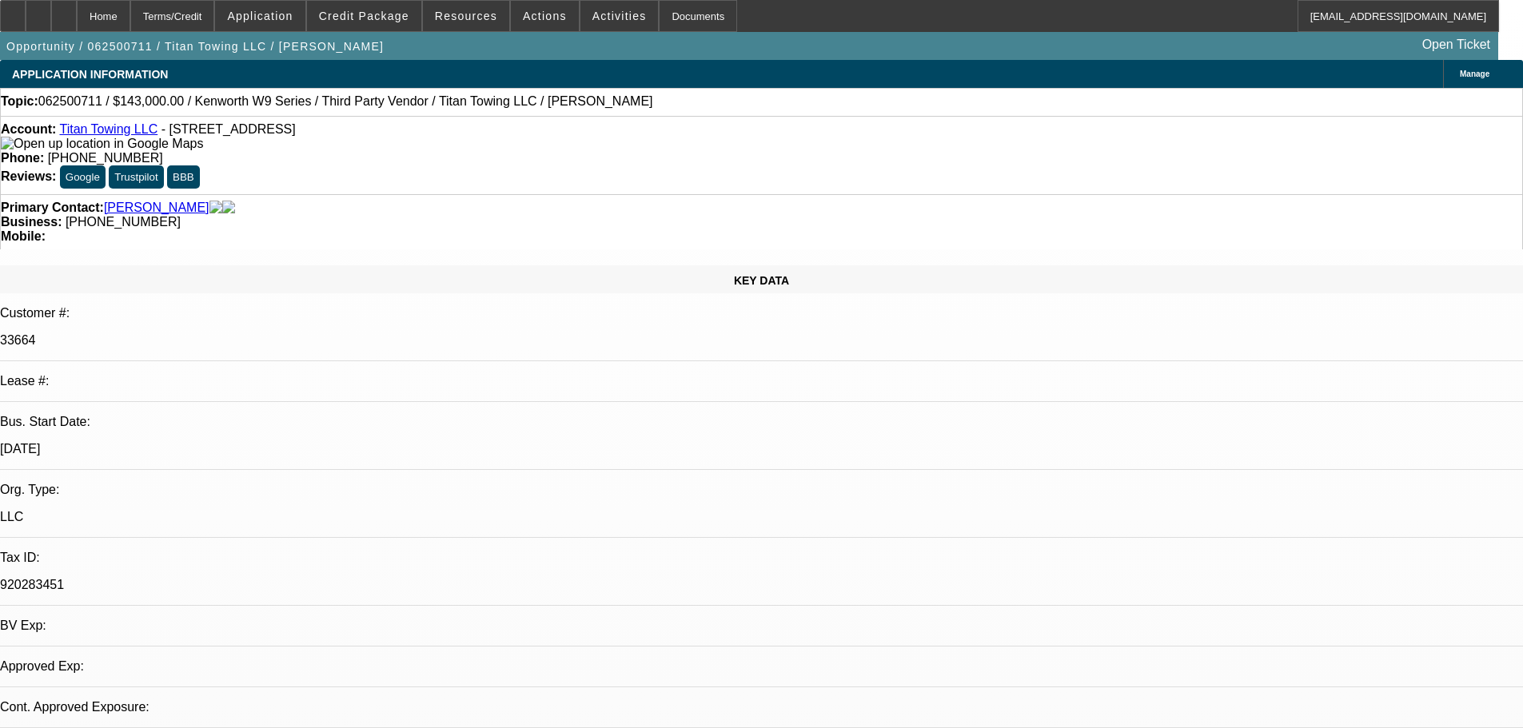
select select "0"
select select "2"
select select "0"
select select "6"
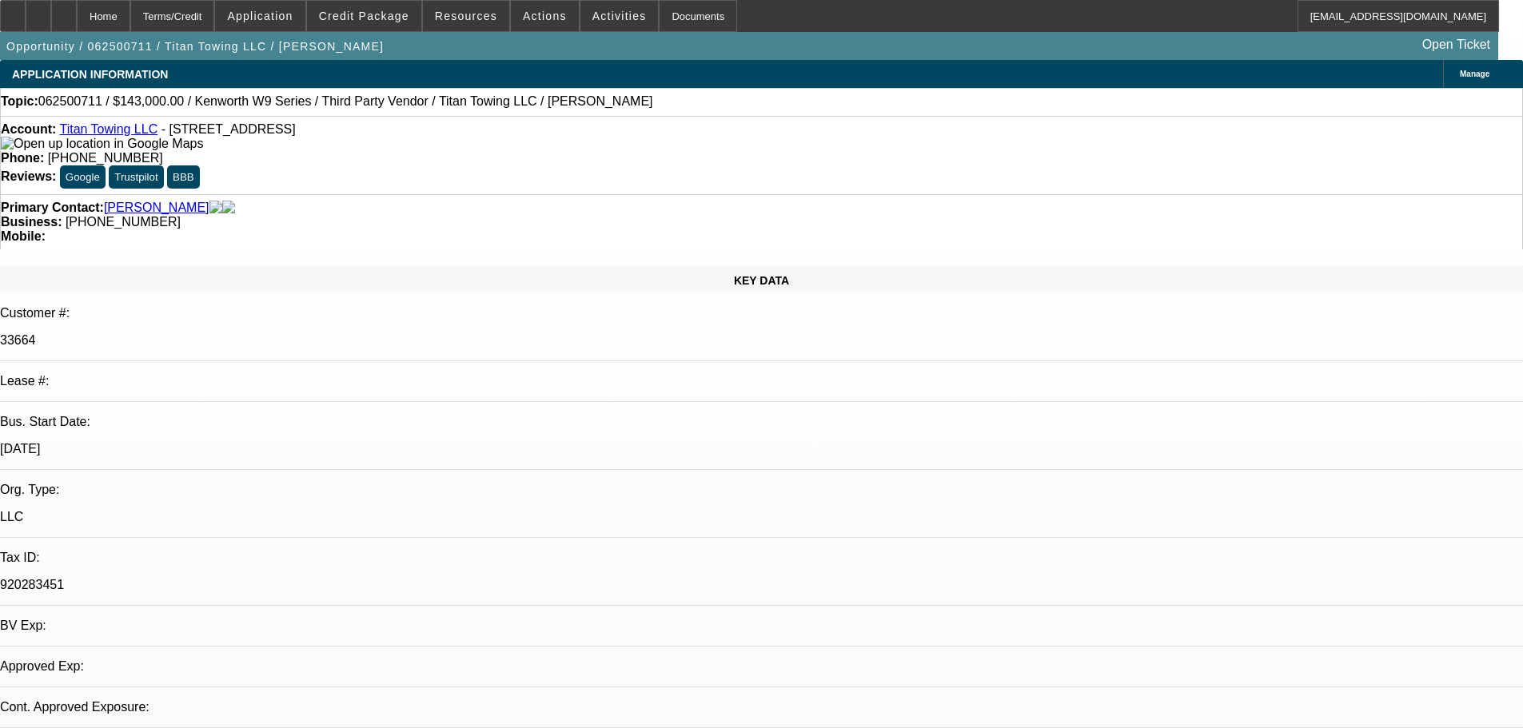
select select "0"
select select "2"
select select "0"
select select "6"
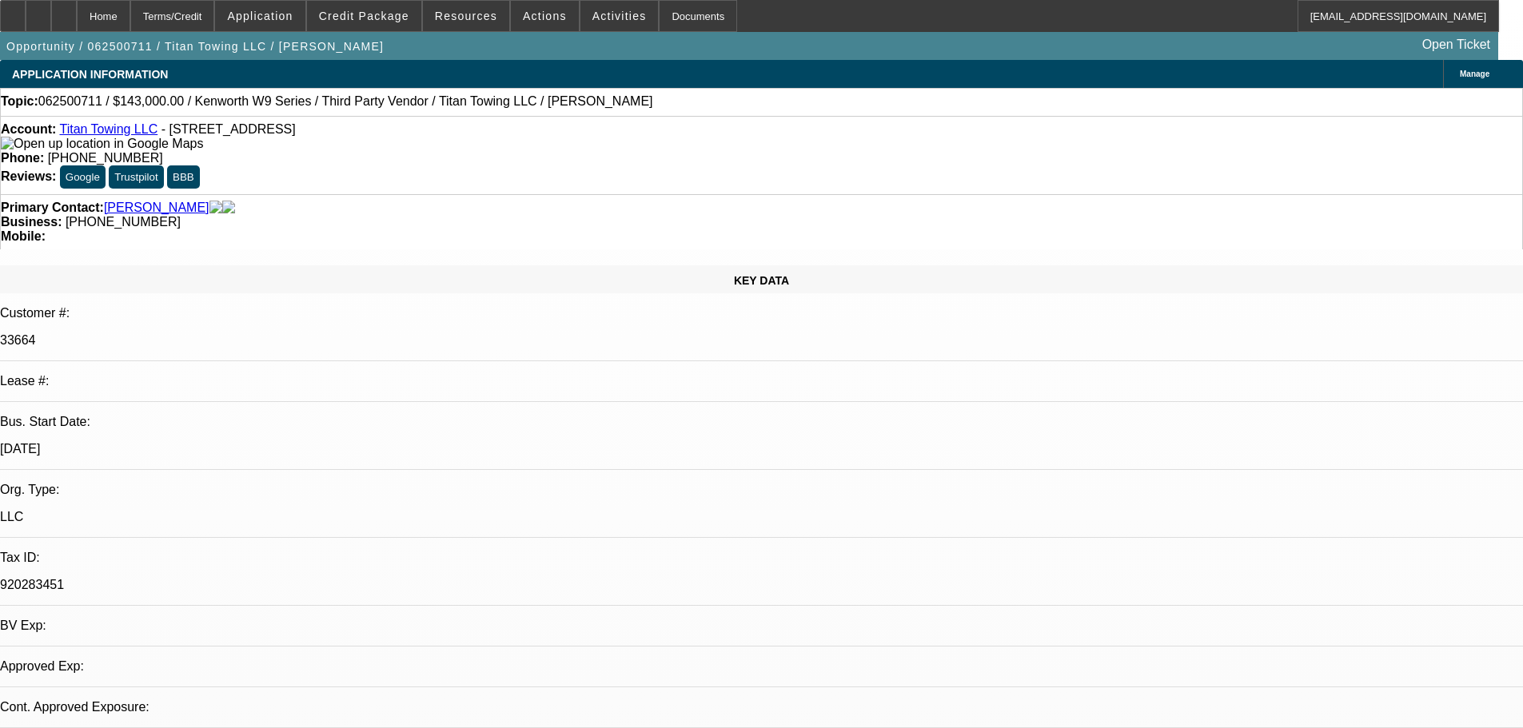
select select "0"
select select "2"
select select "0"
select select "6"
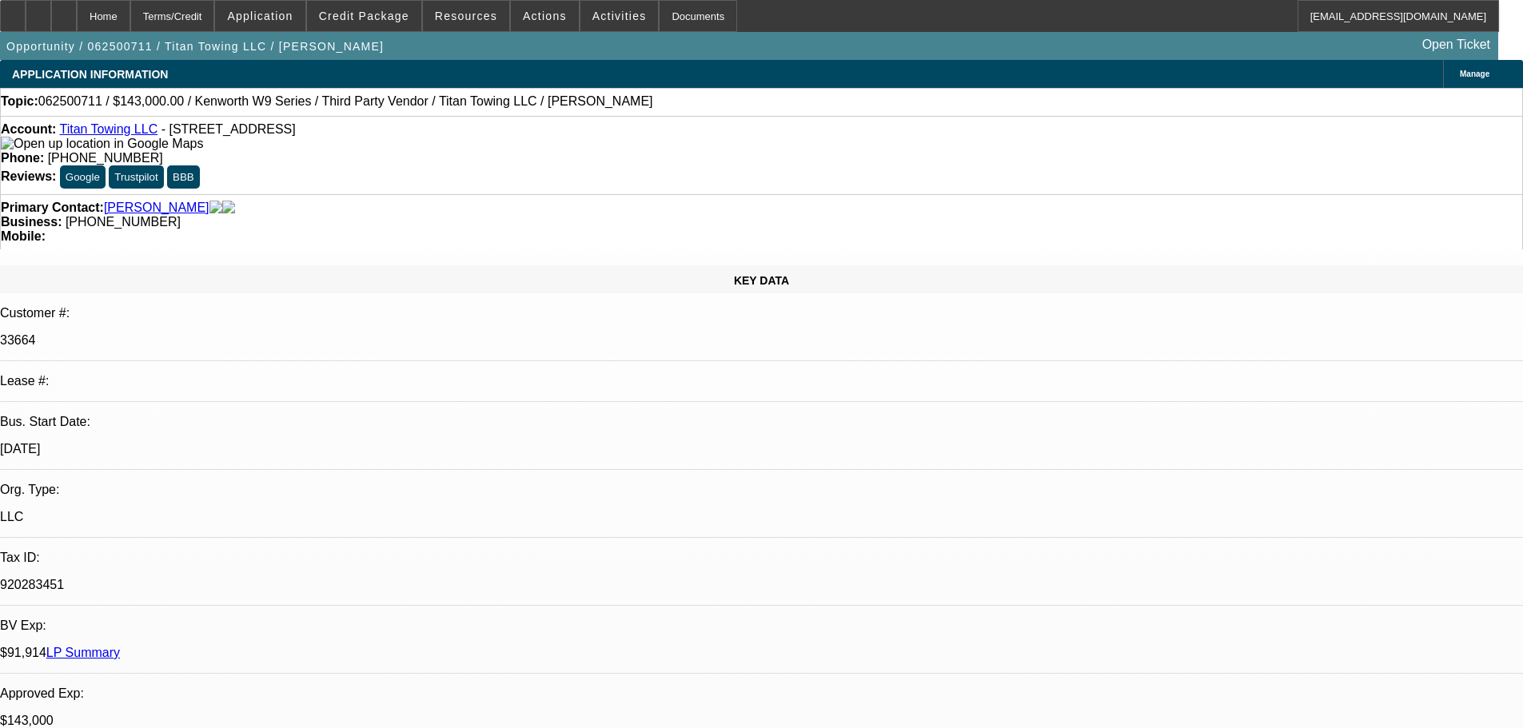
select select "0"
select select "2"
select select "0"
select select "6"
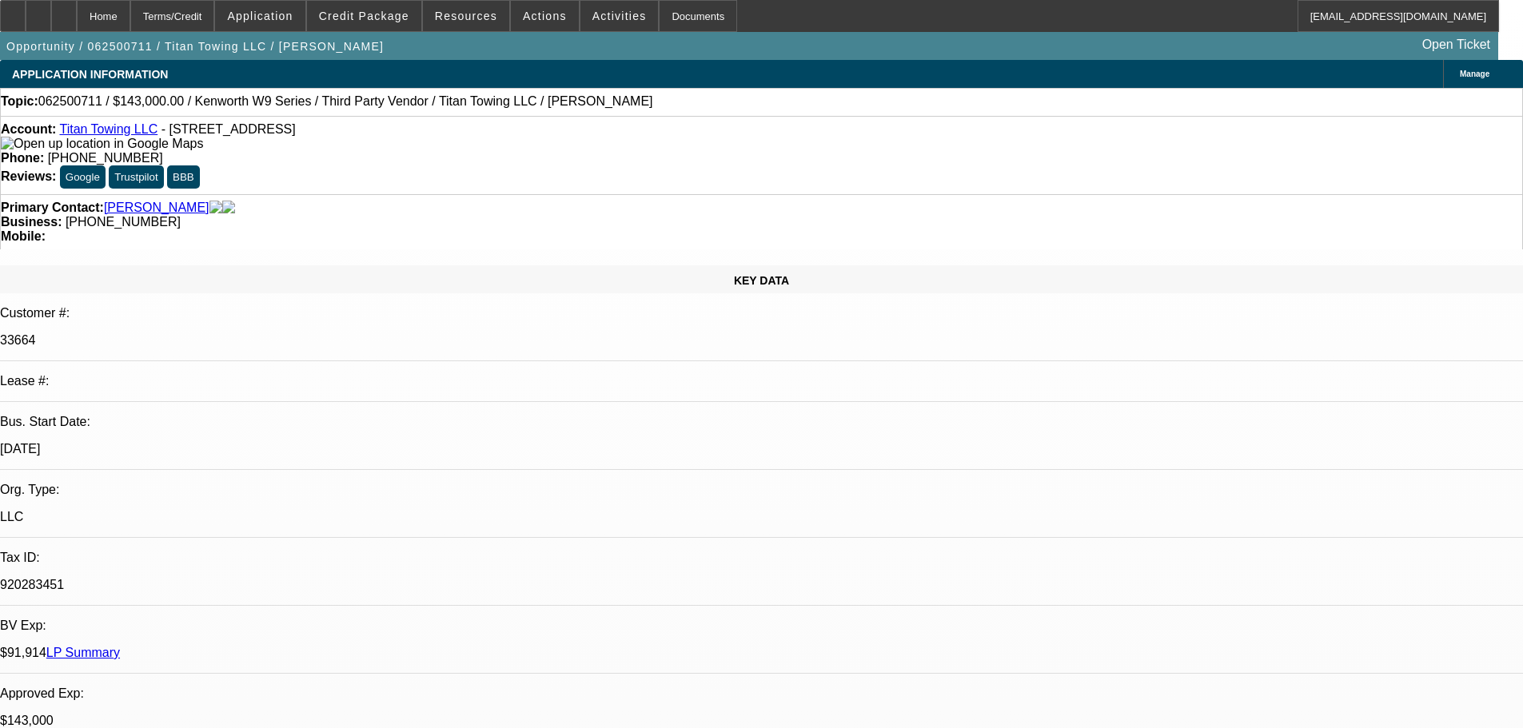
select select "0"
select select "2"
select select "0"
select select "6"
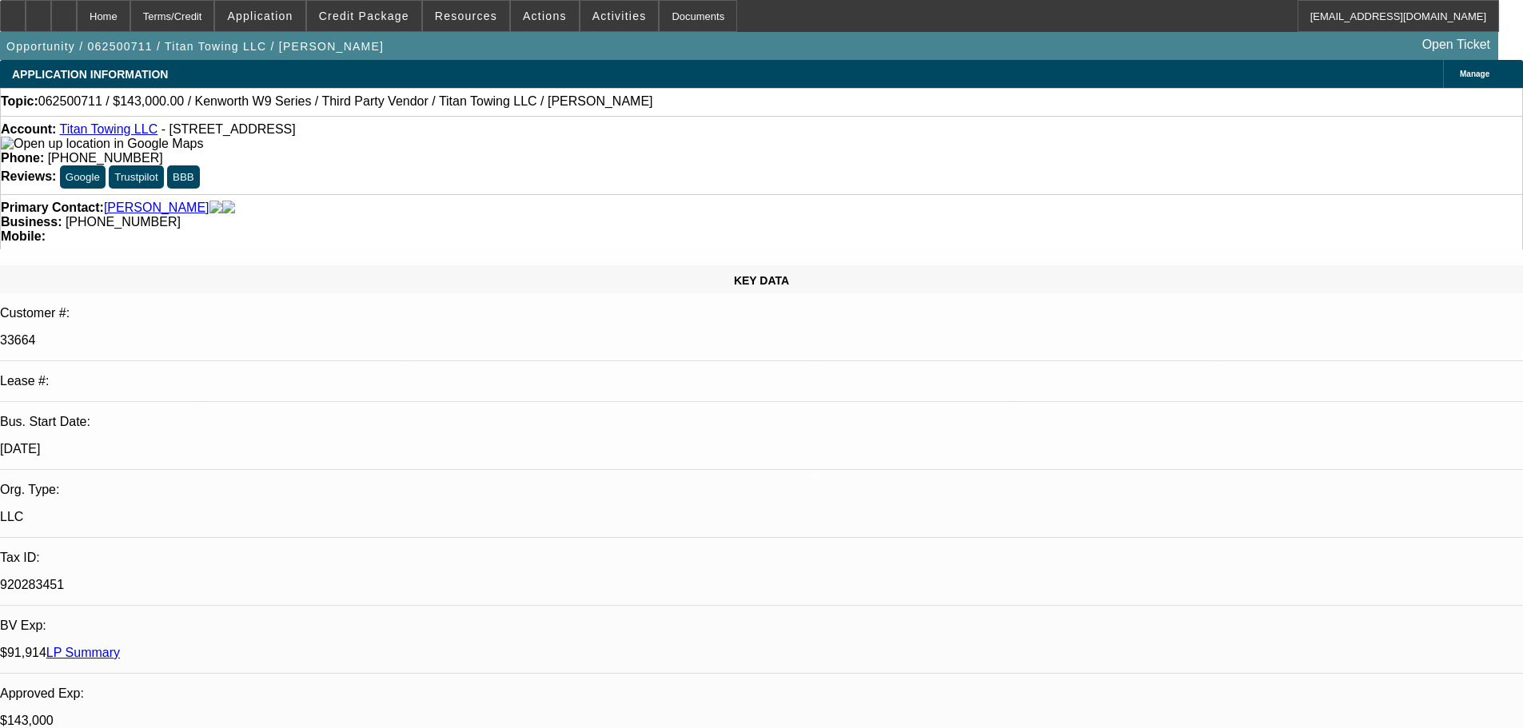
select select "0"
select select "2"
select select "0"
select select "6"
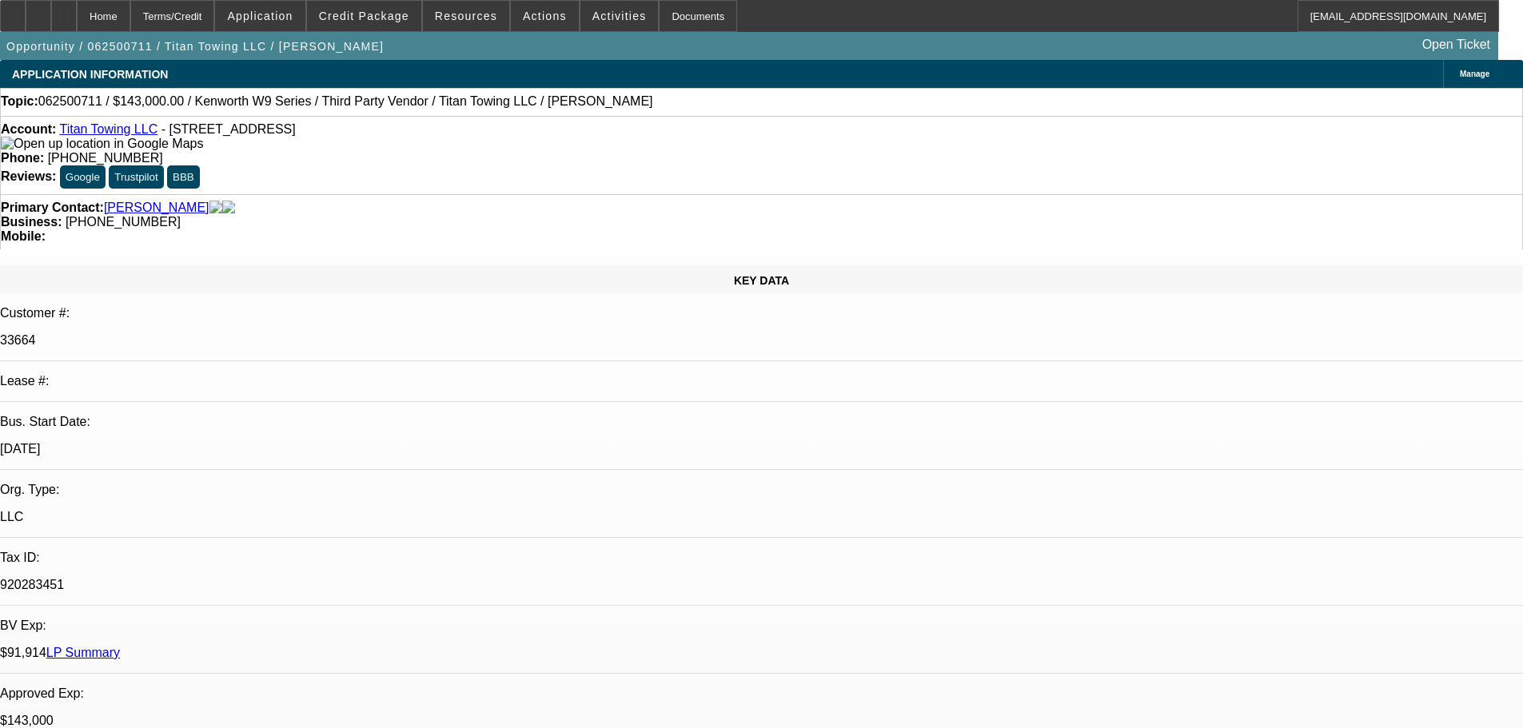
select select "0"
select select "2"
select select "0"
select select "6"
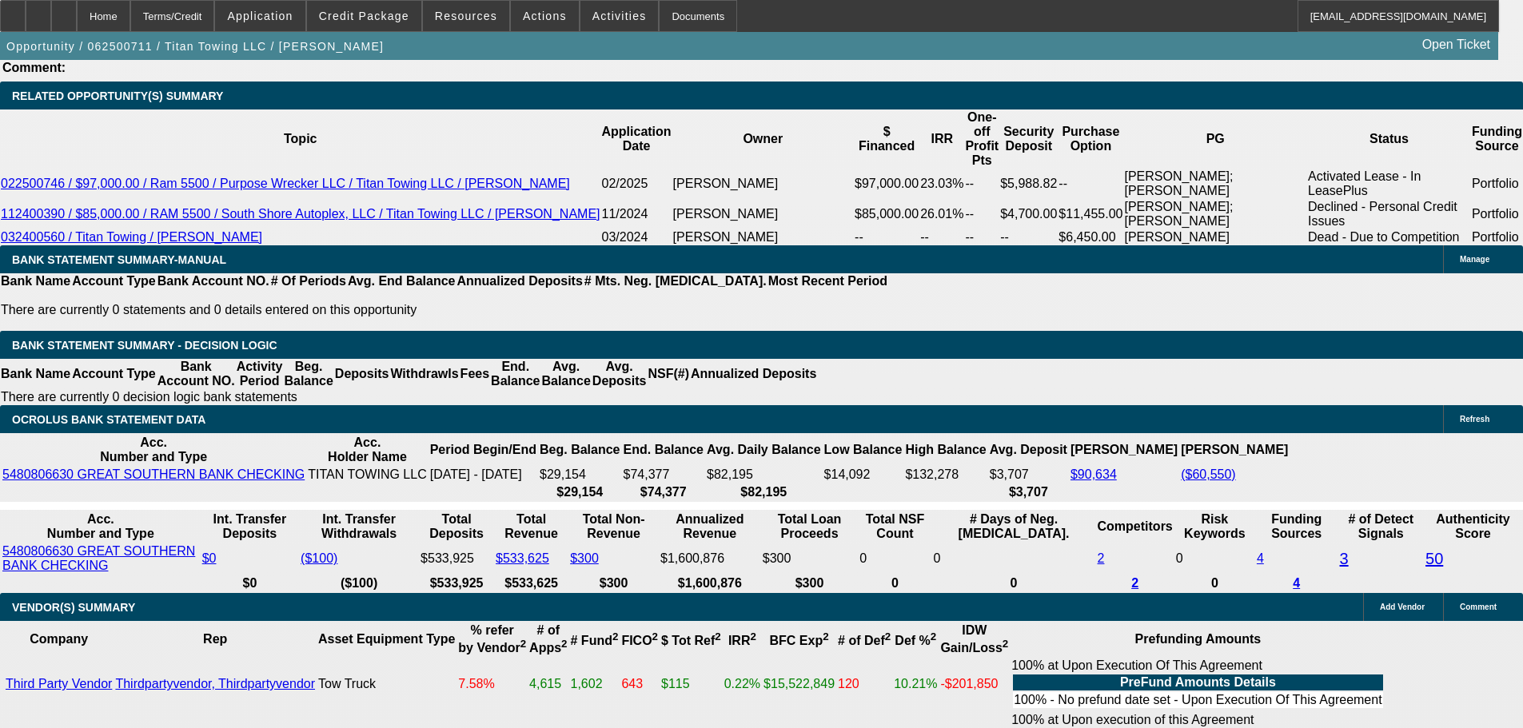
scroll to position [2718, 0]
